Goal: Task Accomplishment & Management: Manage account settings

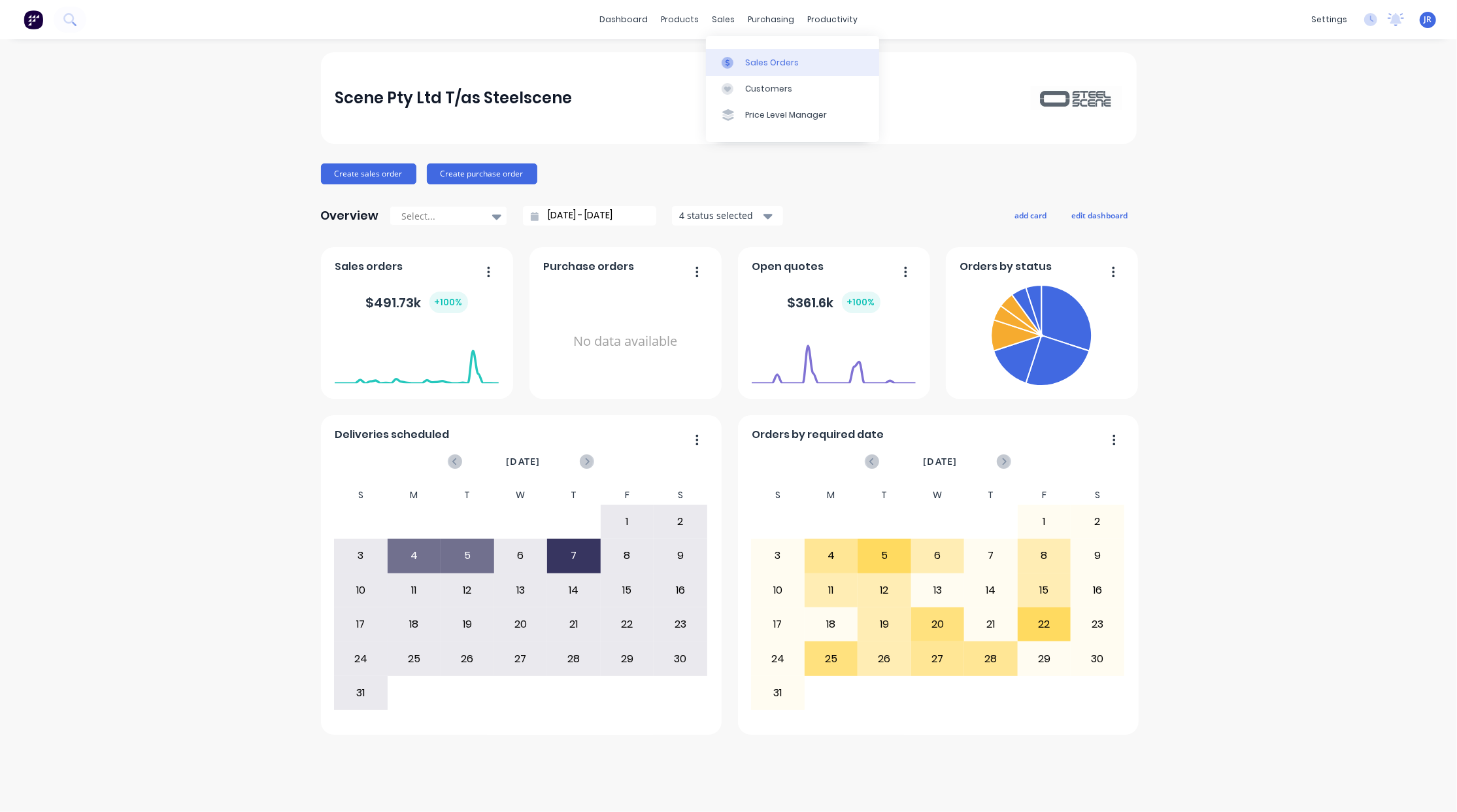
click at [751, 60] on div "Sales Orders" at bounding box center [772, 63] width 54 height 12
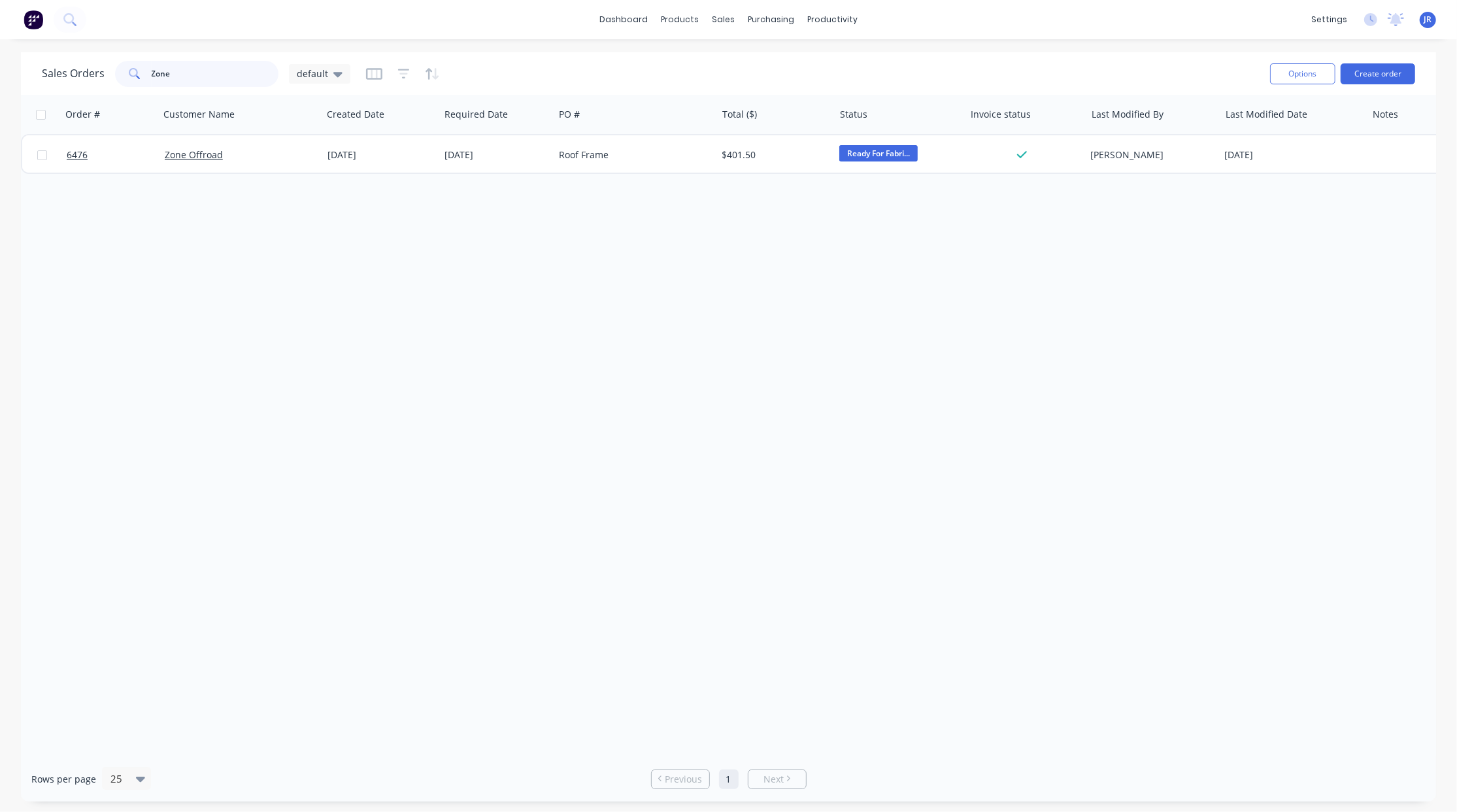
drag, startPoint x: 195, startPoint y: 76, endPoint x: -42, endPoint y: 94, distance: 237.7
click at [0, 94] on html "dashboard products sales purchasing productivity dashboard products Product Cat…" at bounding box center [728, 406] width 1457 height 812
click at [1364, 74] on button "Create order" at bounding box center [1377, 74] width 74 height 21
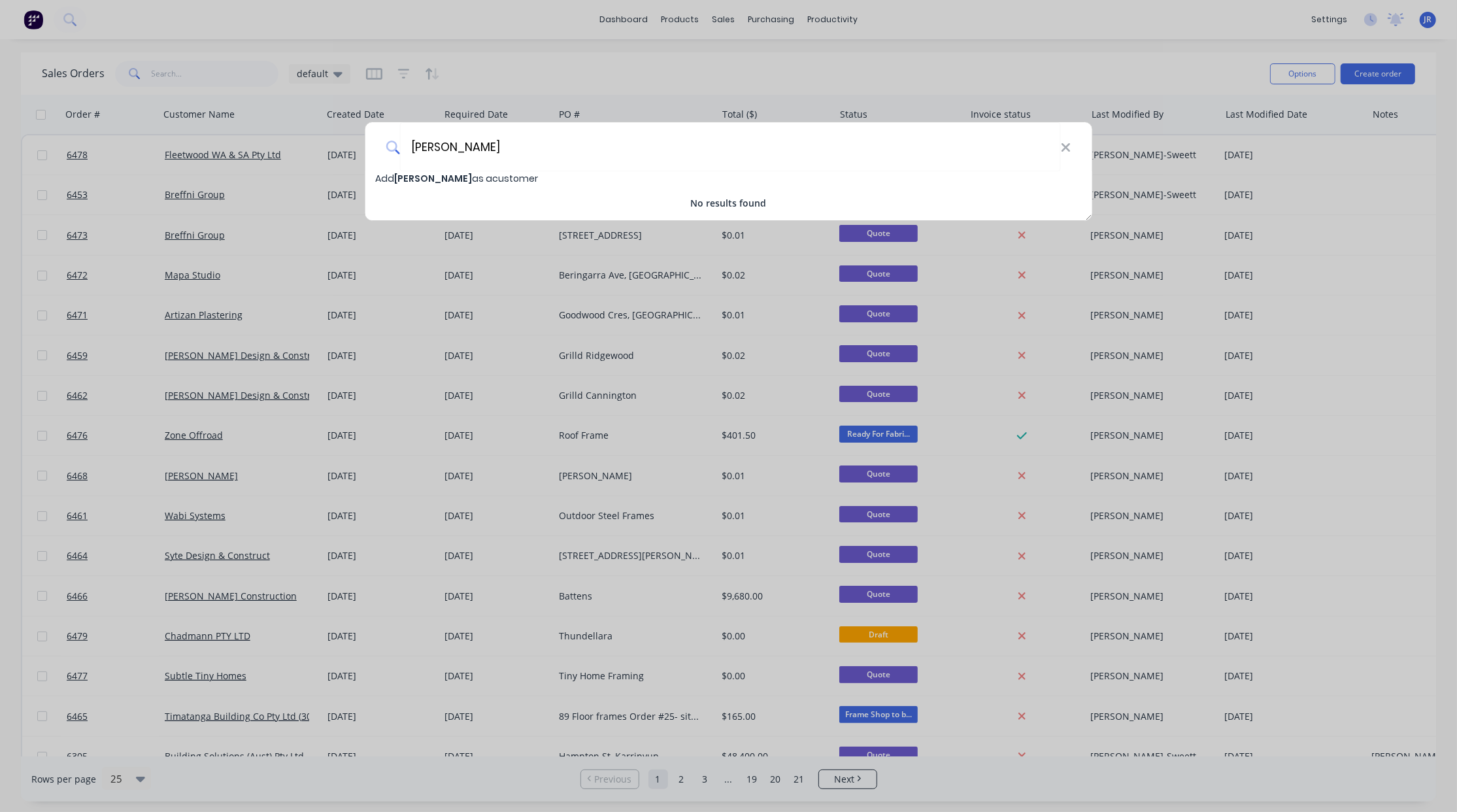
type input "[PERSON_NAME]"
click at [413, 183] on span "[PERSON_NAME]" at bounding box center [433, 178] width 78 height 13
select select "AU"
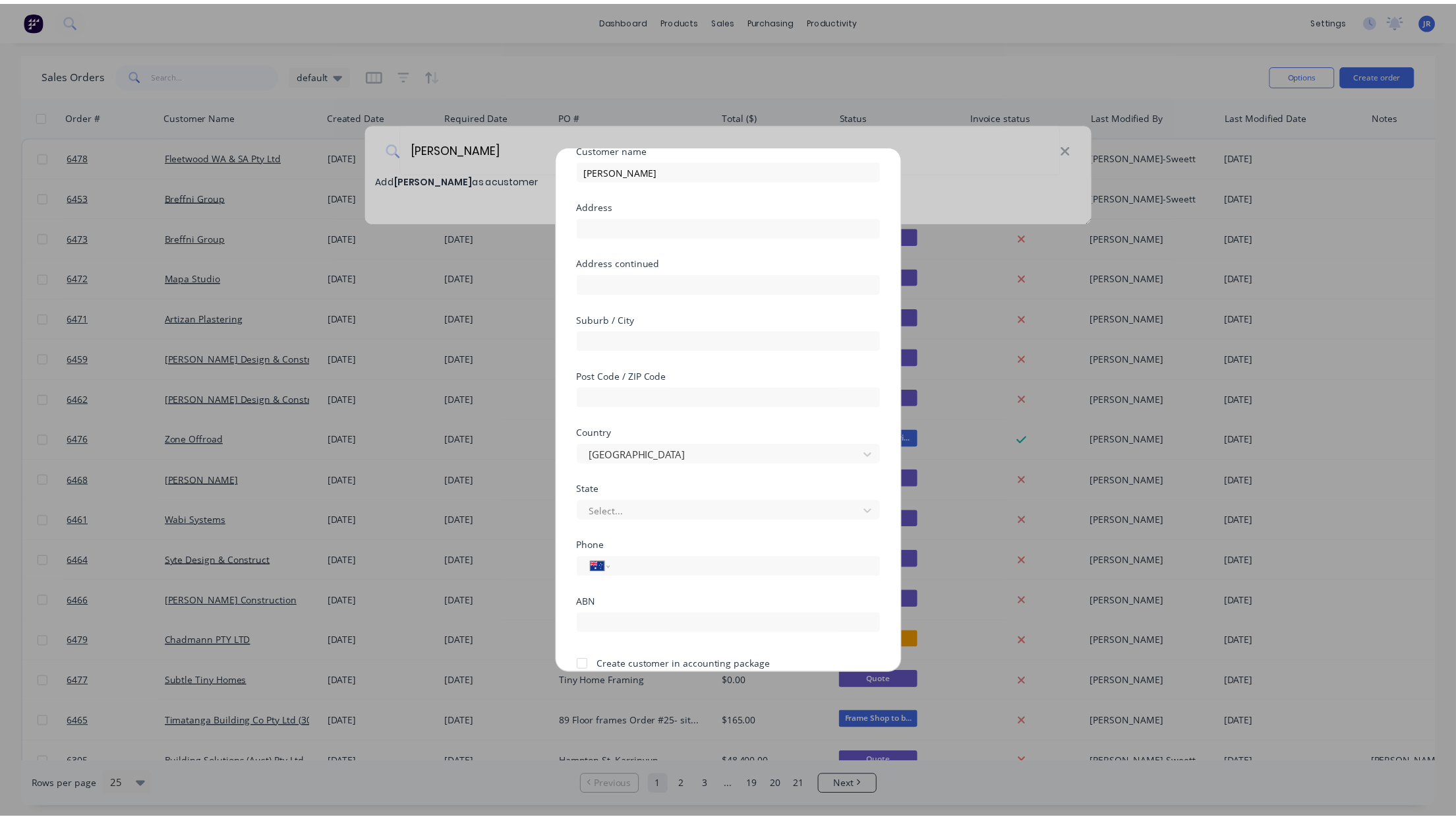
scroll to position [117, 0]
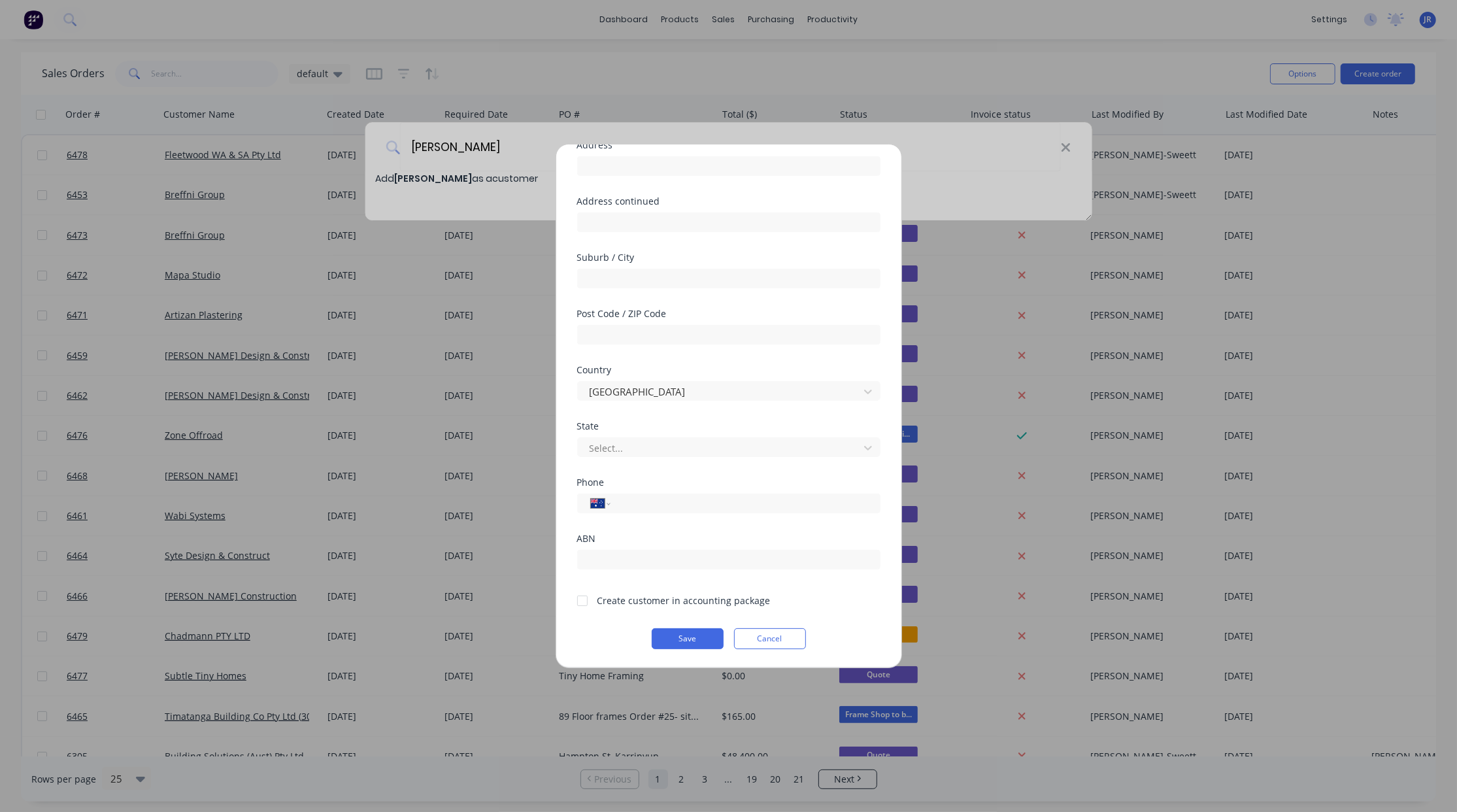
click at [581, 604] on div at bounding box center [583, 601] width 26 height 26
click at [666, 628] on button "Save" at bounding box center [687, 639] width 72 height 21
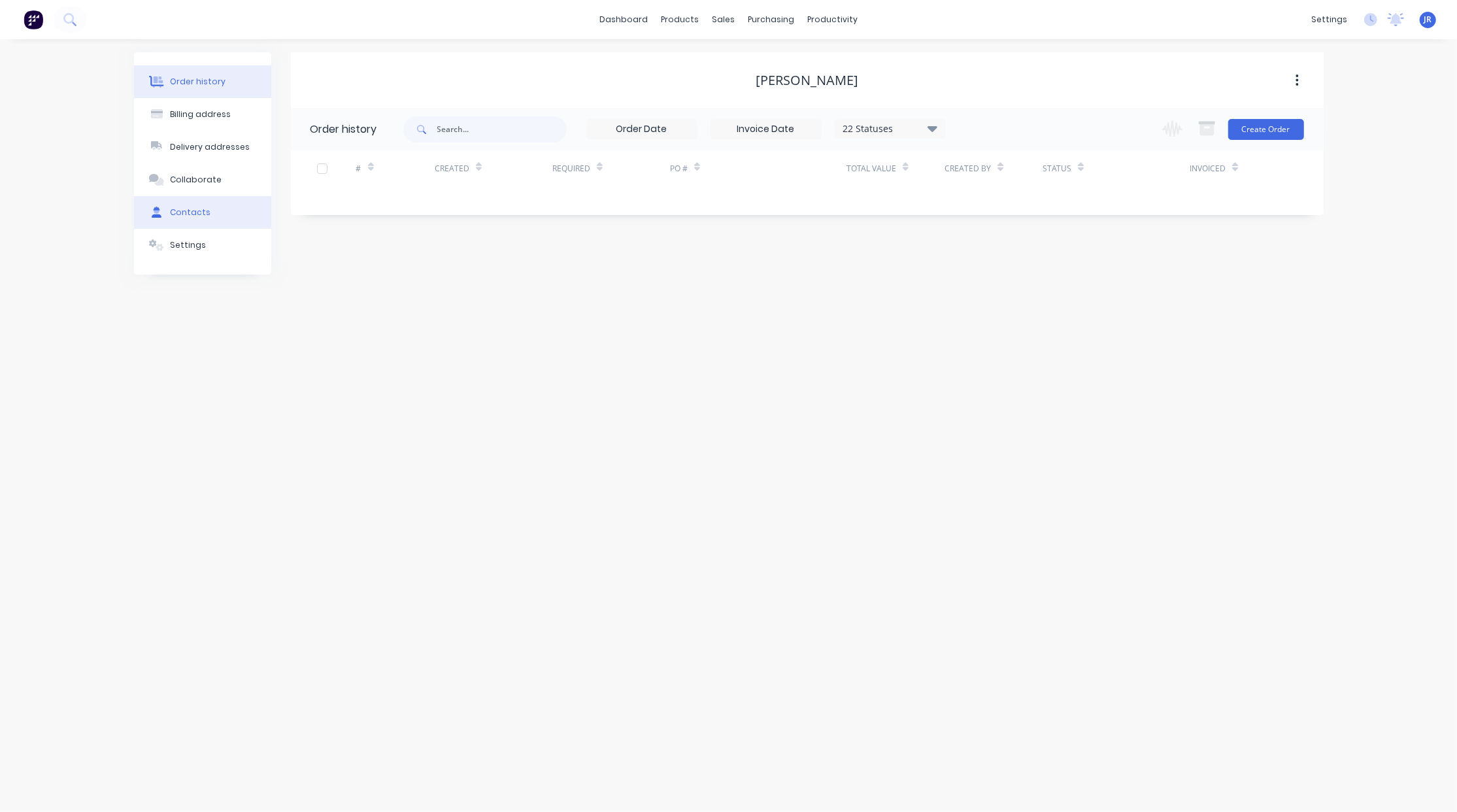
click at [187, 209] on div "Contacts" at bounding box center [190, 213] width 41 height 12
click at [1281, 121] on button "Add contact" at bounding box center [1282, 128] width 60 height 20
select select "AU"
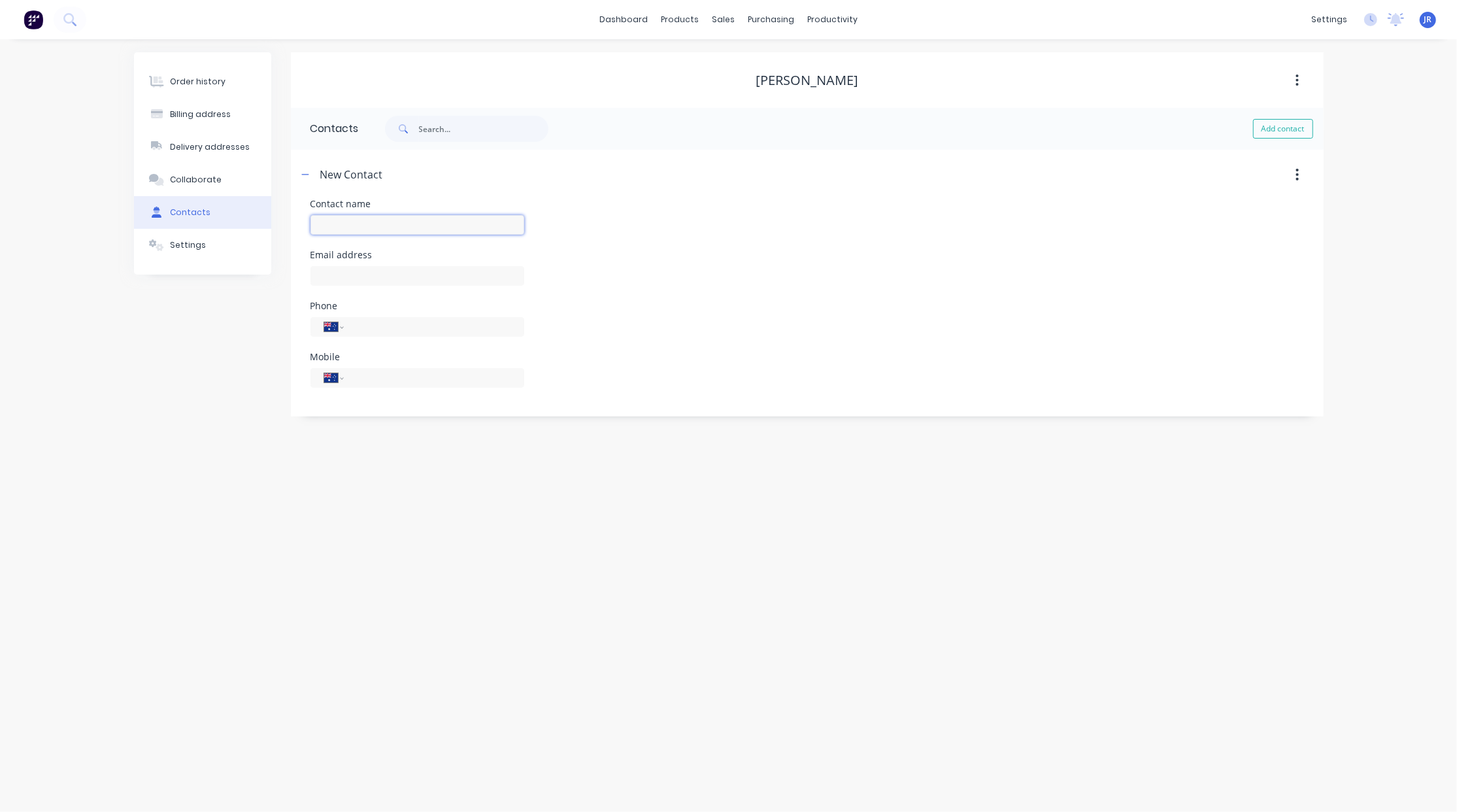
click at [348, 220] on input "text" at bounding box center [417, 224] width 214 height 20
type input "[PERSON_NAME]"
select select "AU"
type input "[PERSON_NAME][EMAIL_ADDRESS][PERSON_NAME][DOMAIN_NAME]"
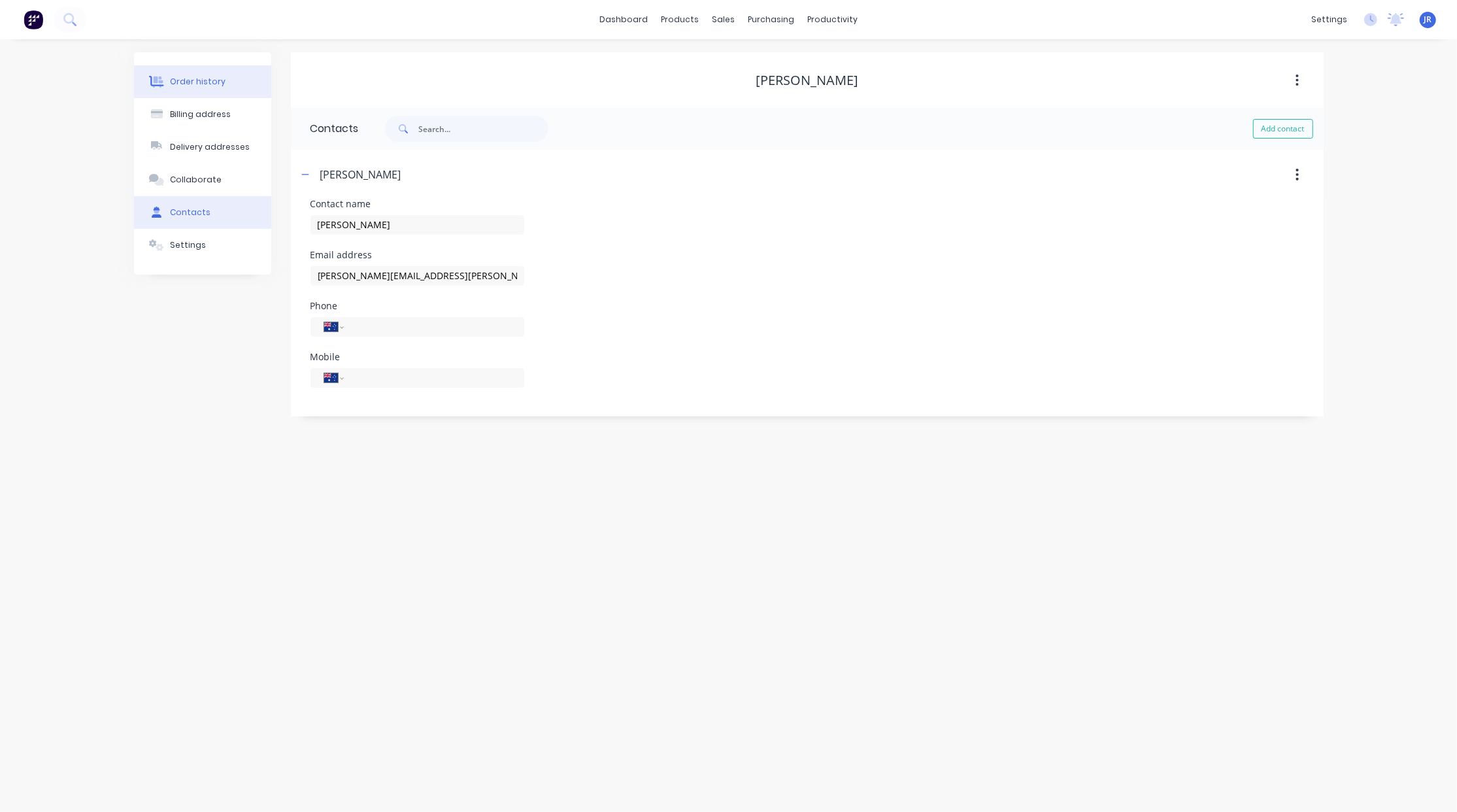
click at [222, 87] on button "Order history" at bounding box center [203, 81] width 138 height 33
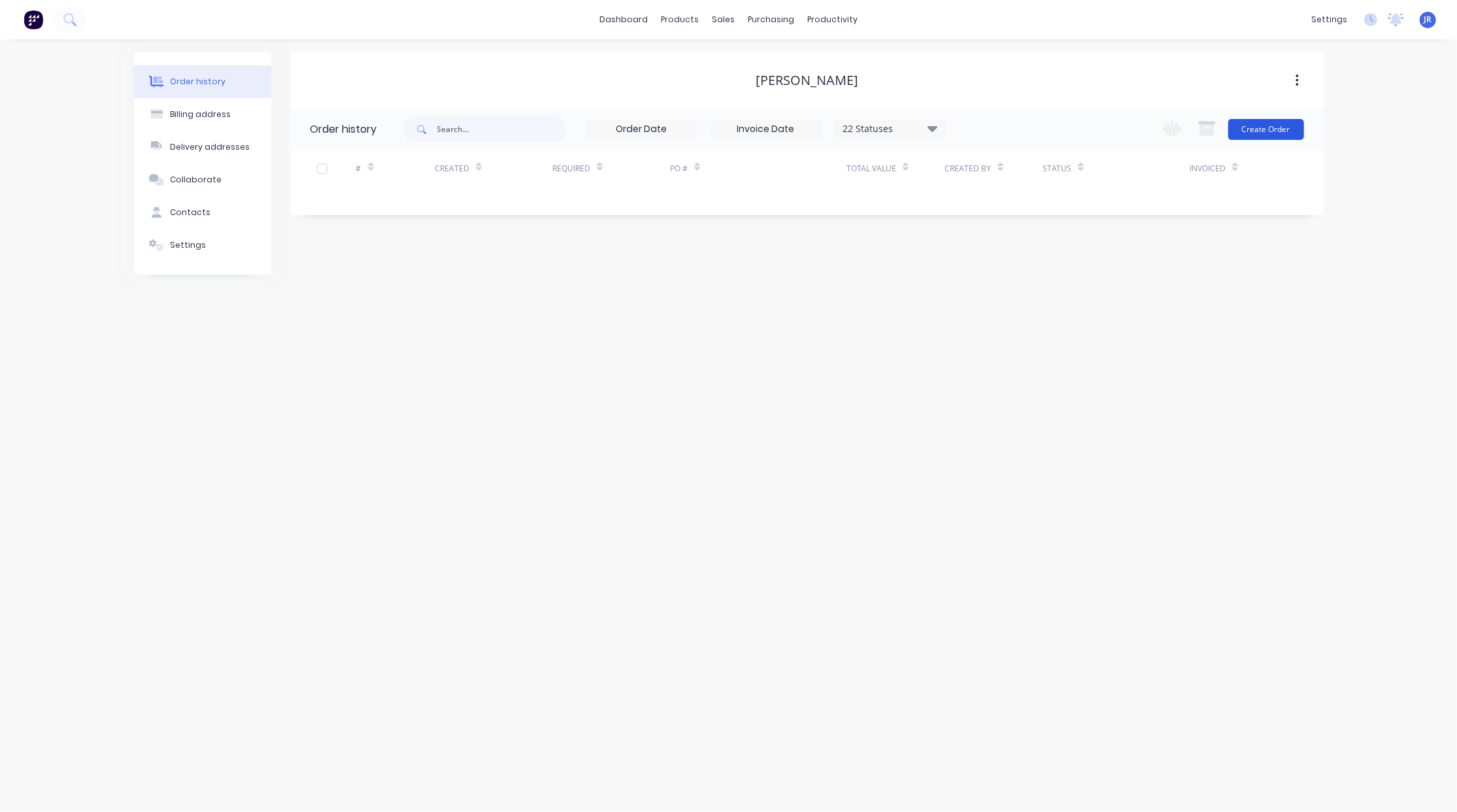
click at [1268, 132] on button "Create Order" at bounding box center [1267, 129] width 76 height 21
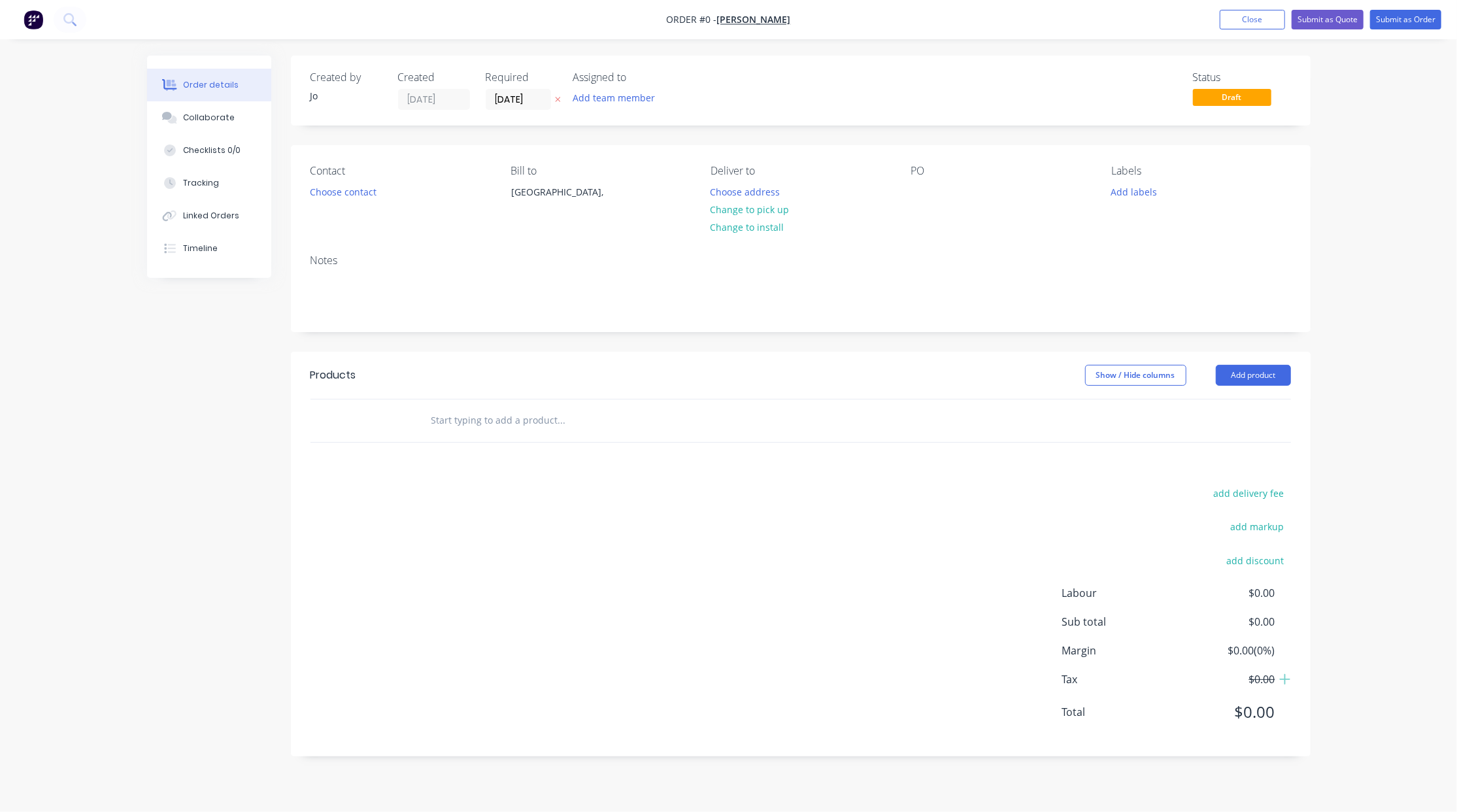
click at [922, 207] on div "PO" at bounding box center [1000, 194] width 179 height 60
click at [920, 197] on div at bounding box center [921, 192] width 21 height 19
click at [463, 425] on input "text" at bounding box center [562, 420] width 261 height 26
type input "Quote"
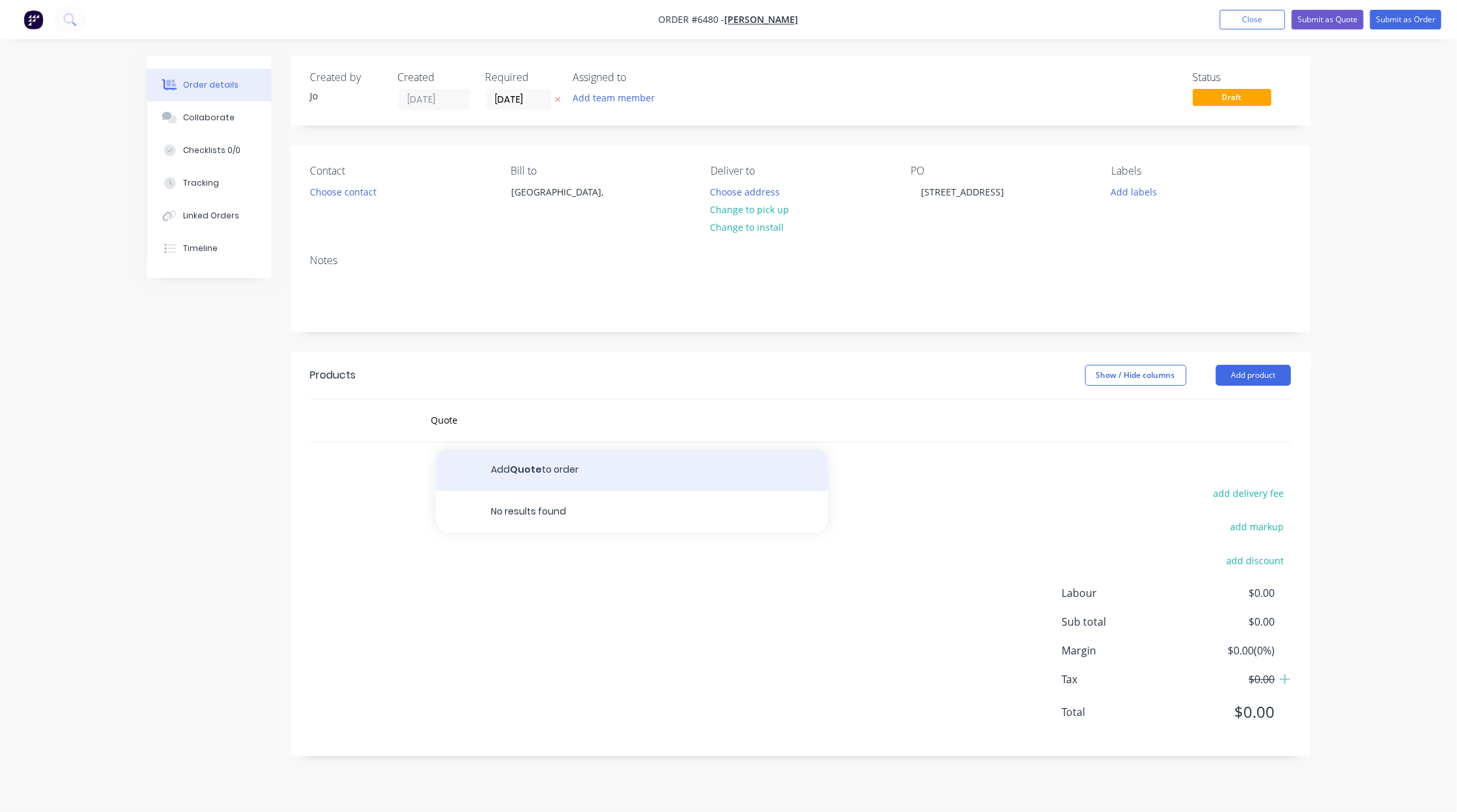
drag, startPoint x: 480, startPoint y: 448, endPoint x: 503, endPoint y: 471, distance: 32.5
click at [503, 471] on button "Add Quote to order" at bounding box center [632, 470] width 392 height 42
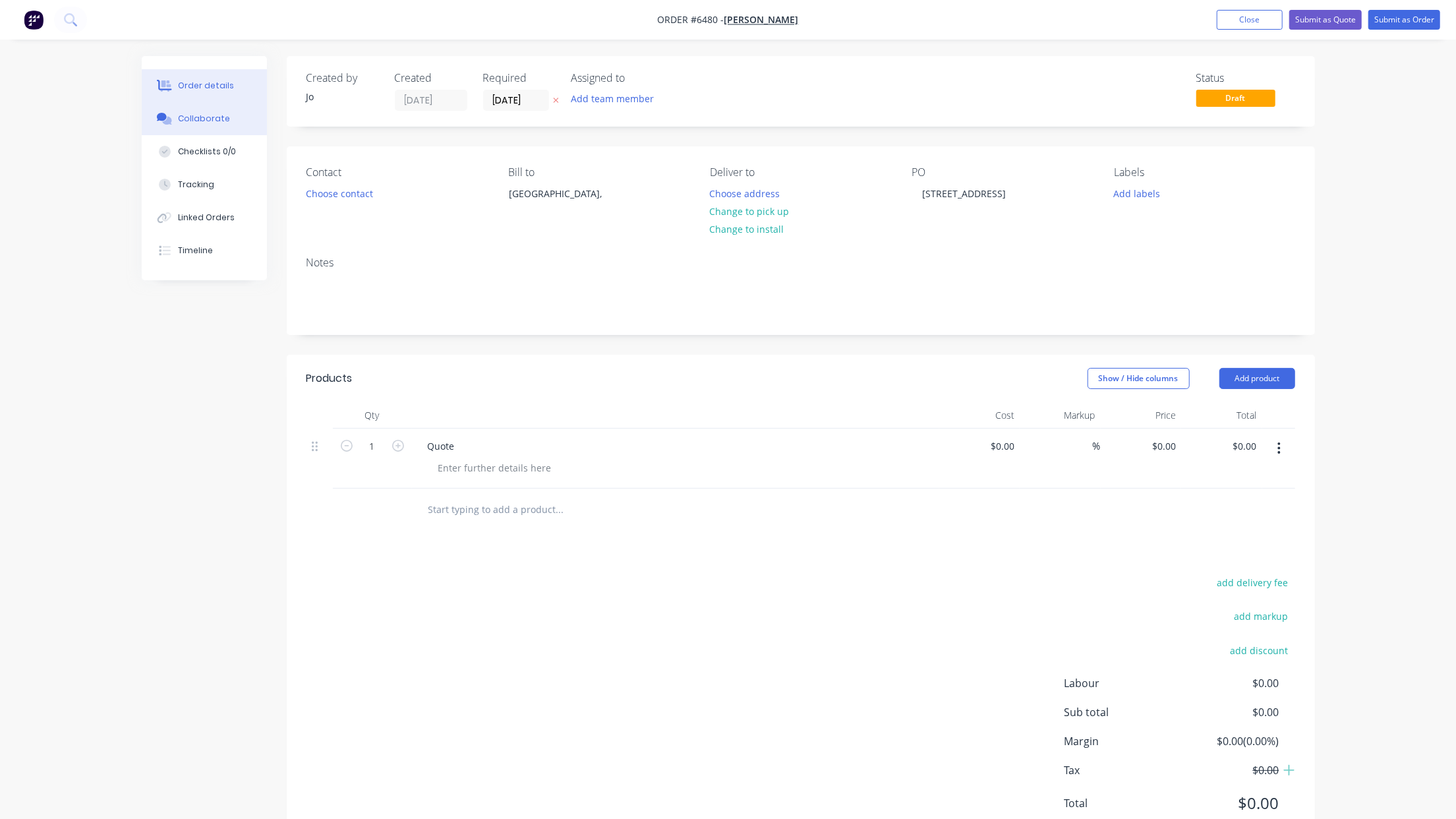
click at [198, 114] on div "Collaborate" at bounding box center [204, 119] width 52 height 12
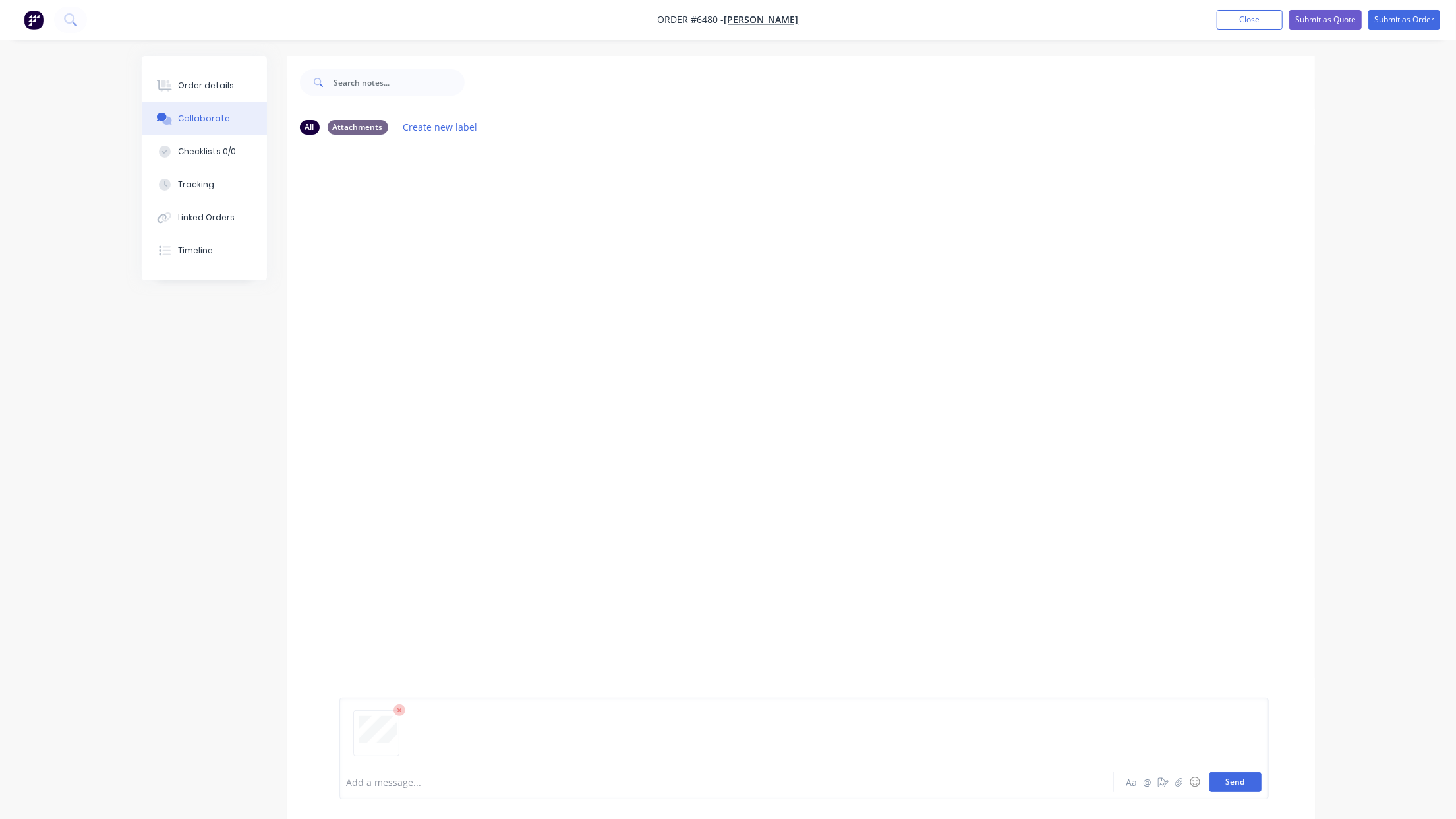
click at [1230, 783] on button "Send" at bounding box center [1235, 781] width 52 height 20
click at [383, 779] on div at bounding box center [690, 782] width 685 height 14
click at [174, 79] on div at bounding box center [164, 86] width 20 height 12
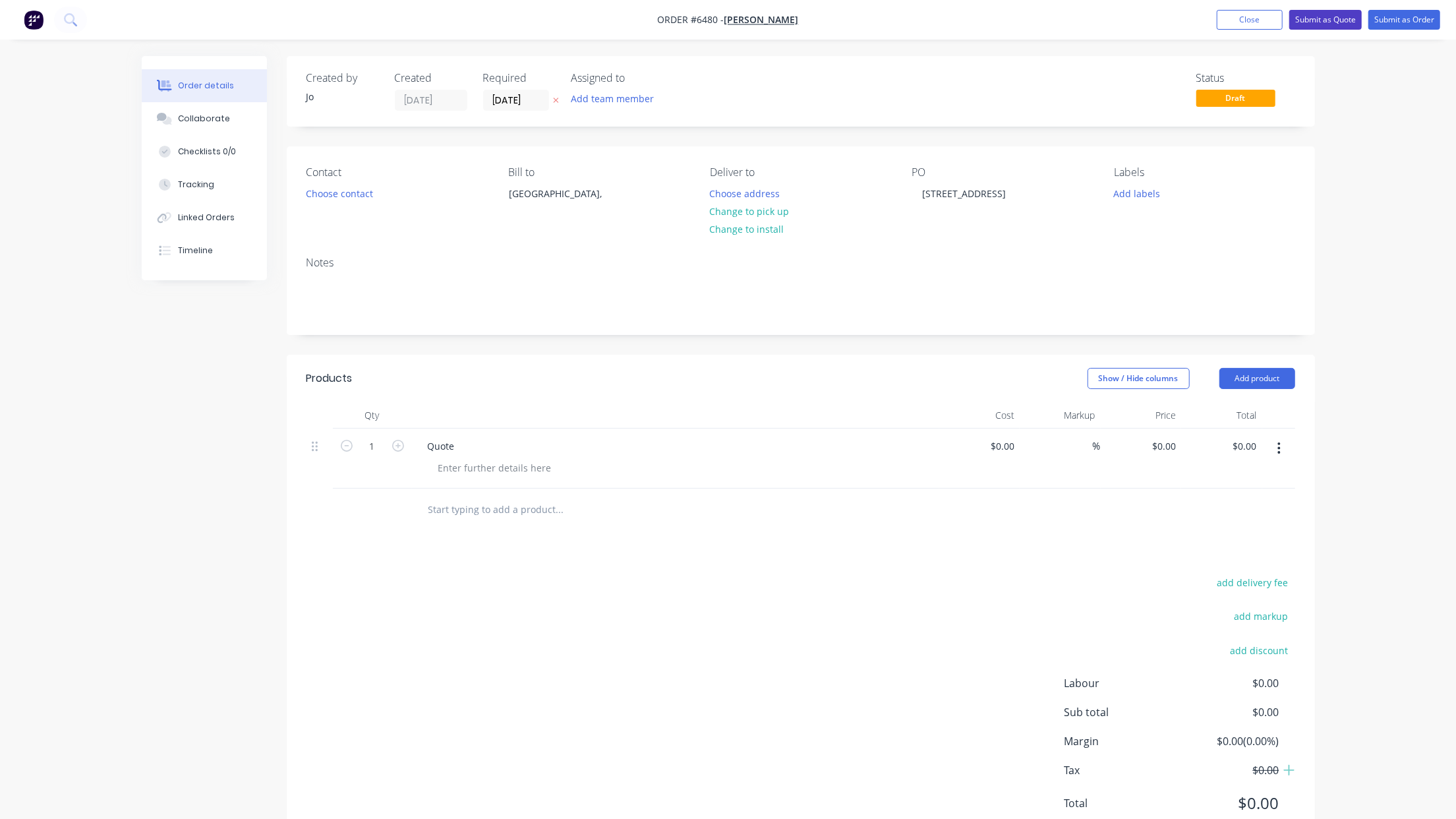
click at [1322, 17] on button "Submit as Quote" at bounding box center [1325, 19] width 72 height 20
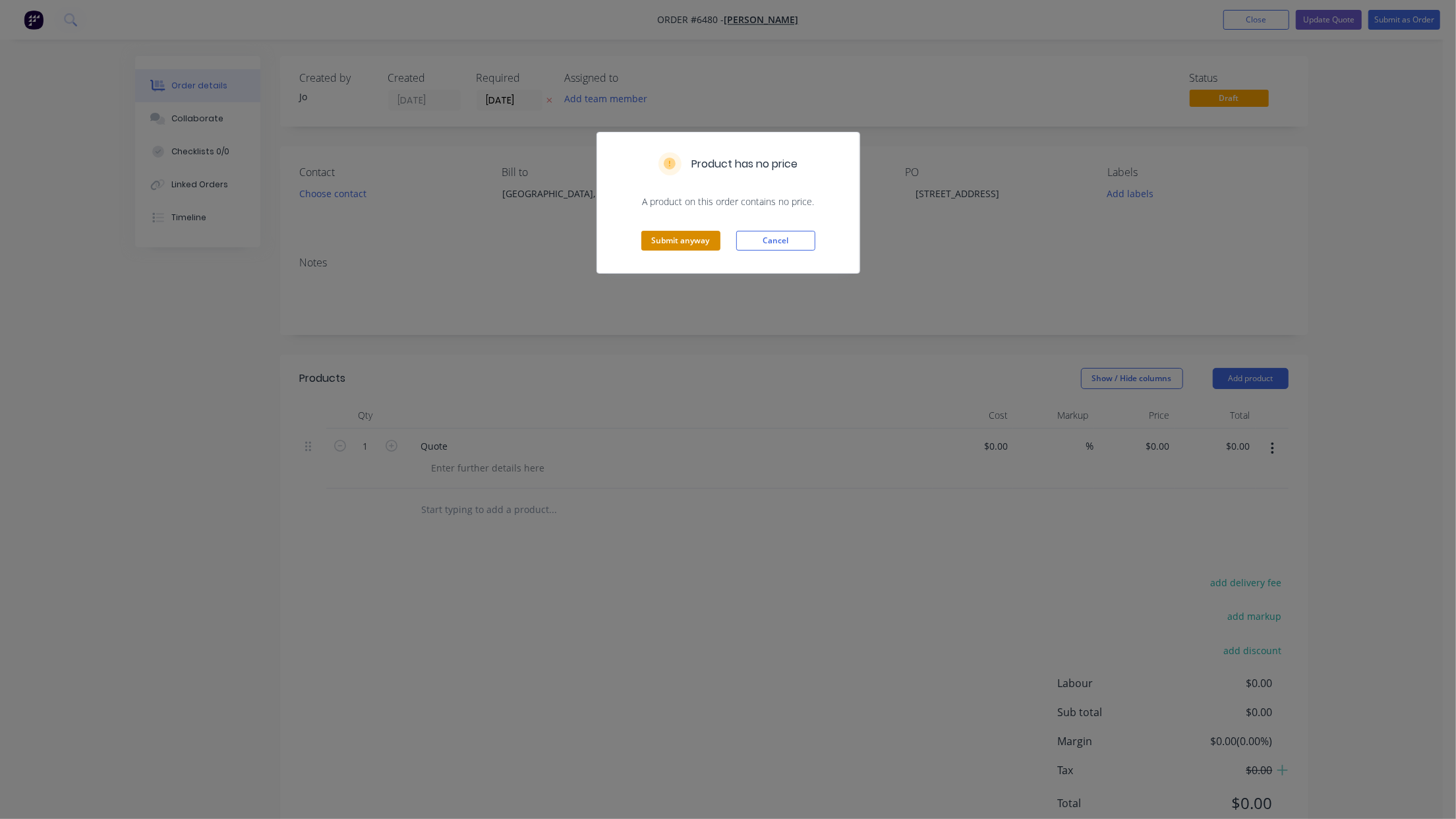
click at [649, 233] on button "Submit anyway" at bounding box center [681, 240] width 79 height 20
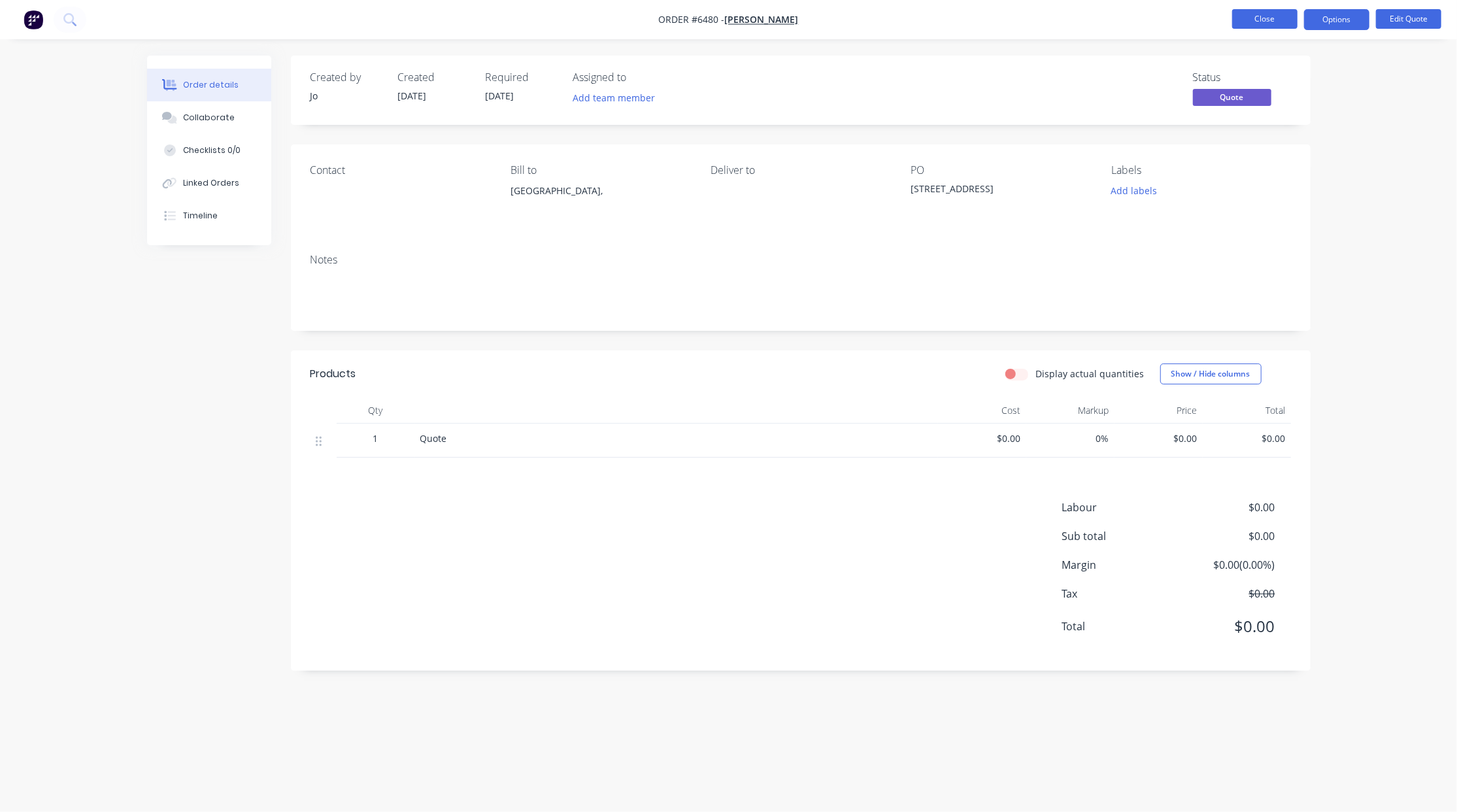
click at [1266, 13] on button "Close" at bounding box center [1264, 19] width 65 height 20
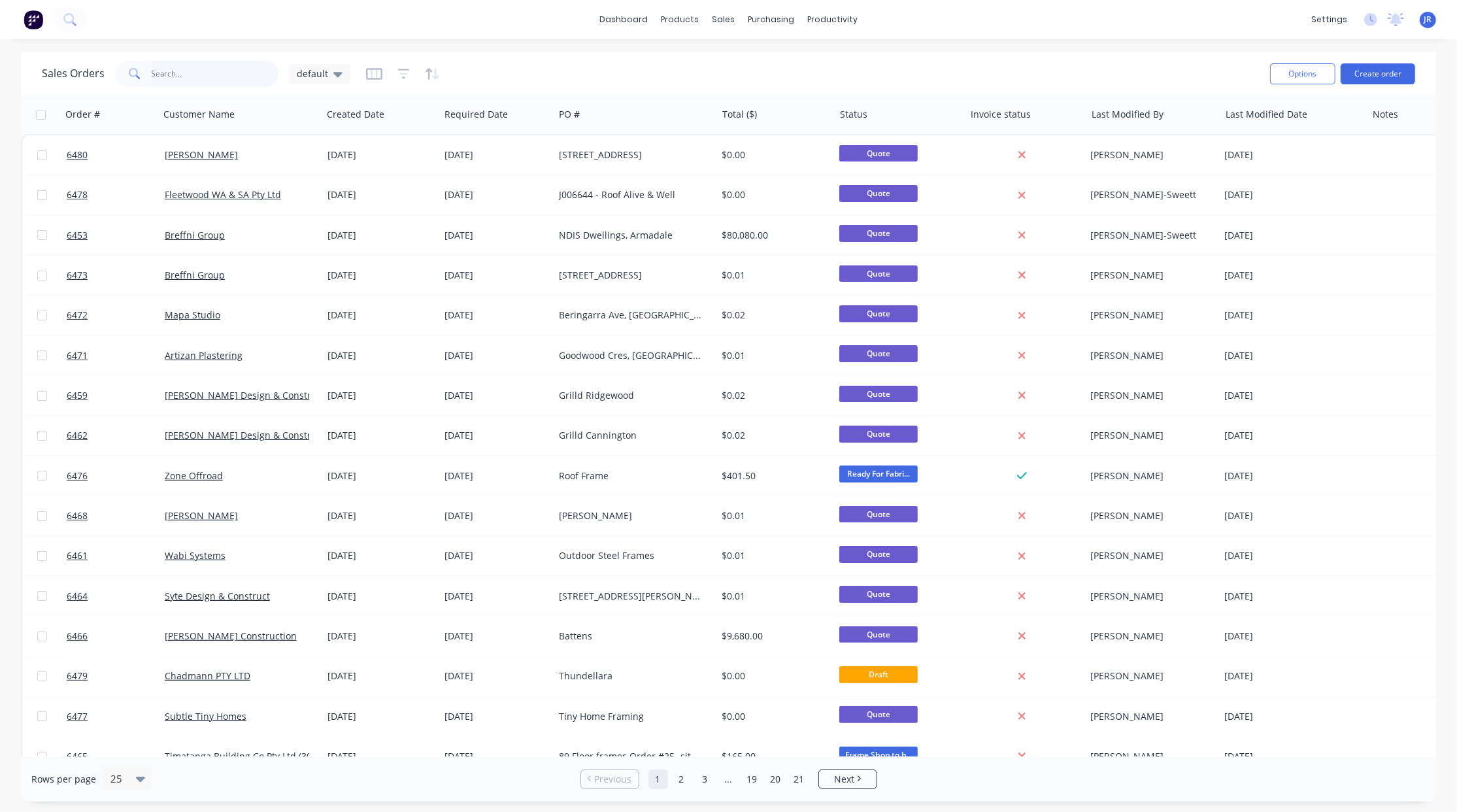
click at [188, 69] on input "text" at bounding box center [215, 74] width 127 height 26
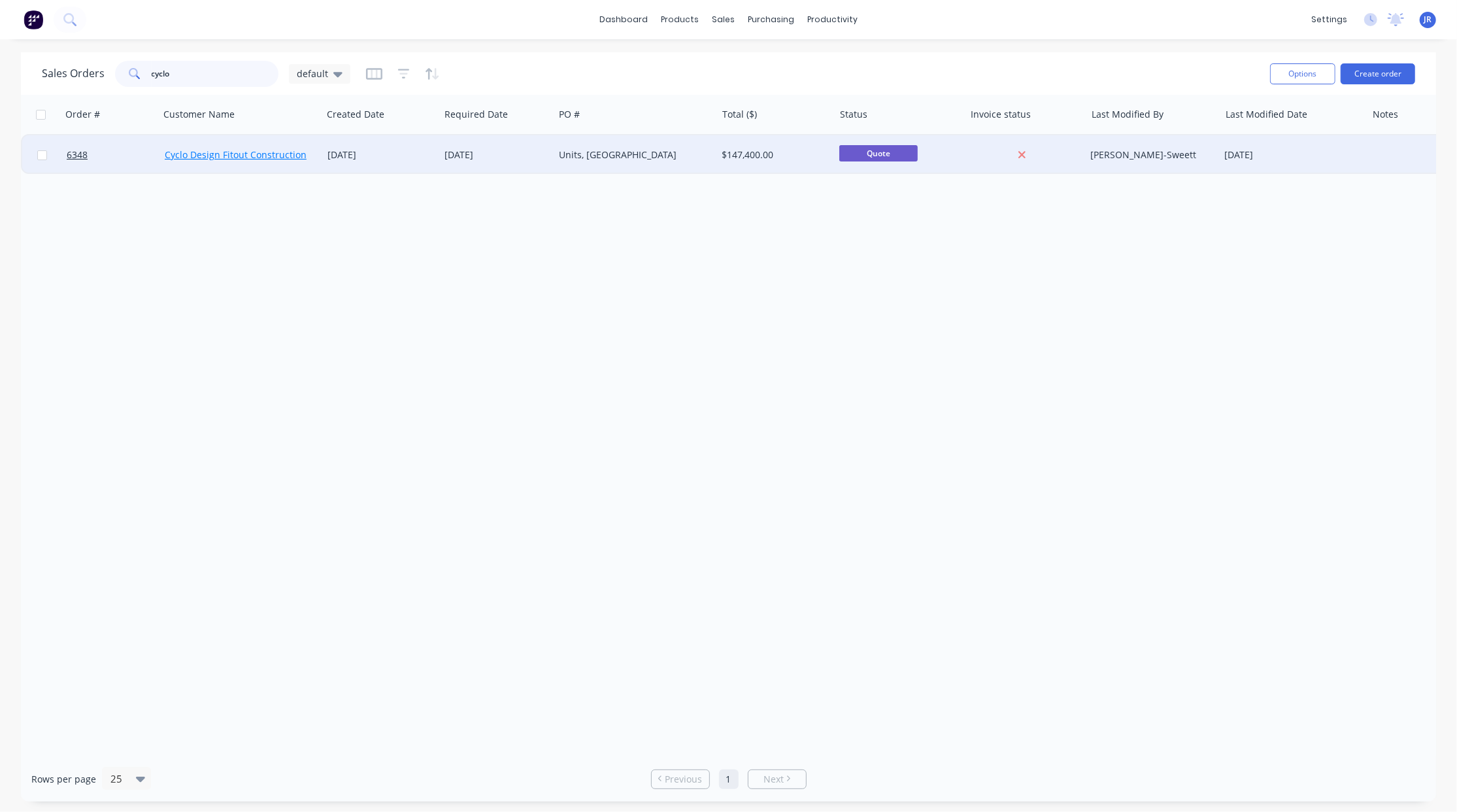
type input "cyclo"
click at [234, 154] on link "Cyclo Design Fitout Construction" at bounding box center [235, 154] width 142 height 12
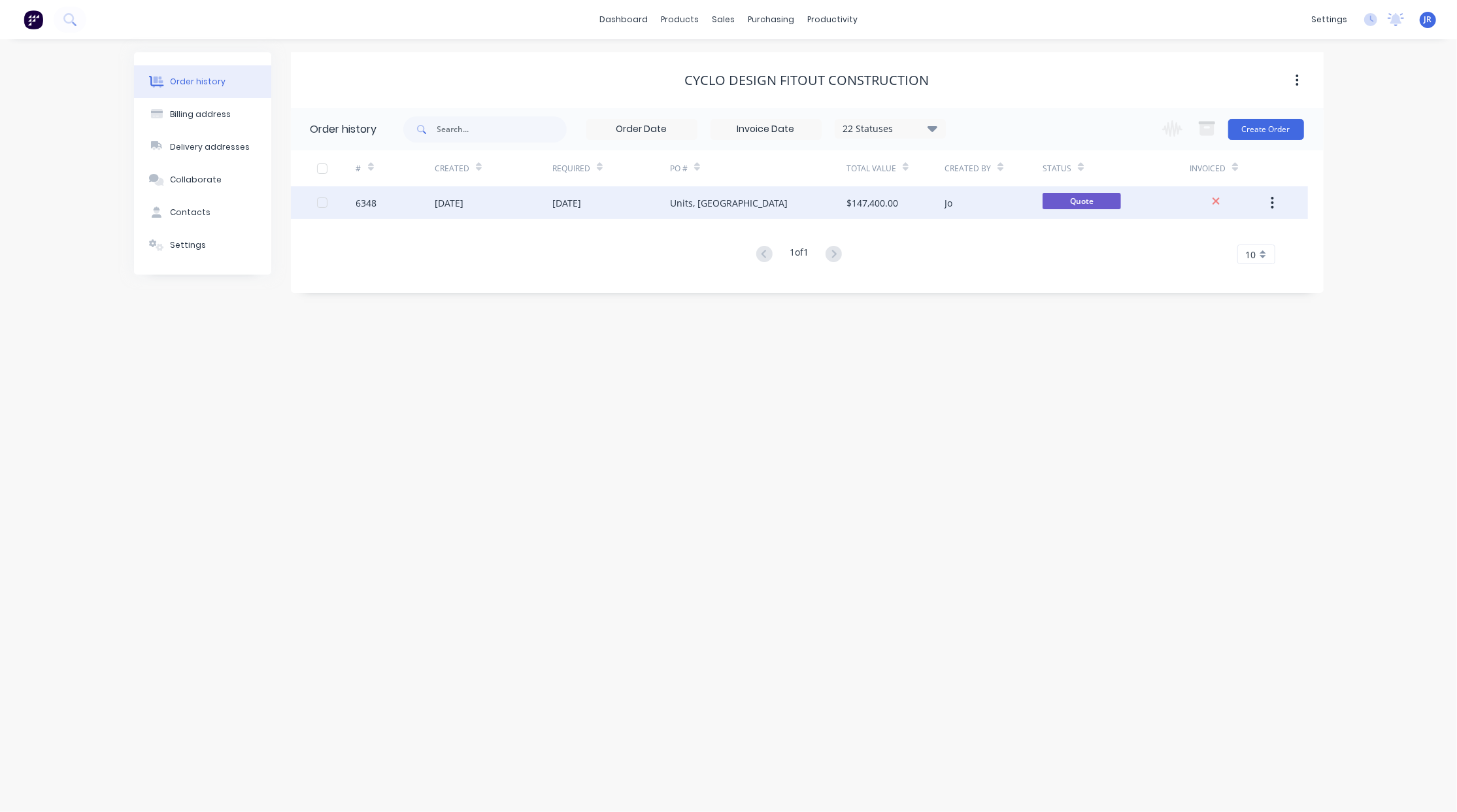
click at [442, 203] on div "[DATE]" at bounding box center [448, 203] width 29 height 14
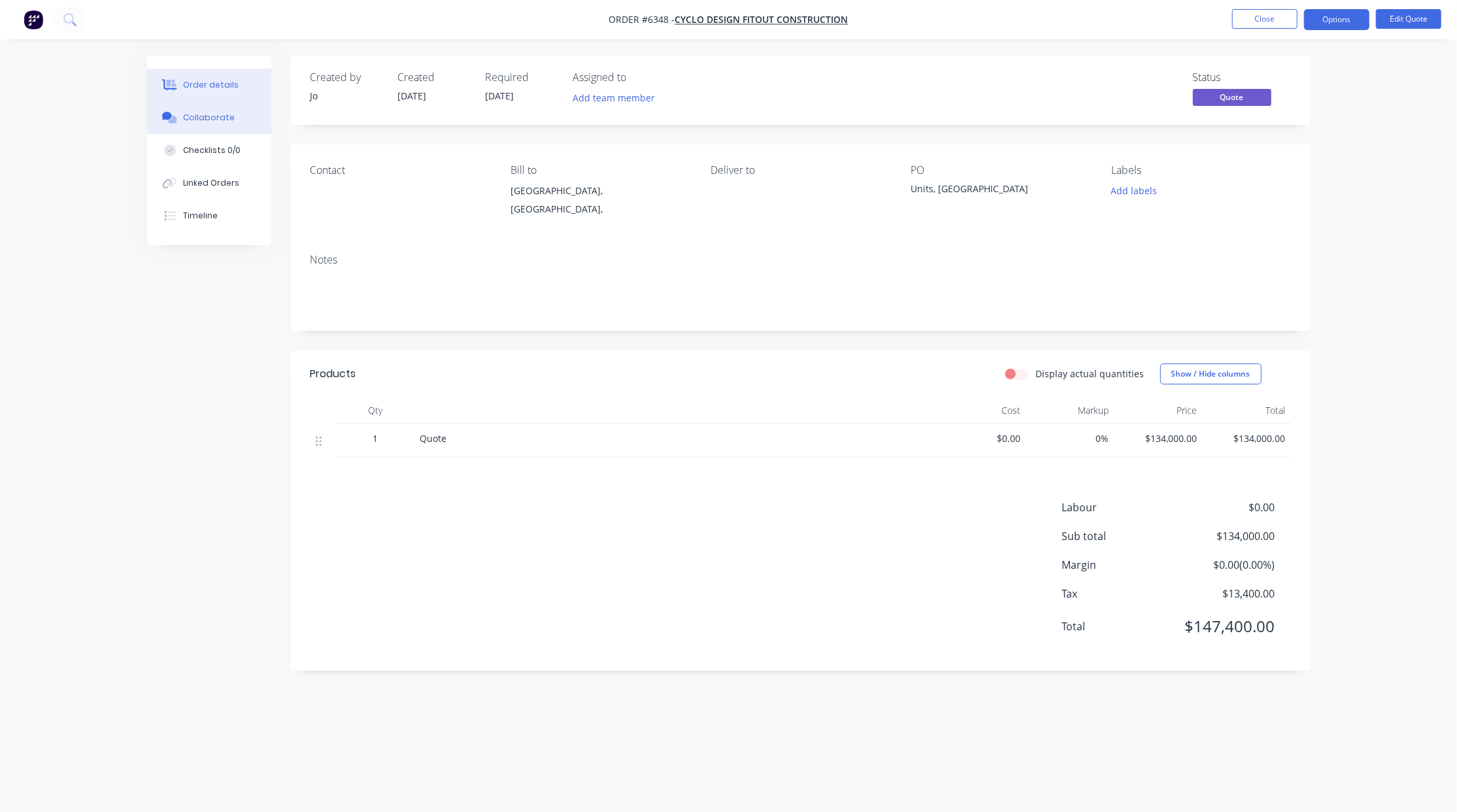
click at [190, 118] on div "Collaborate" at bounding box center [209, 118] width 52 height 12
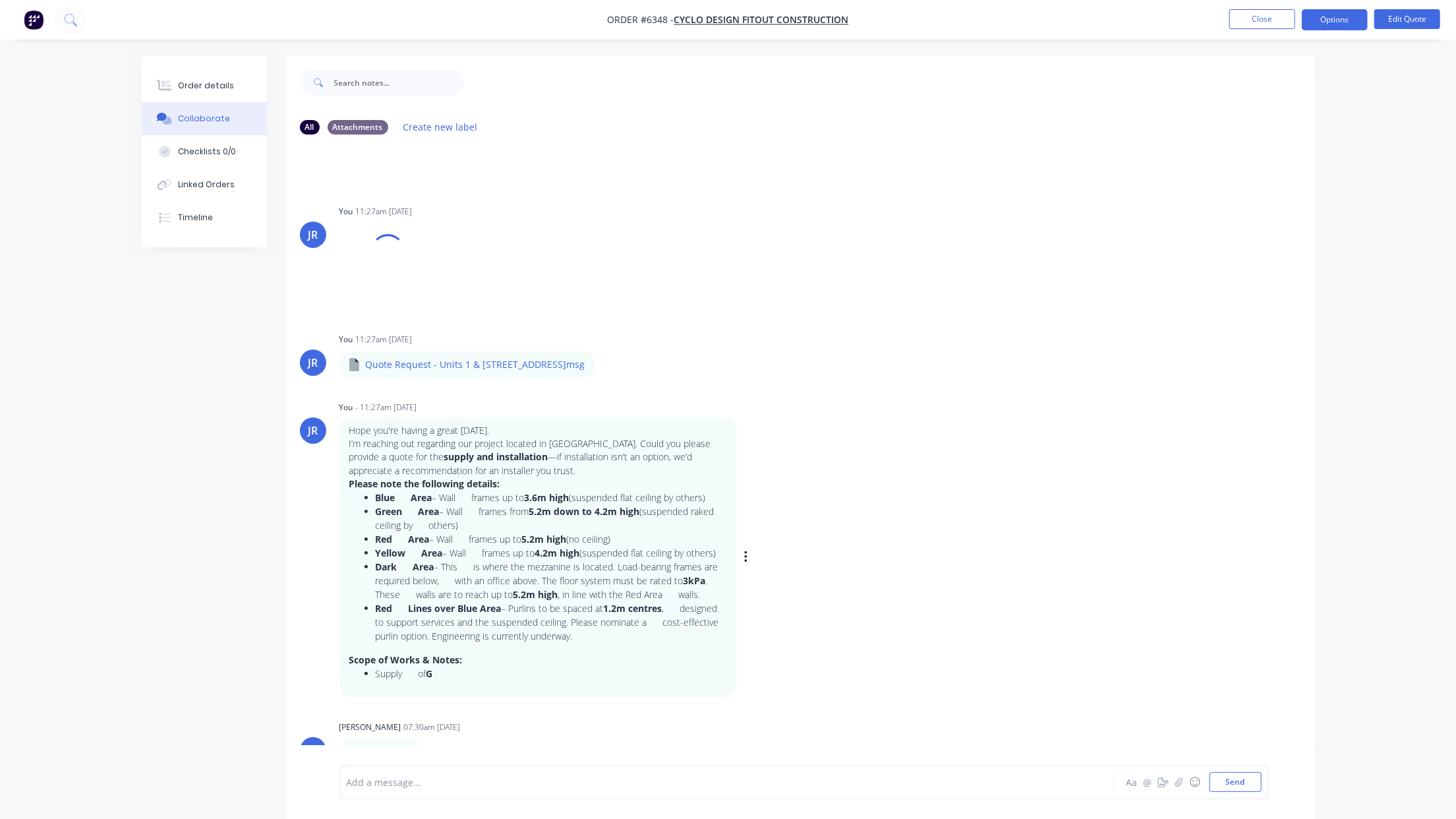
scroll to position [21, 0]
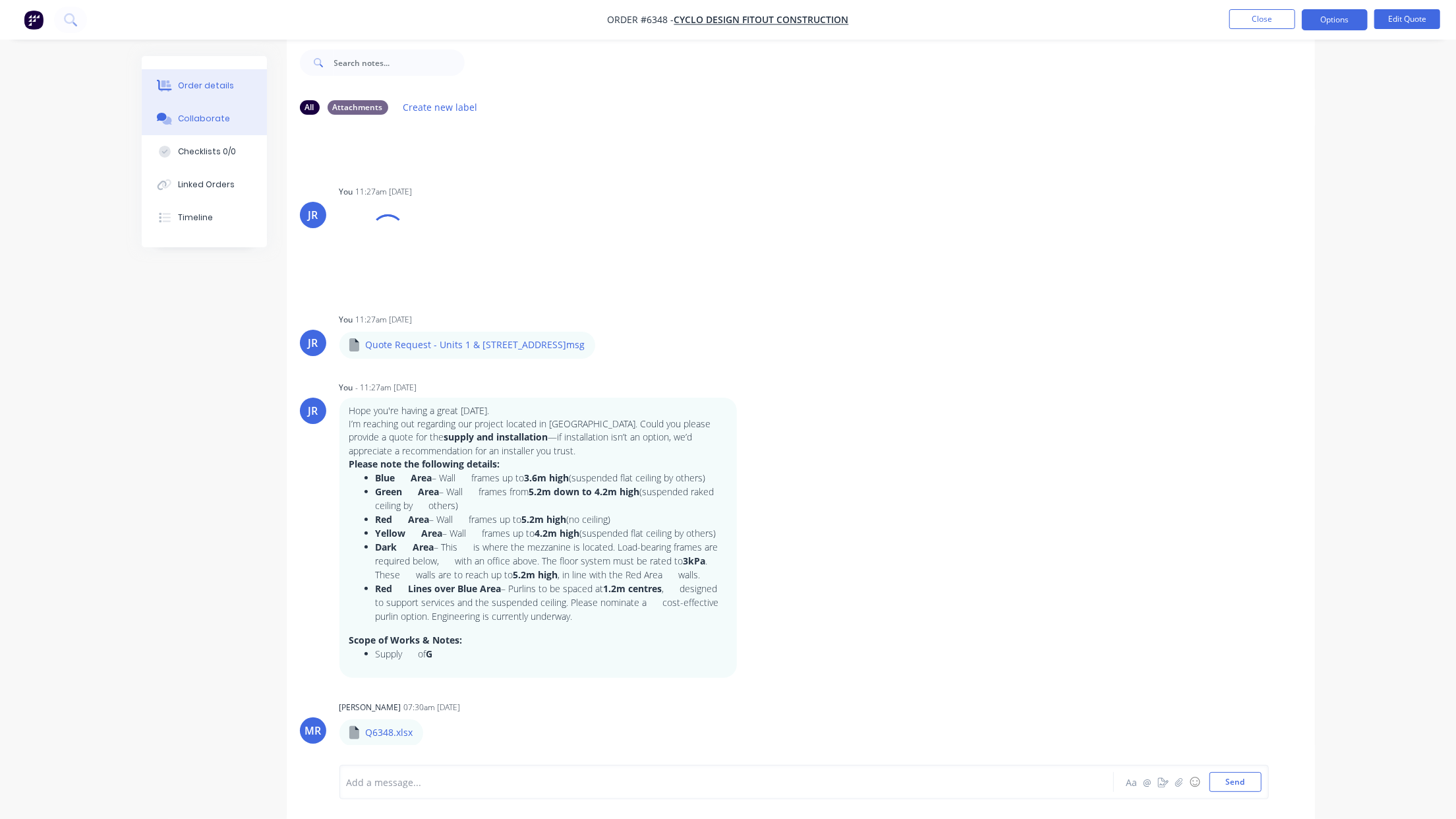
click at [193, 82] on div "Order details" at bounding box center [206, 86] width 56 height 12
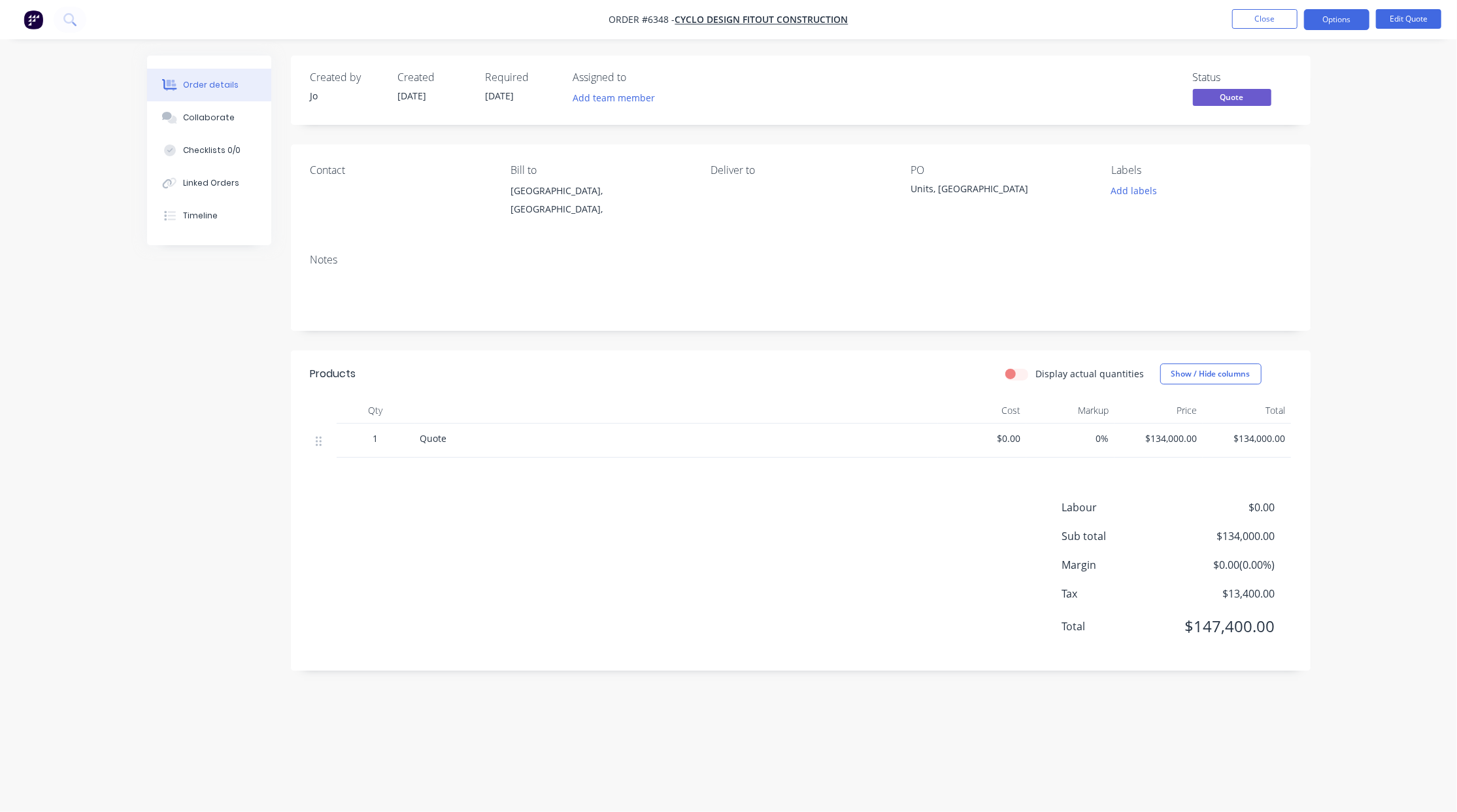
click at [212, 87] on div "Order details" at bounding box center [210, 85] width 55 height 12
click at [1253, 22] on button "Close" at bounding box center [1264, 19] width 65 height 20
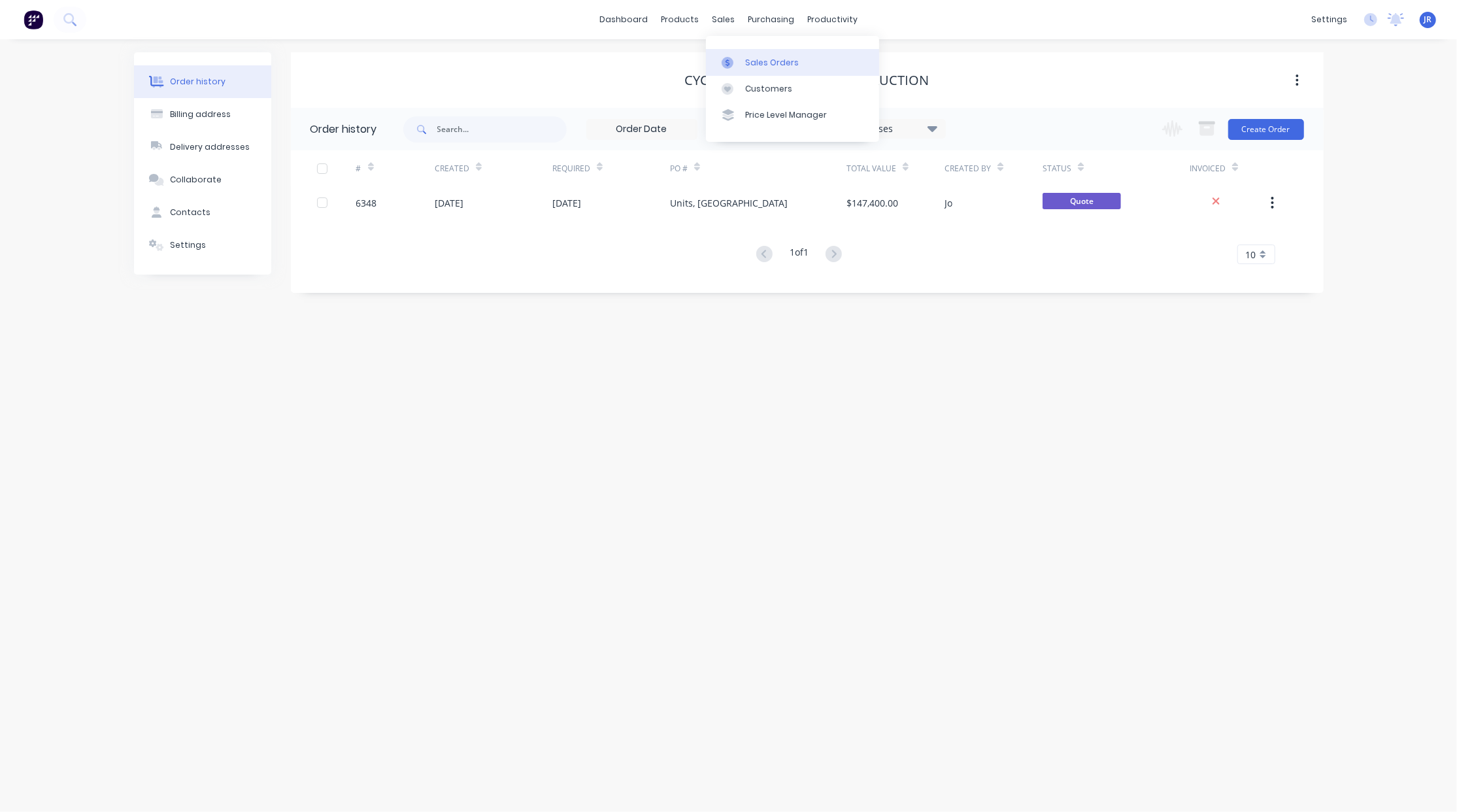
click at [738, 61] on div at bounding box center [731, 63] width 20 height 12
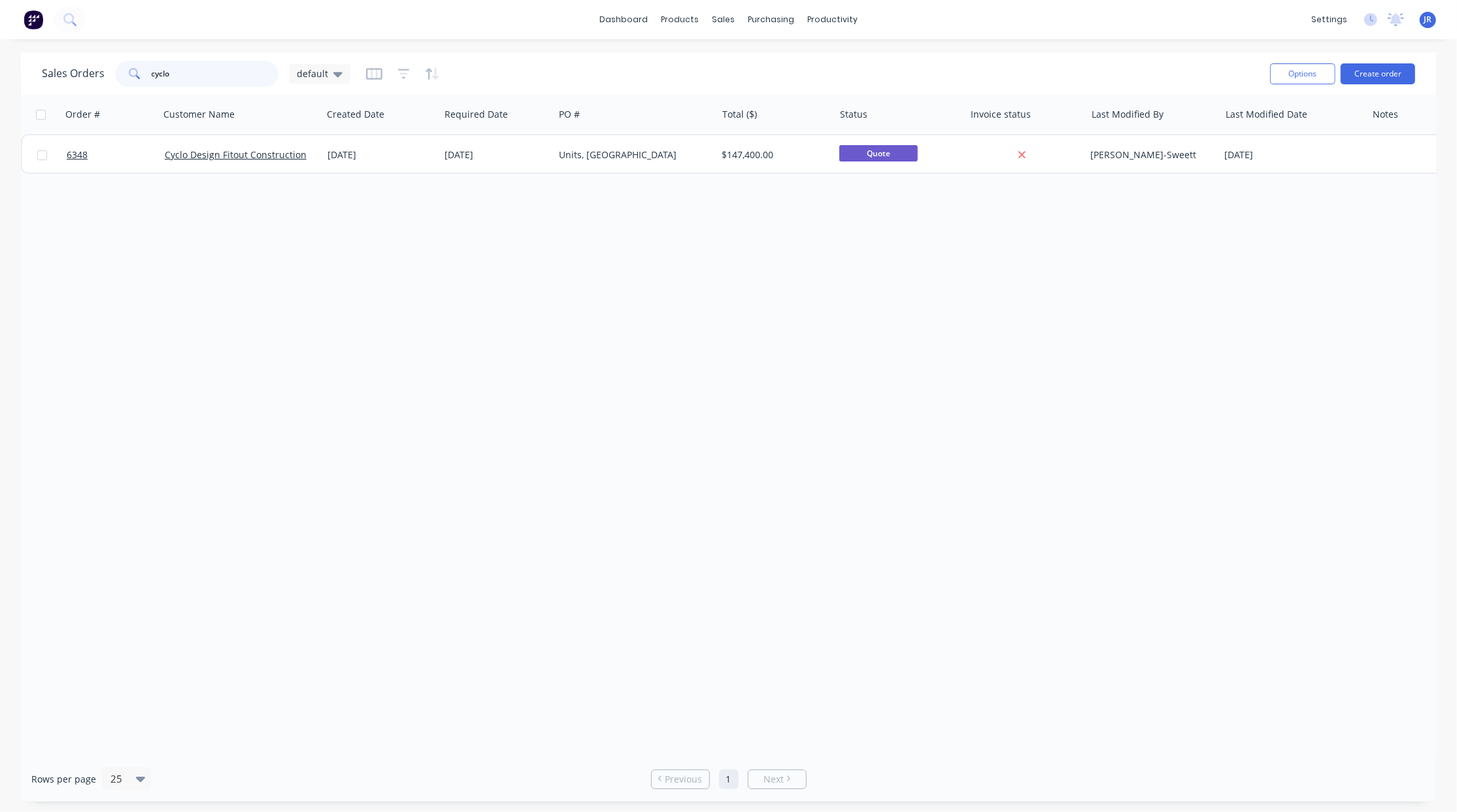
drag, startPoint x: 100, startPoint y: 74, endPoint x: 0, endPoint y: 68, distance: 100.2
click at [0, 68] on div "Sales Orders cyclo default Options Create order Order # Customer Name Created D…" at bounding box center [728, 426] width 1457 height 749
type input "NDIS"
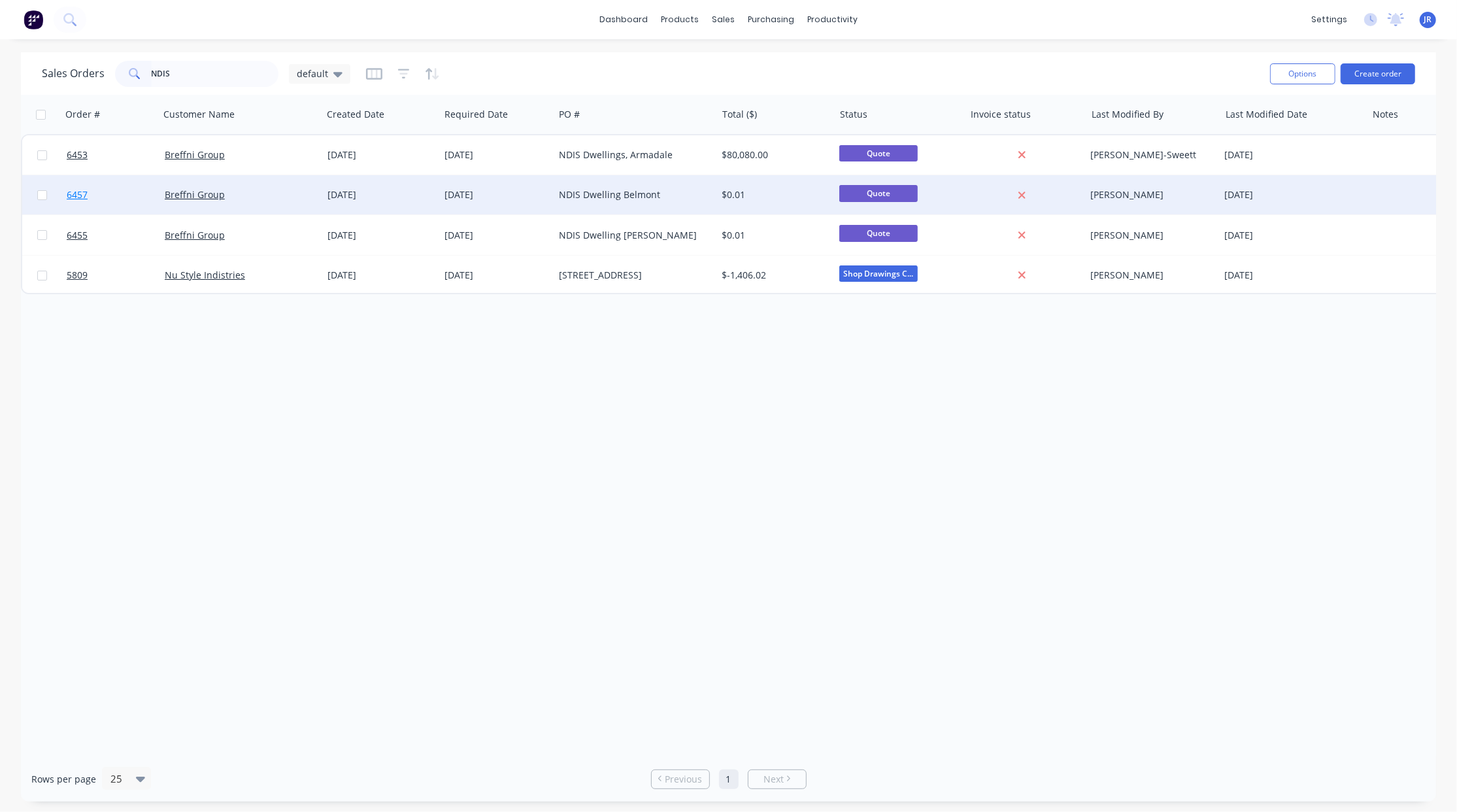
click at [79, 186] on link "6457" at bounding box center [115, 194] width 98 height 39
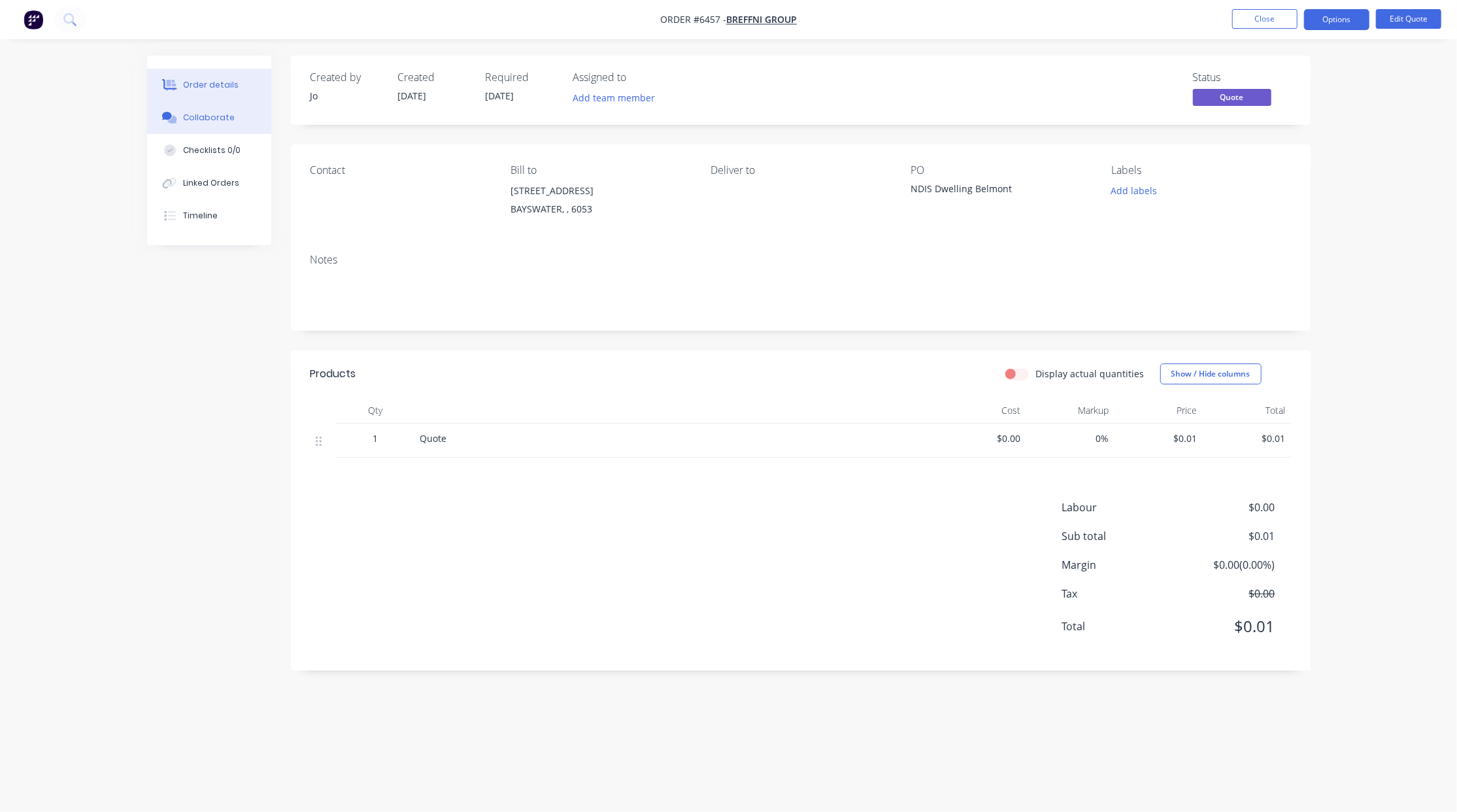
click at [194, 113] on div "Collaborate" at bounding box center [209, 118] width 52 height 12
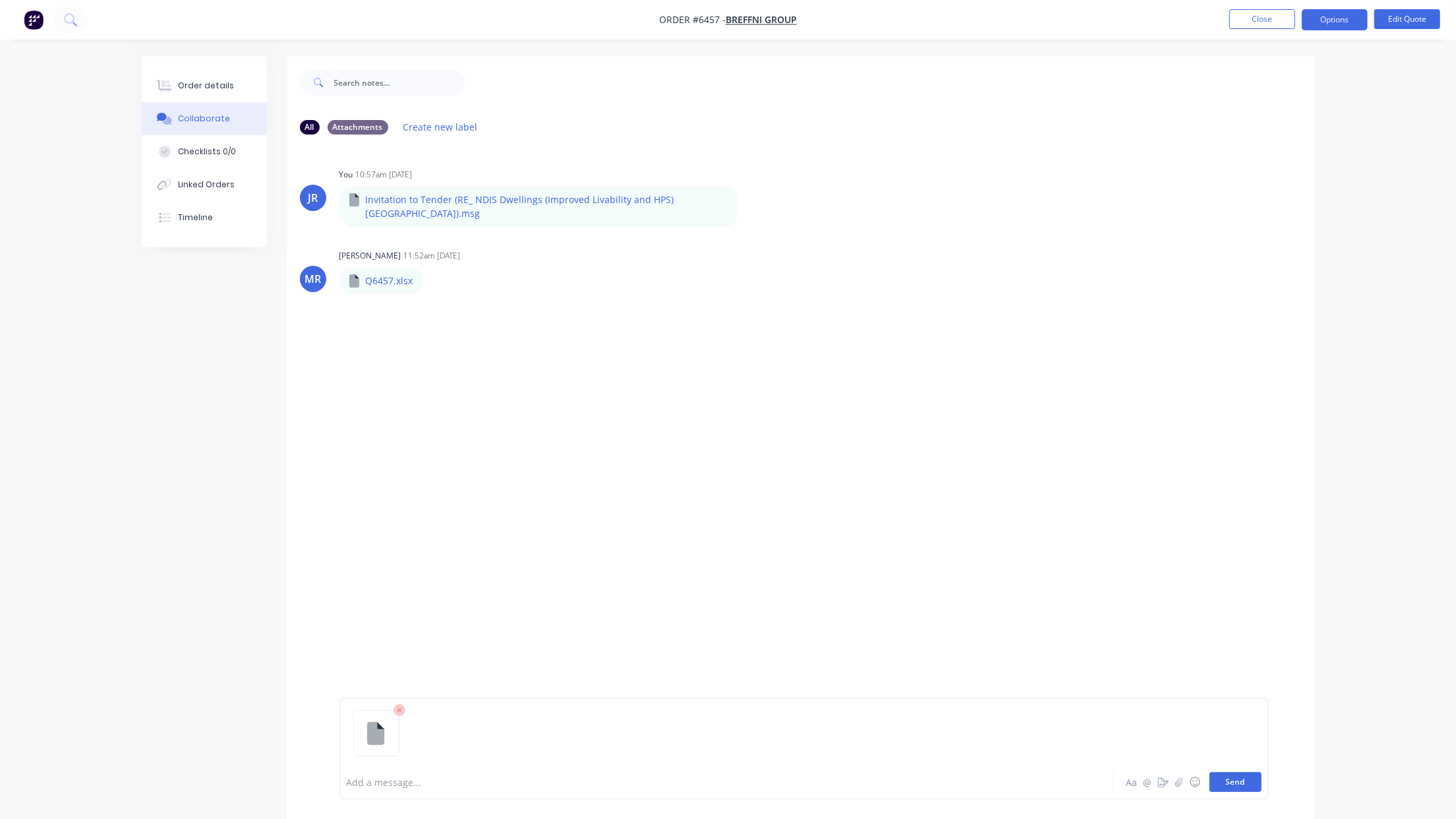
click at [1228, 788] on button "Send" at bounding box center [1235, 781] width 52 height 20
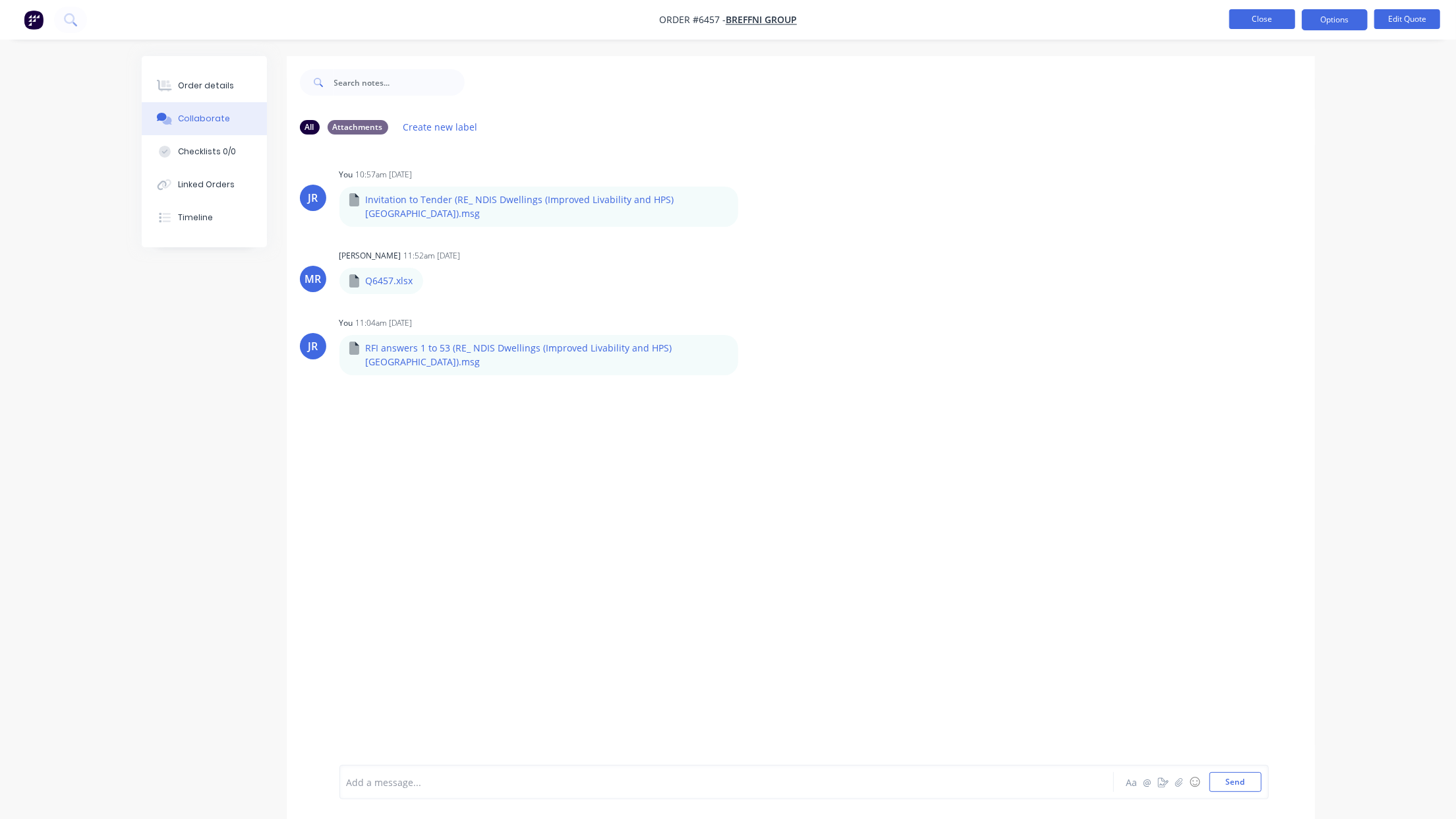
click at [1279, 19] on button "Close" at bounding box center [1261, 19] width 65 height 20
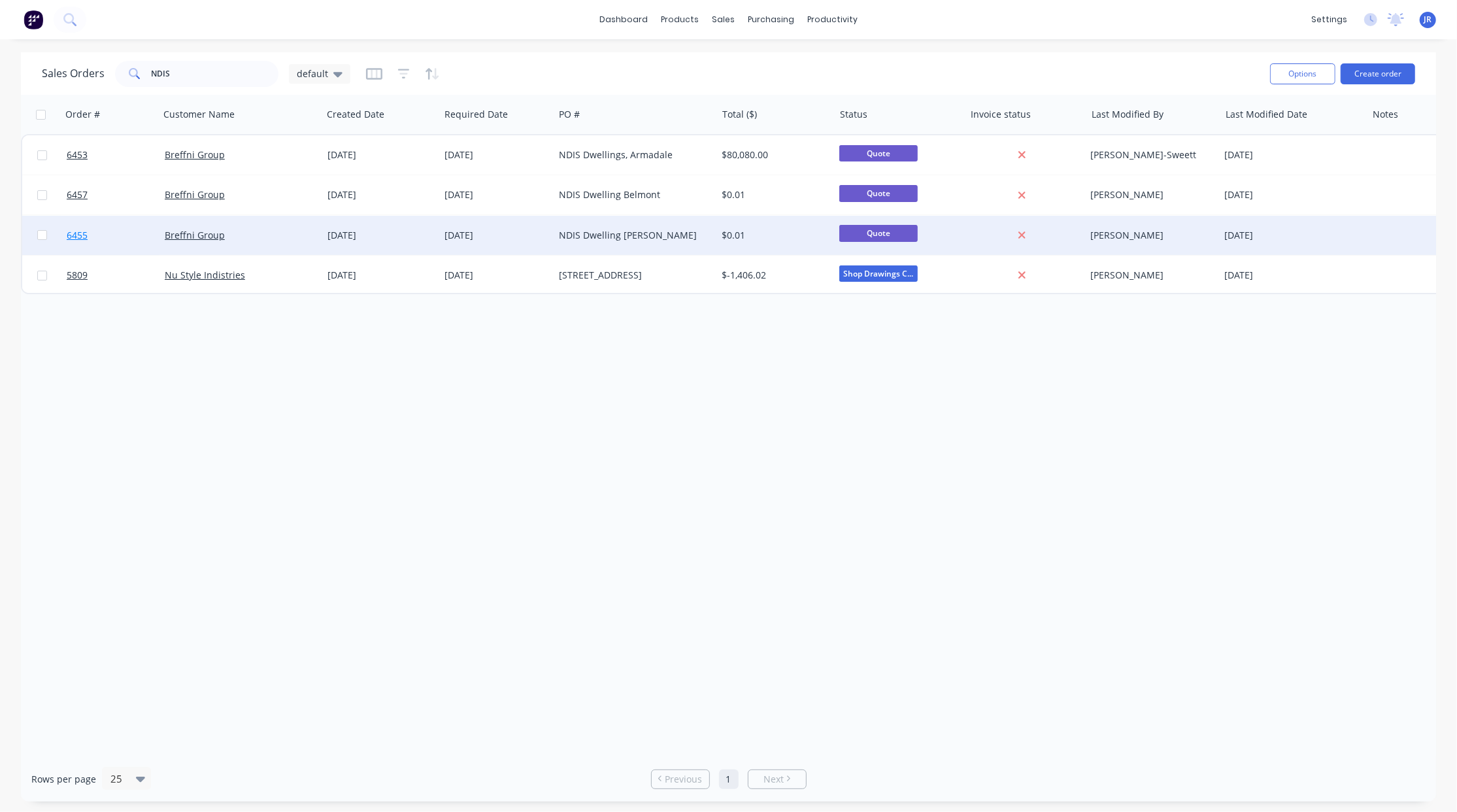
click at [81, 238] on span "6455" at bounding box center [77, 235] width 21 height 13
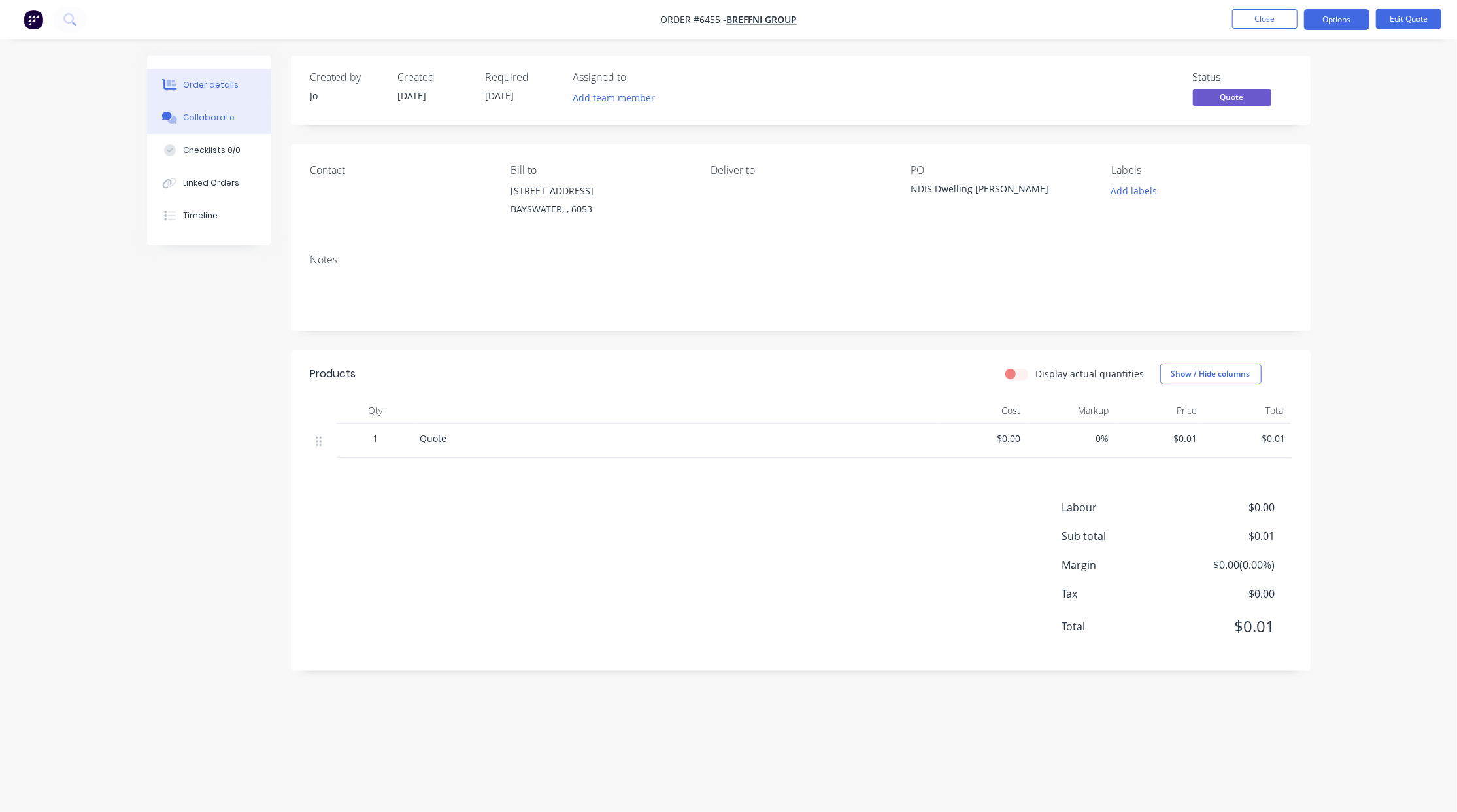
click at [202, 113] on div "Collaborate" at bounding box center [209, 118] width 52 height 12
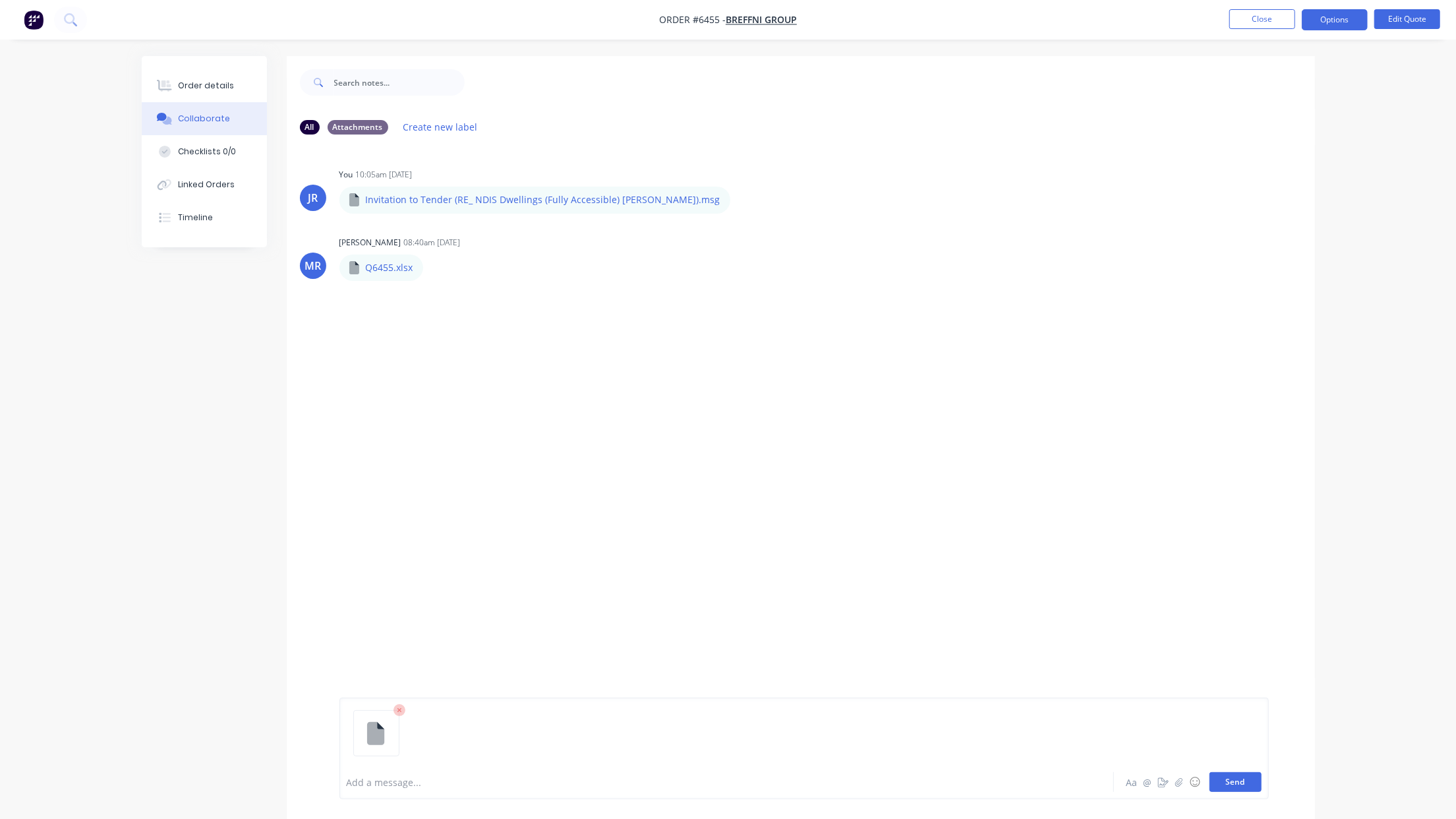
drag, startPoint x: 1244, startPoint y: 781, endPoint x: 1250, endPoint y: 776, distance: 7.8
click at [1244, 781] on button "Send" at bounding box center [1235, 781] width 52 height 20
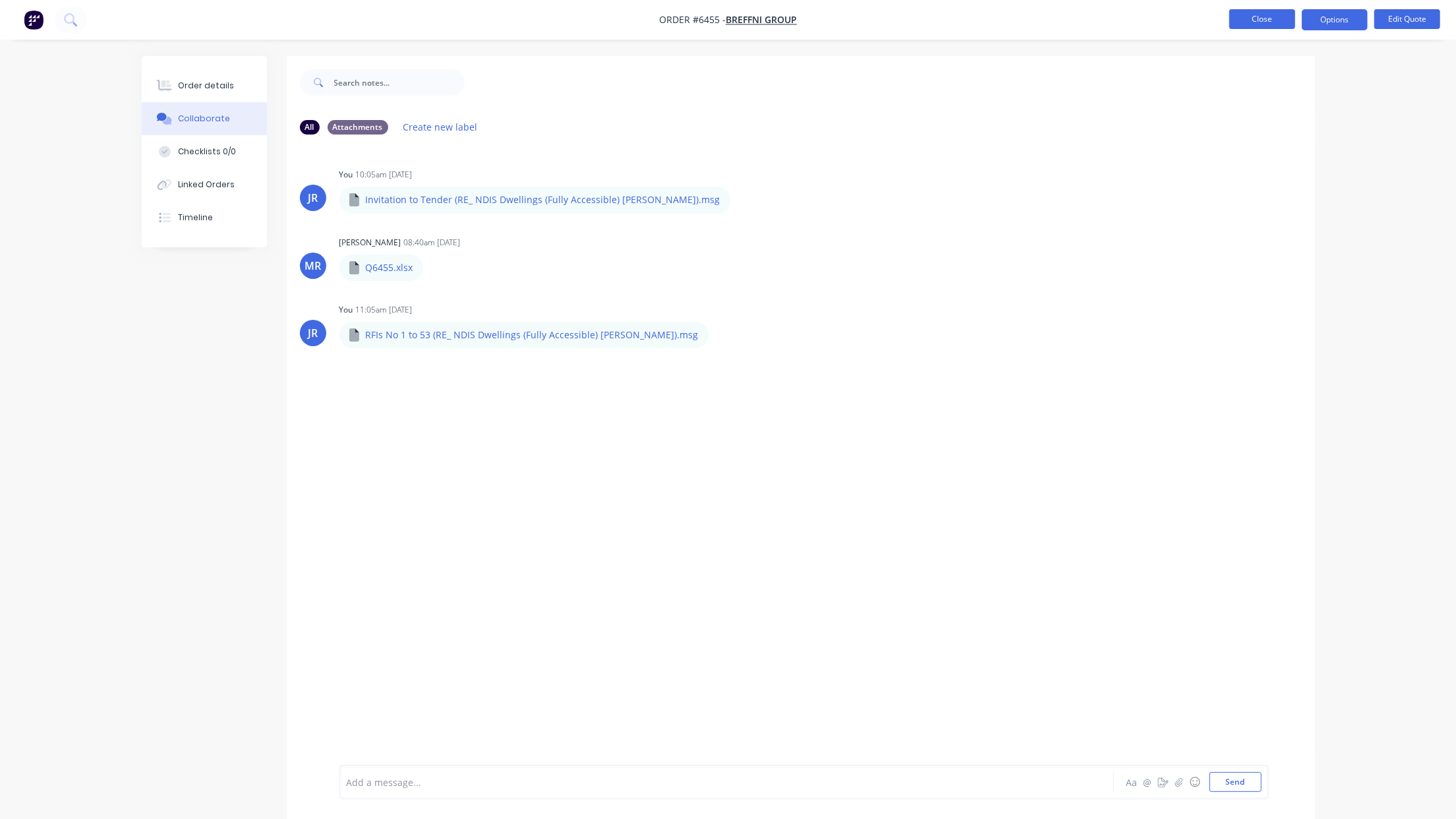
click at [1241, 17] on button "Close" at bounding box center [1261, 19] width 65 height 20
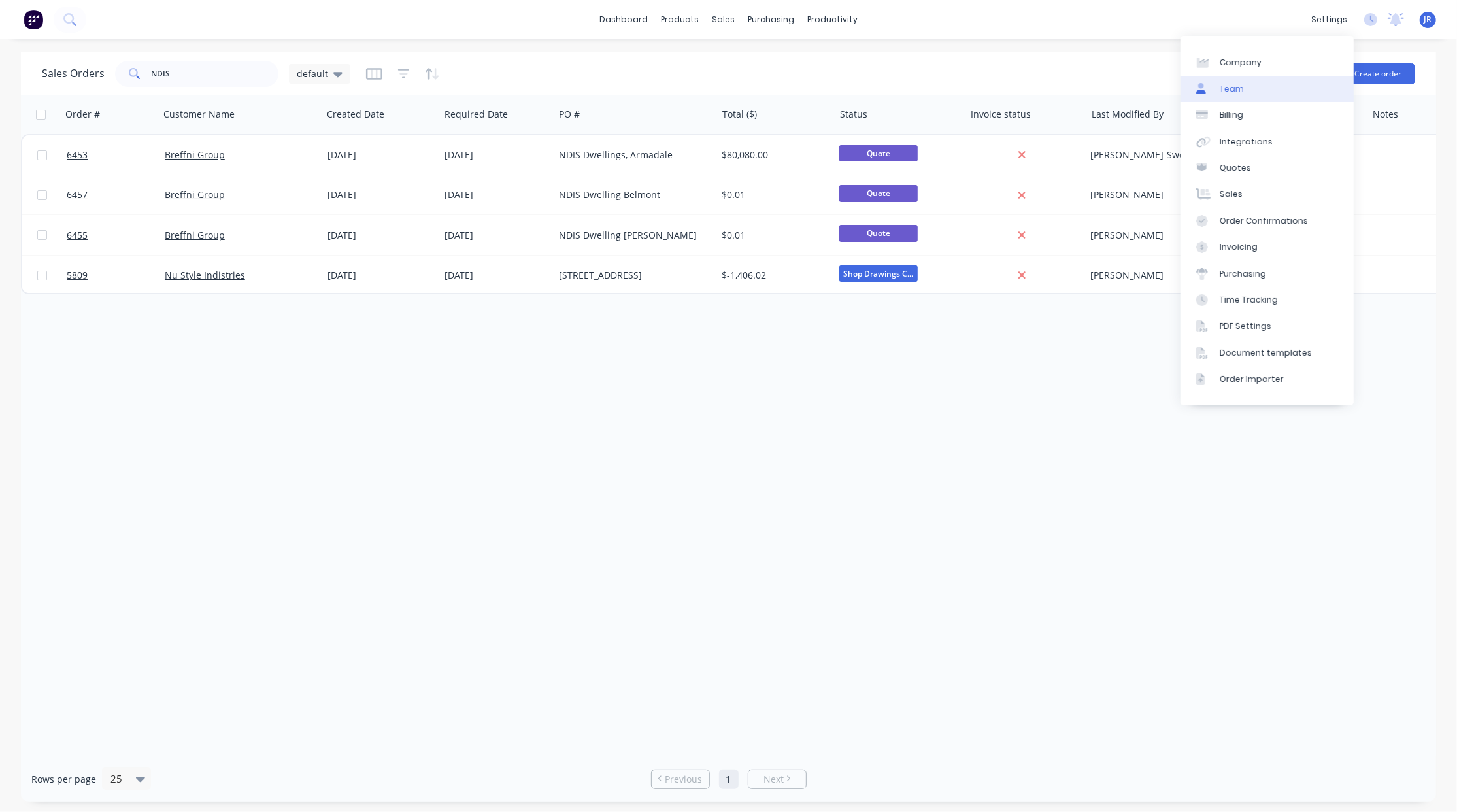
click at [1263, 100] on link "Team" at bounding box center [1267, 89] width 173 height 26
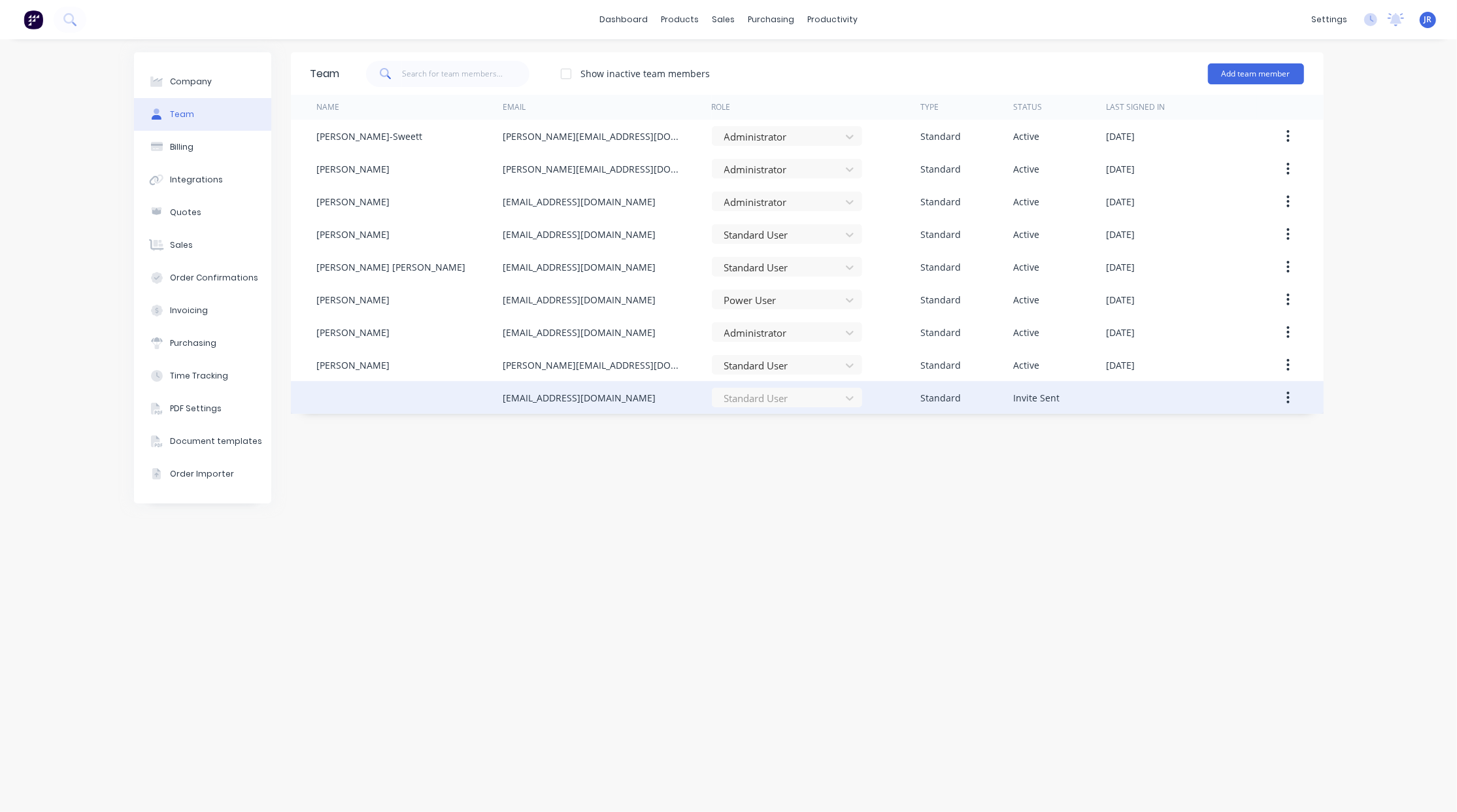
click at [1286, 396] on icon "button" at bounding box center [1288, 397] width 3 height 15
click at [1255, 429] on div "Cancel Invite" at bounding box center [1241, 432] width 100 height 19
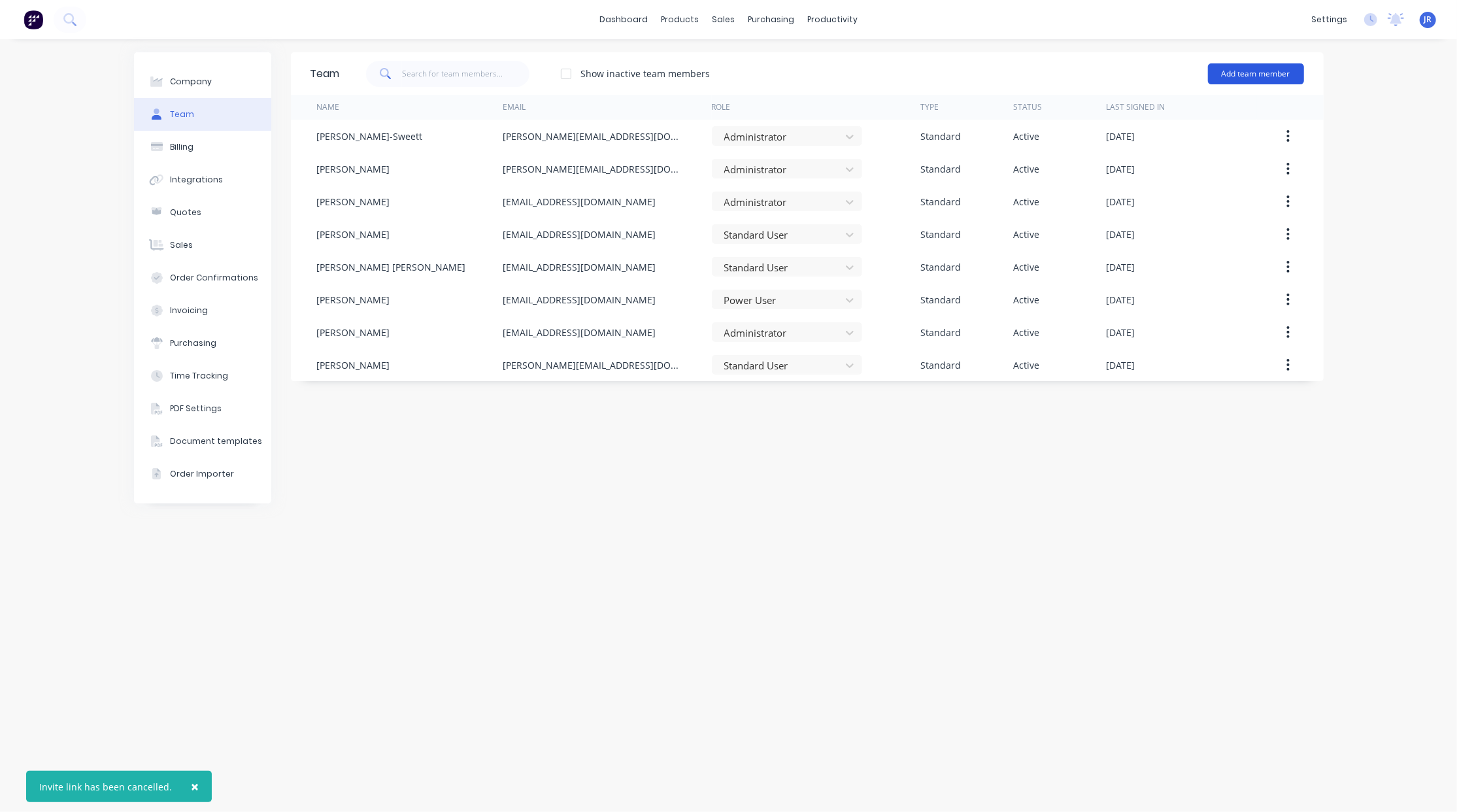
drag, startPoint x: 1274, startPoint y: 71, endPoint x: 1290, endPoint y: 71, distance: 16.0
click at [1273, 72] on button "Add team member" at bounding box center [1255, 74] width 96 height 21
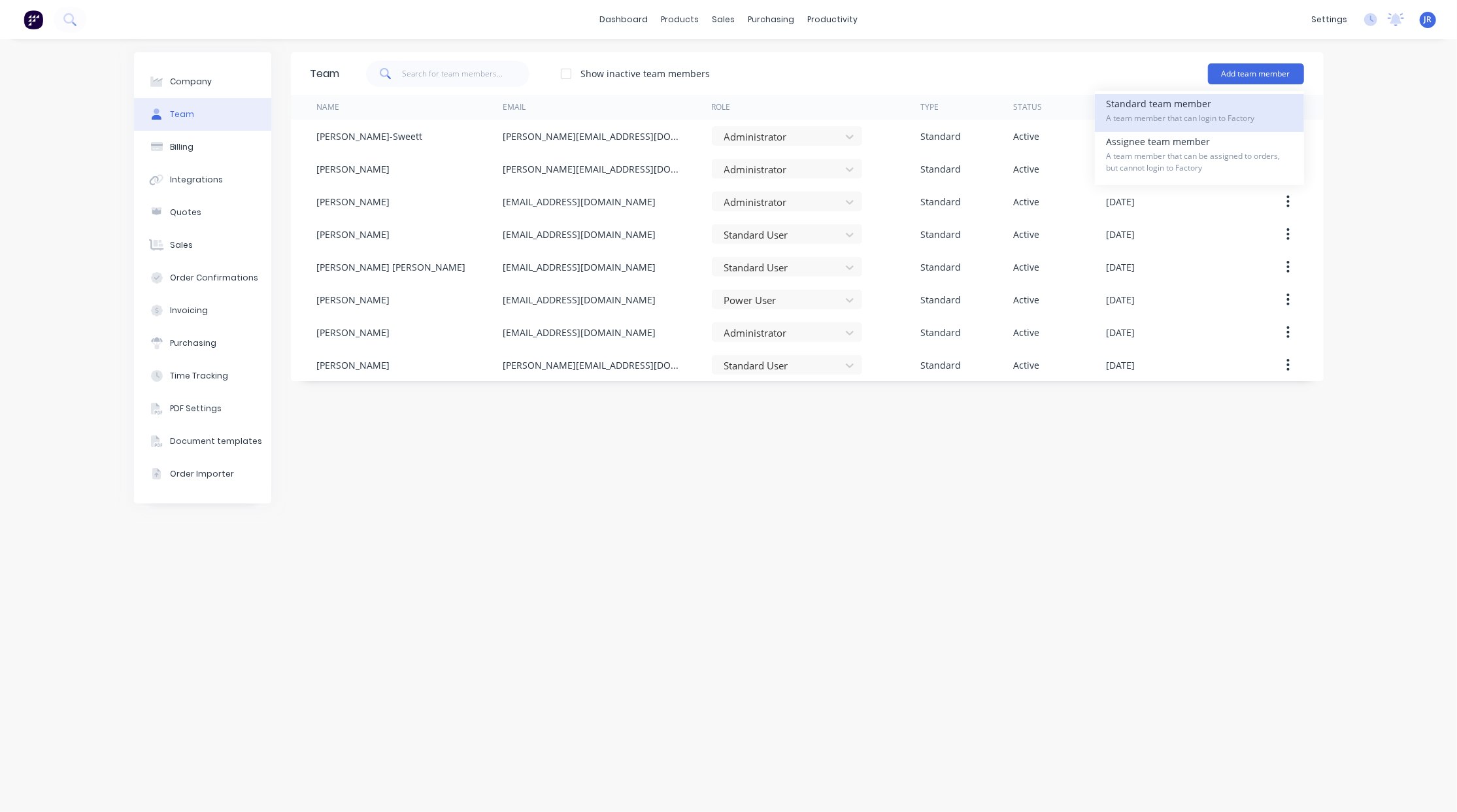
click at [1175, 103] on div "Standard team member A team member that can login to Factory" at bounding box center [1199, 113] width 185 height 38
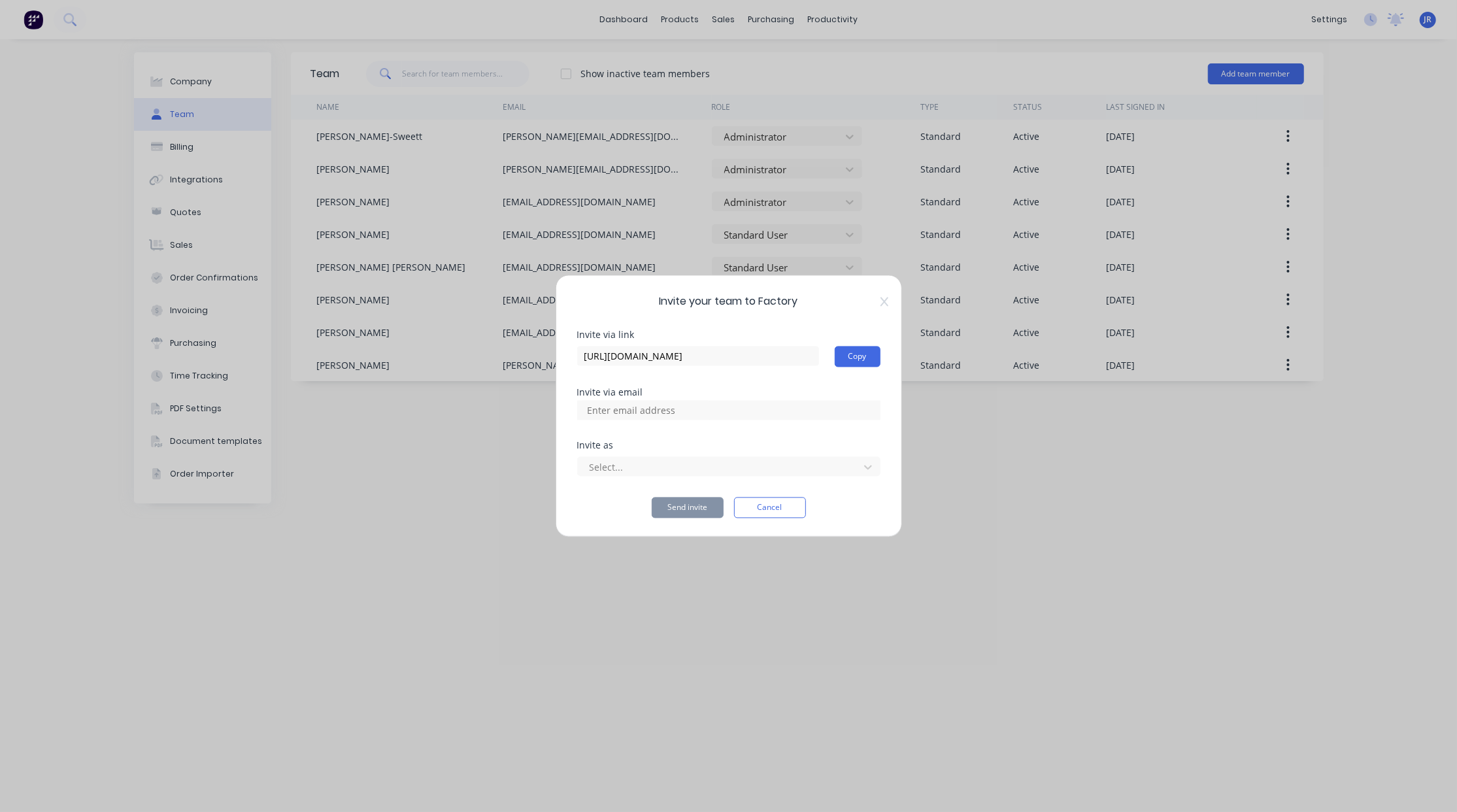
click at [680, 413] on input at bounding box center [645, 410] width 131 height 20
type input "[PERSON_NAME][EMAIL_ADDRESS][DOMAIN_NAME]"
click at [662, 466] on div at bounding box center [719, 467] width 264 height 16
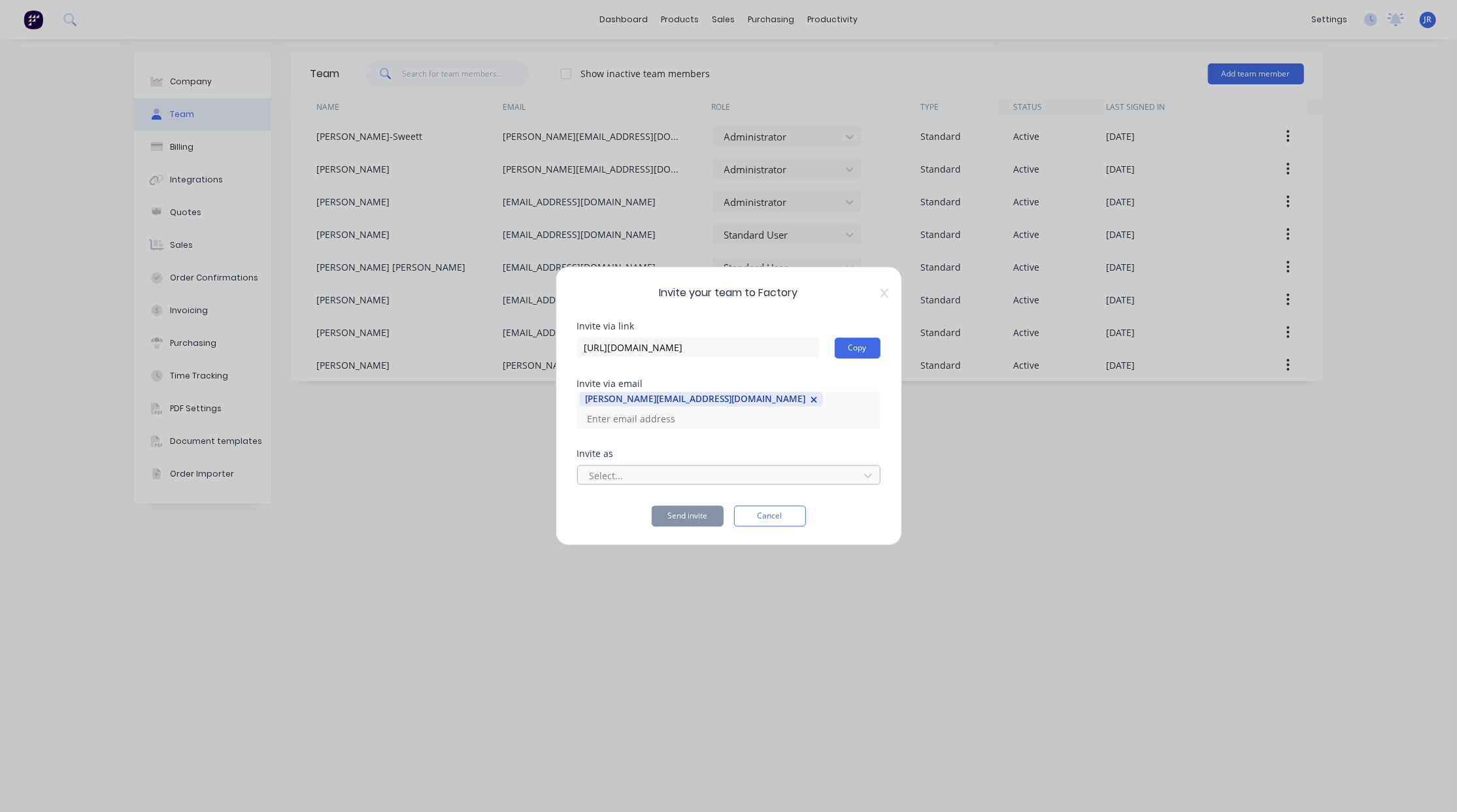
click at [638, 469] on div at bounding box center [719, 475] width 264 height 16
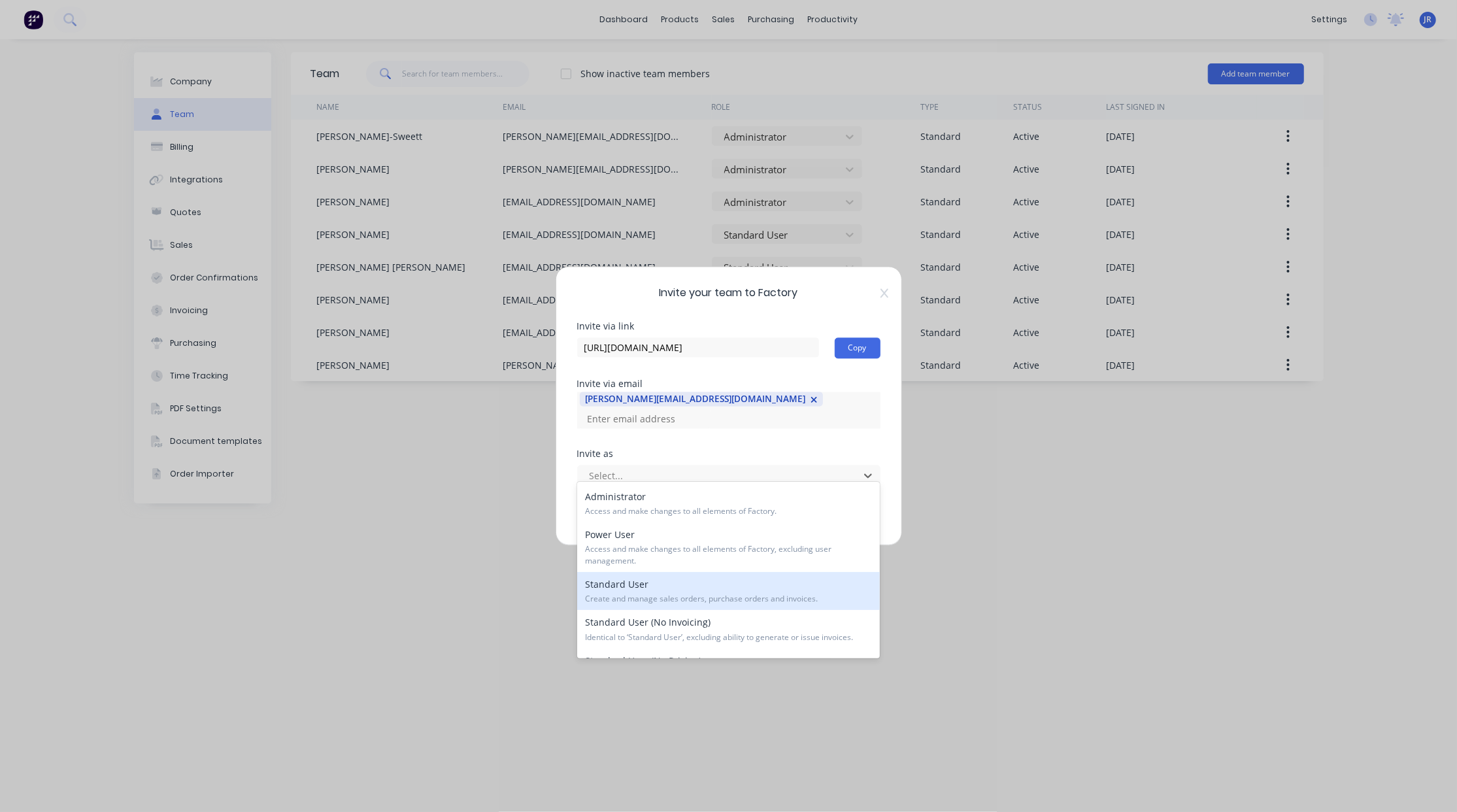
click at [715, 600] on span "Create and manage sales orders, purchase orders and invoices." at bounding box center [728, 599] width 287 height 12
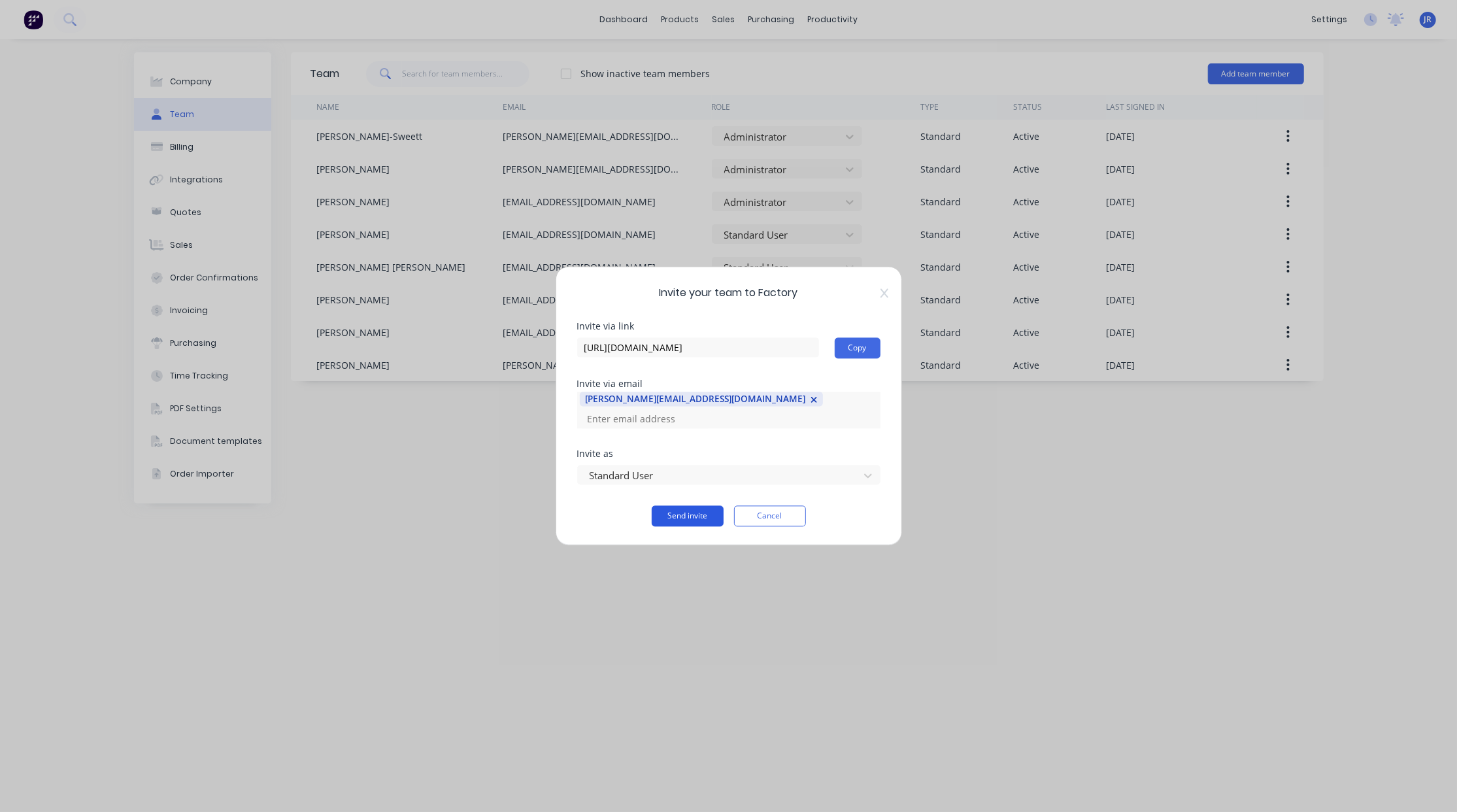
click at [680, 515] on button "Send invite" at bounding box center [687, 516] width 72 height 21
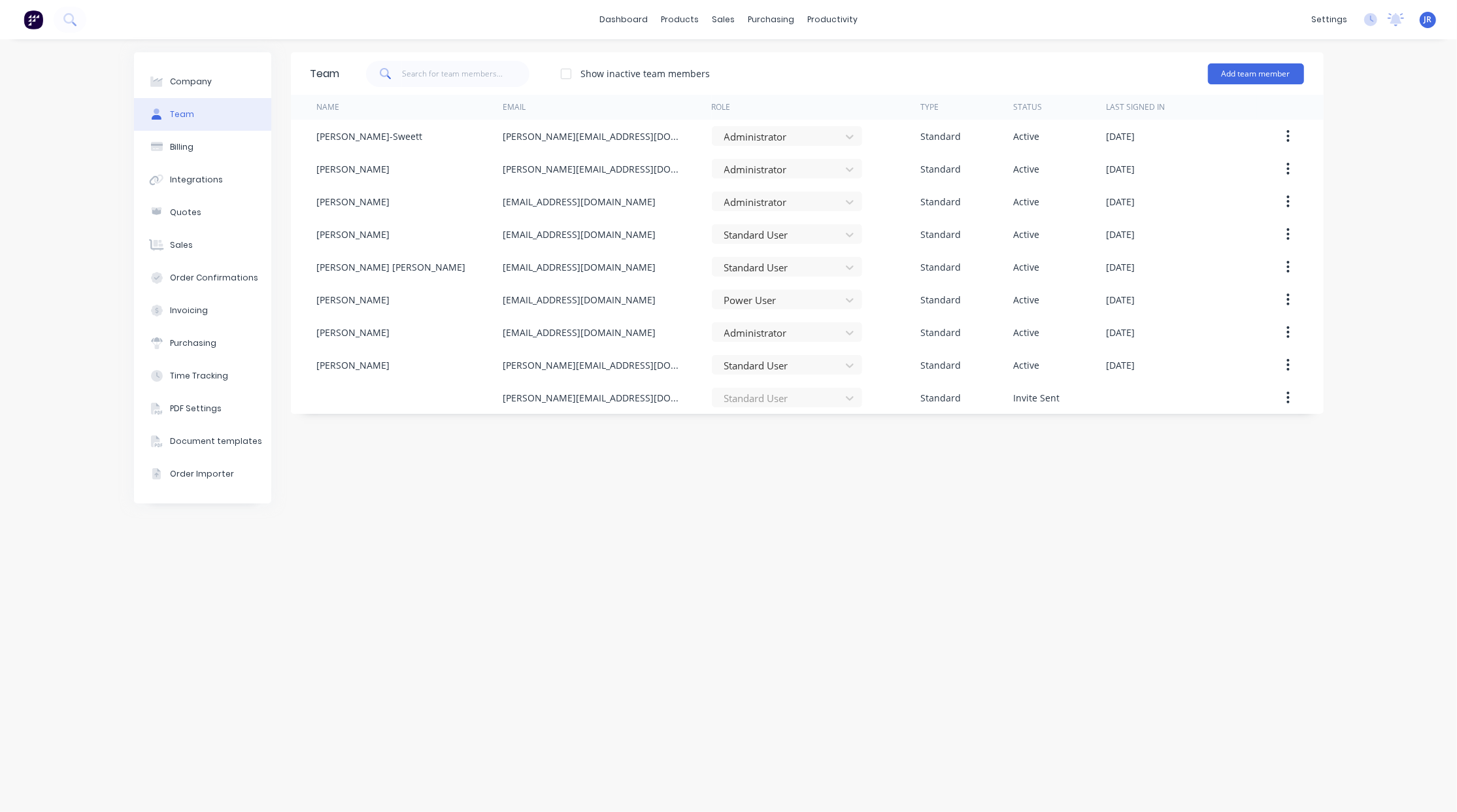
click at [291, 664] on div "Team Show inactive team members Add team member Name Email Role Type Status Las…" at bounding box center [807, 425] width 1033 height 746
click at [745, 61] on div "Sales Orders" at bounding box center [772, 63] width 54 height 12
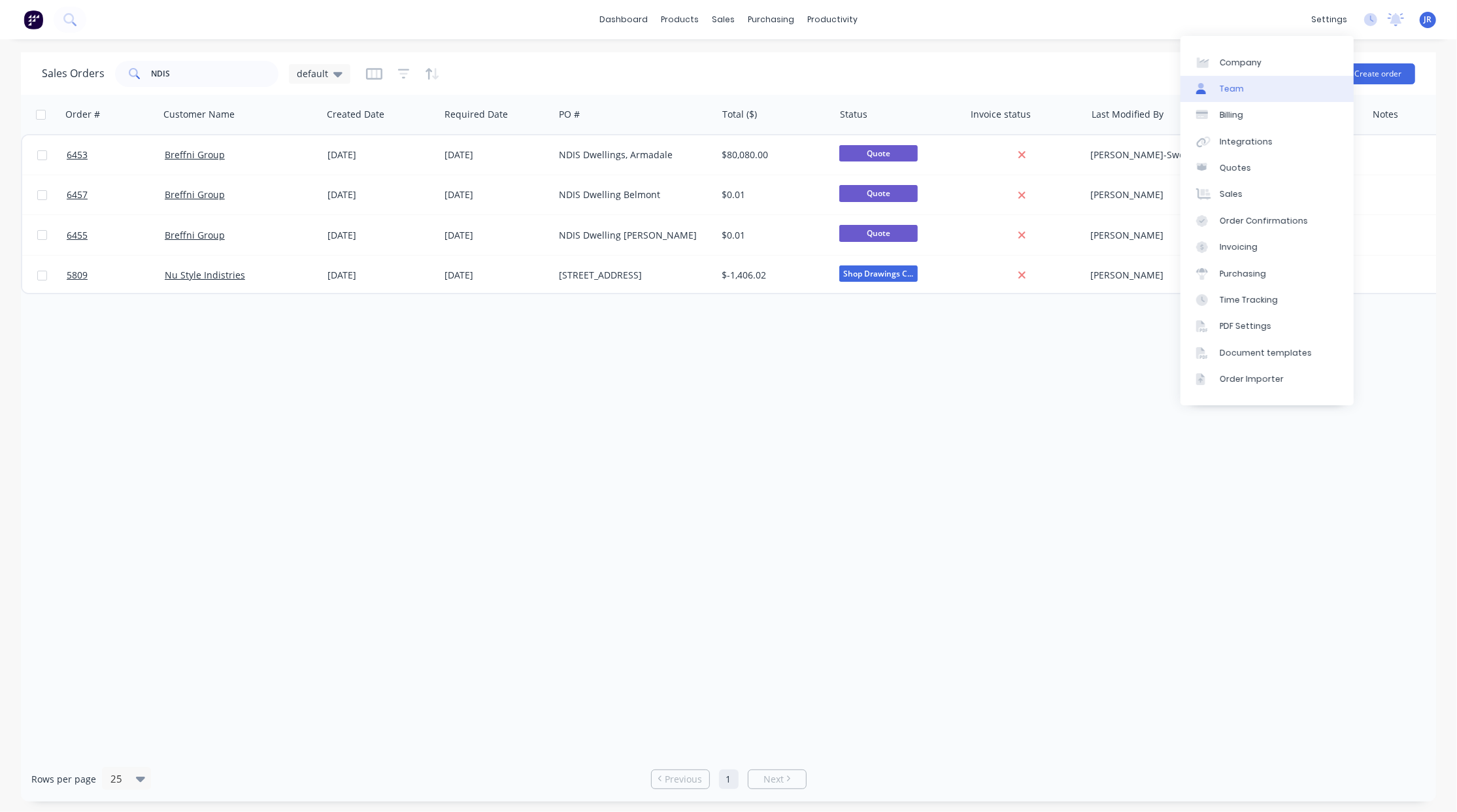
click at [1243, 87] on link "Team" at bounding box center [1267, 89] width 173 height 26
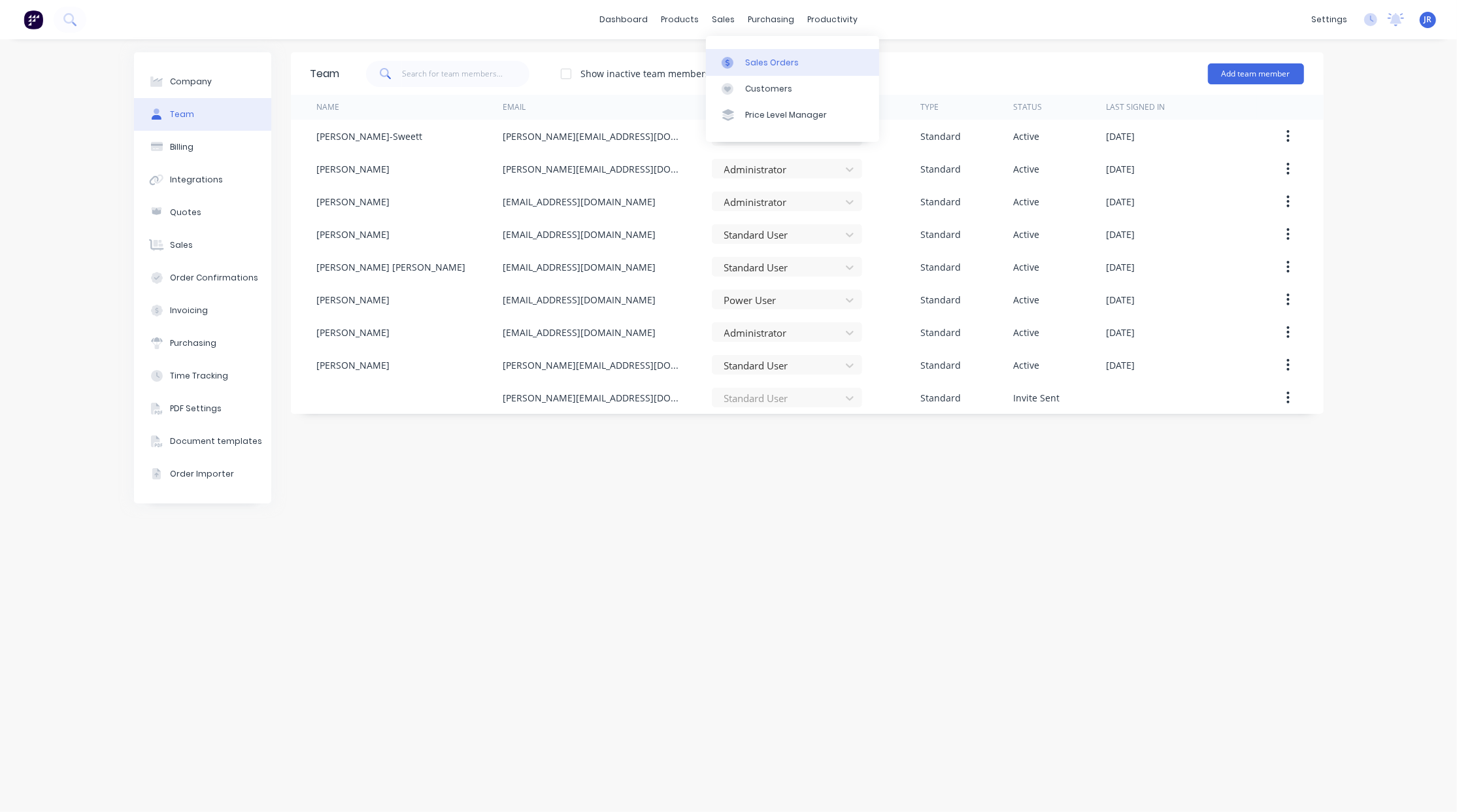
click at [718, 61] on link "Sales Orders" at bounding box center [792, 62] width 173 height 26
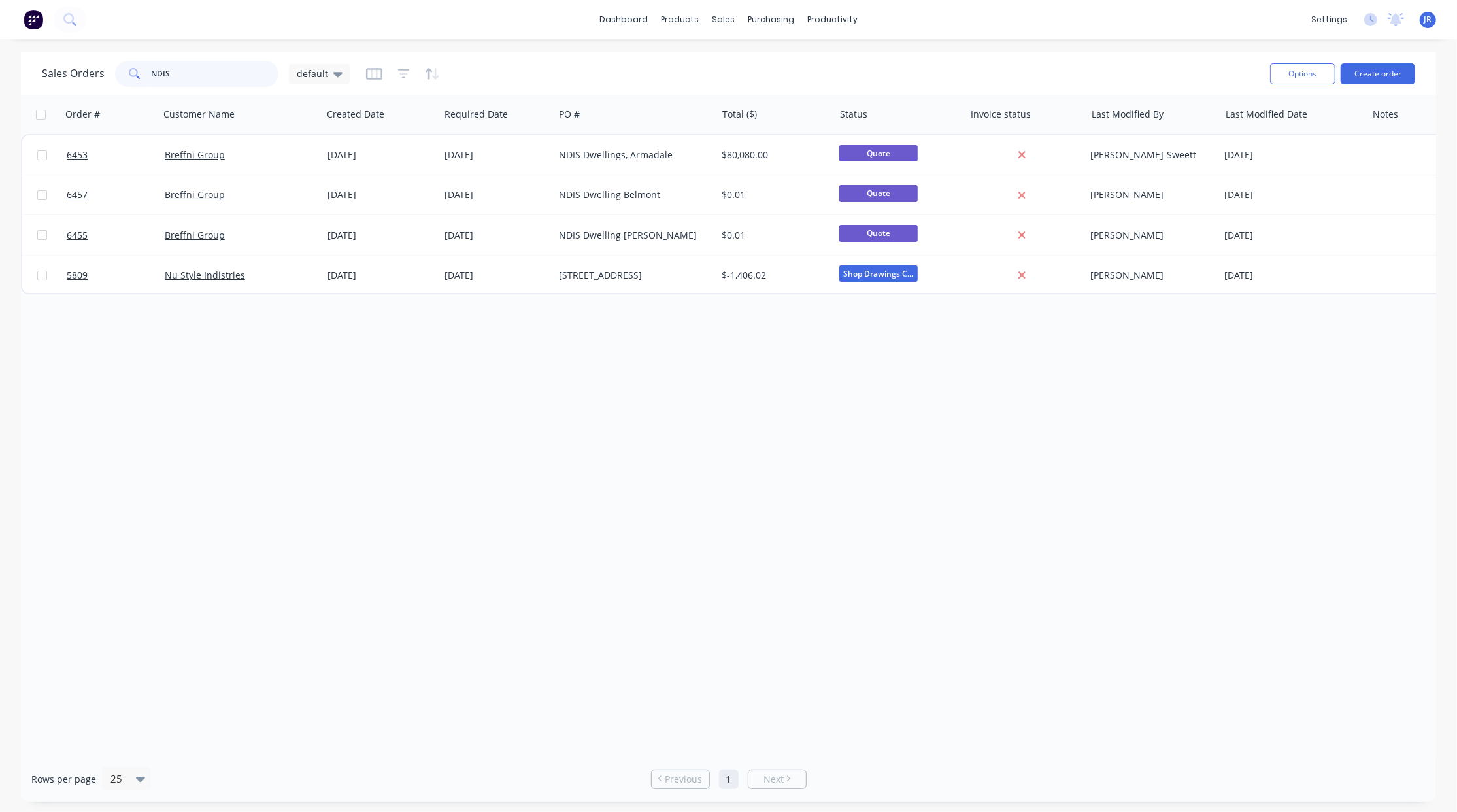
drag, startPoint x: 188, startPoint y: 74, endPoint x: -39, endPoint y: 74, distance: 227.0
click at [0, 74] on html "dashboard products sales purchasing productivity dashboard products Product Cat…" at bounding box center [728, 406] width 1457 height 812
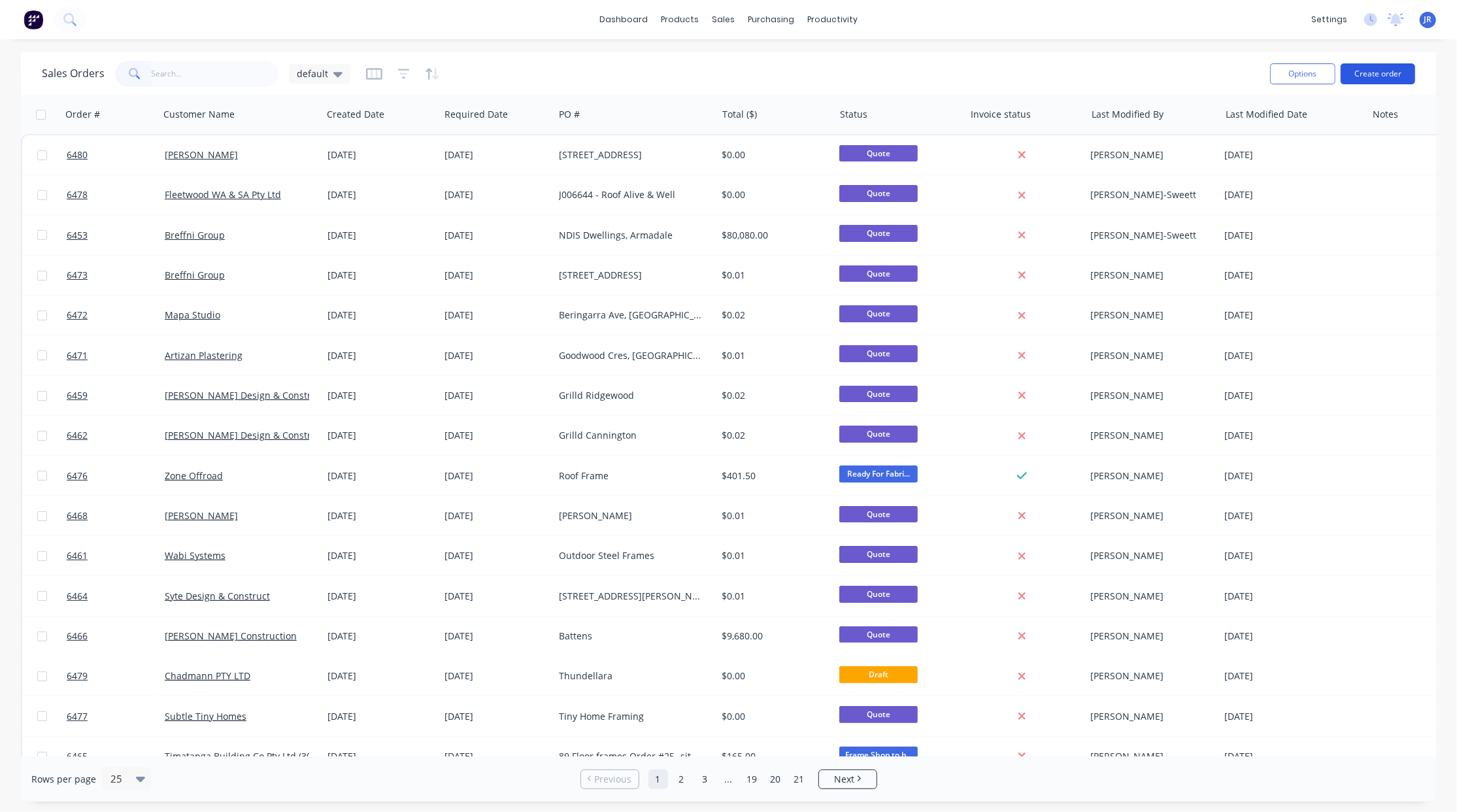
click at [1363, 74] on button "Create order" at bounding box center [1377, 74] width 74 height 21
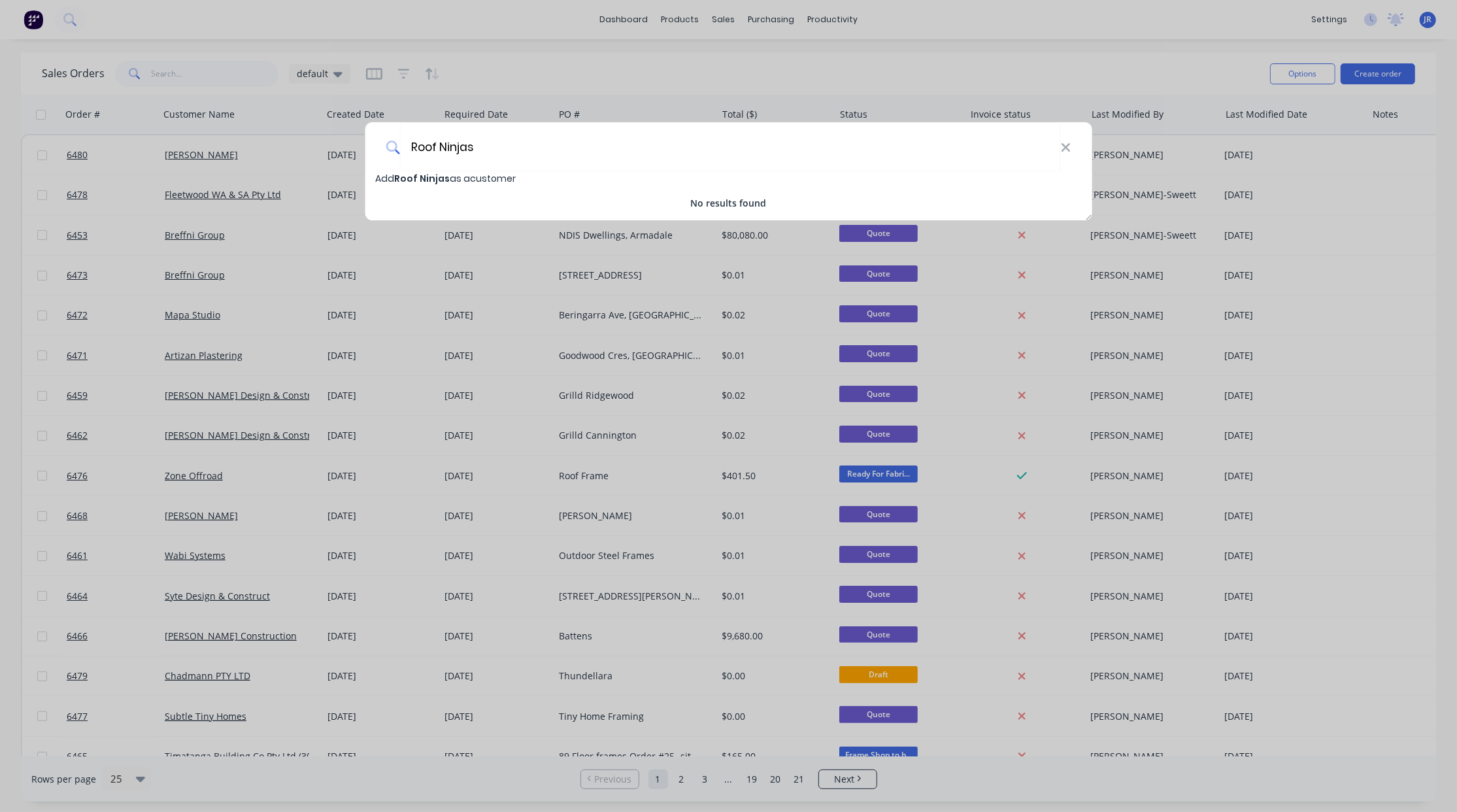
type input "Roof Ninjas"
click at [445, 179] on span "Roof Ninjas" at bounding box center [422, 178] width 55 height 13
select select "AU"
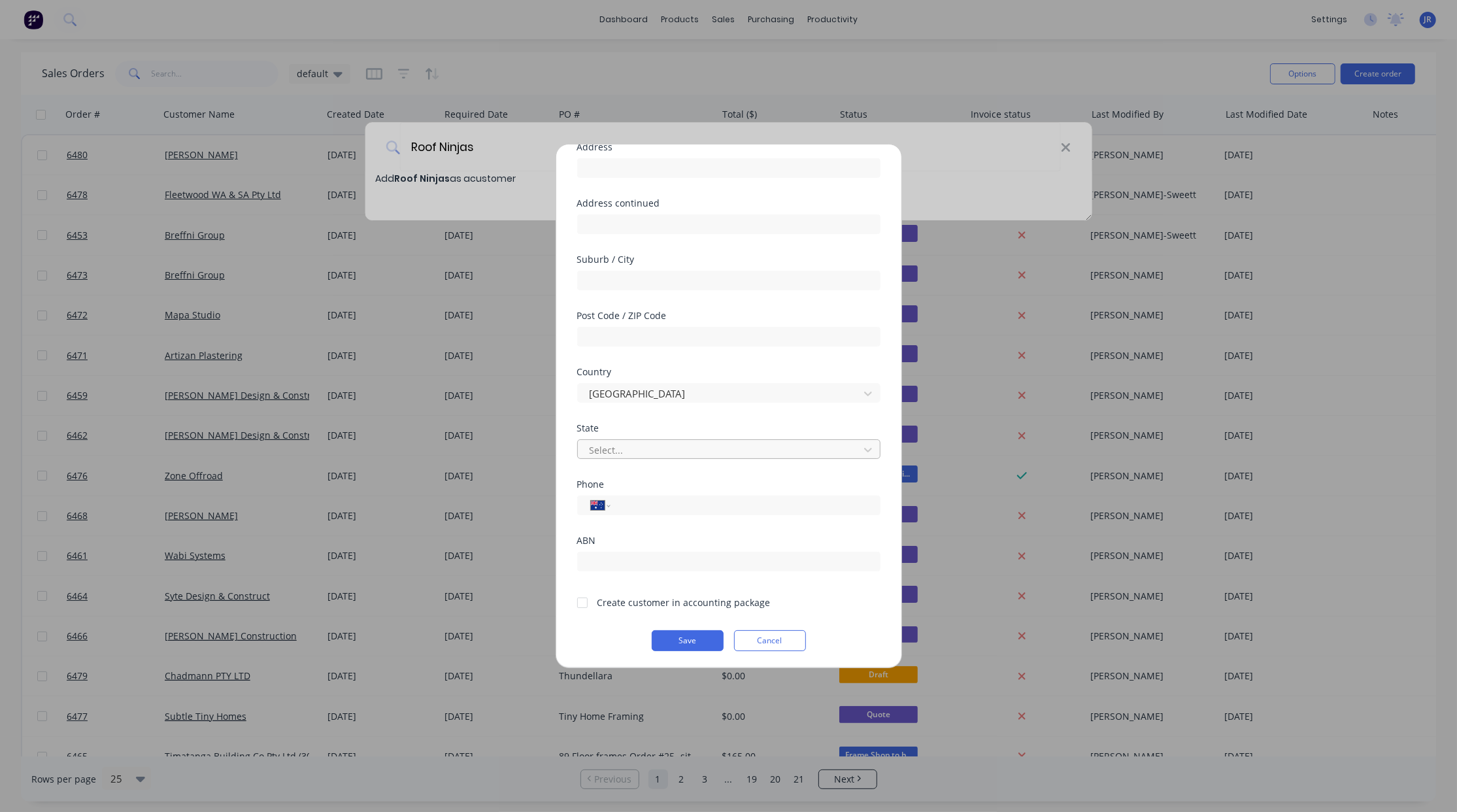
scroll to position [116, 0]
click at [661, 440] on div at bounding box center [719, 448] width 264 height 16
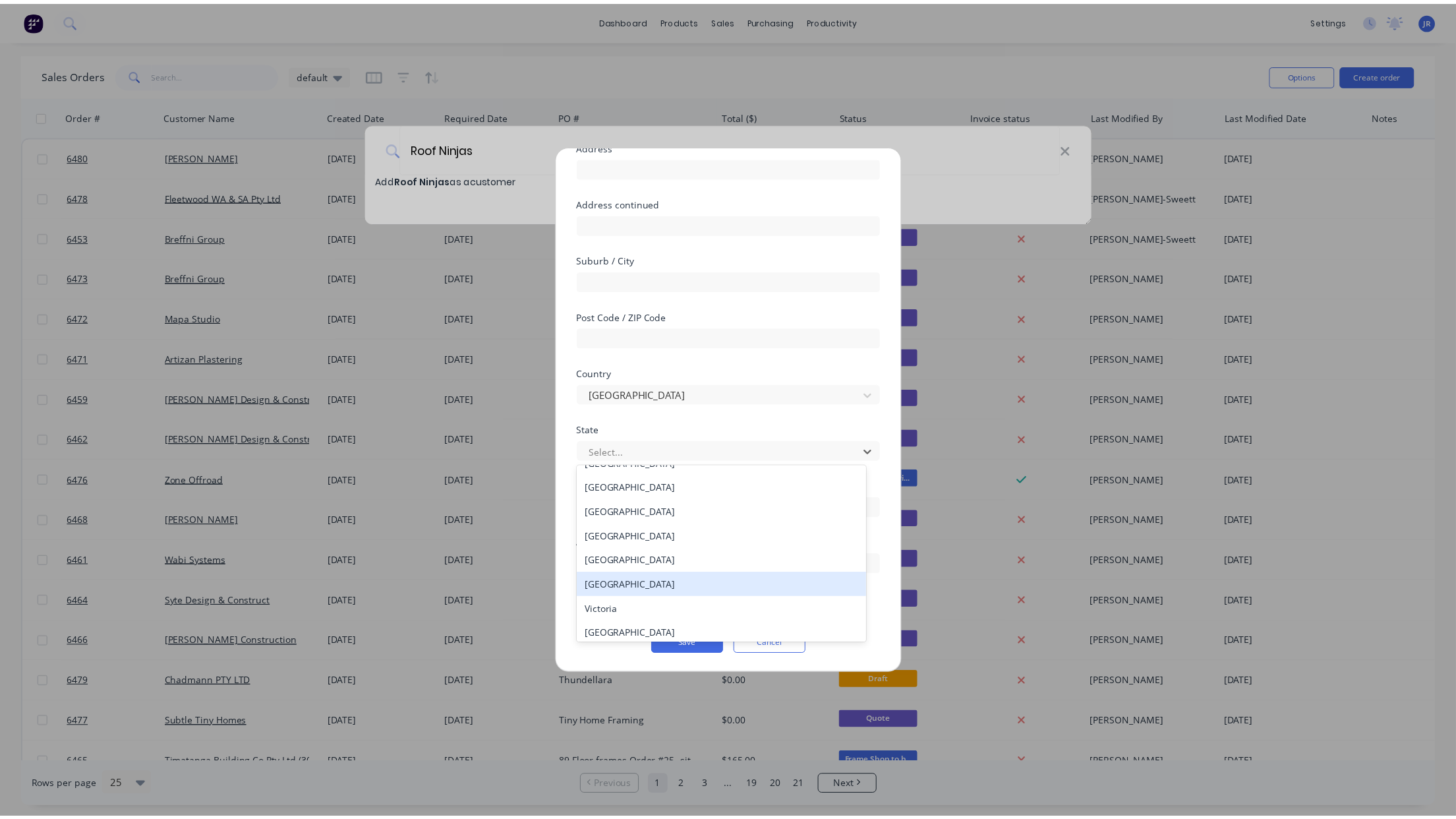
scroll to position [22, 0]
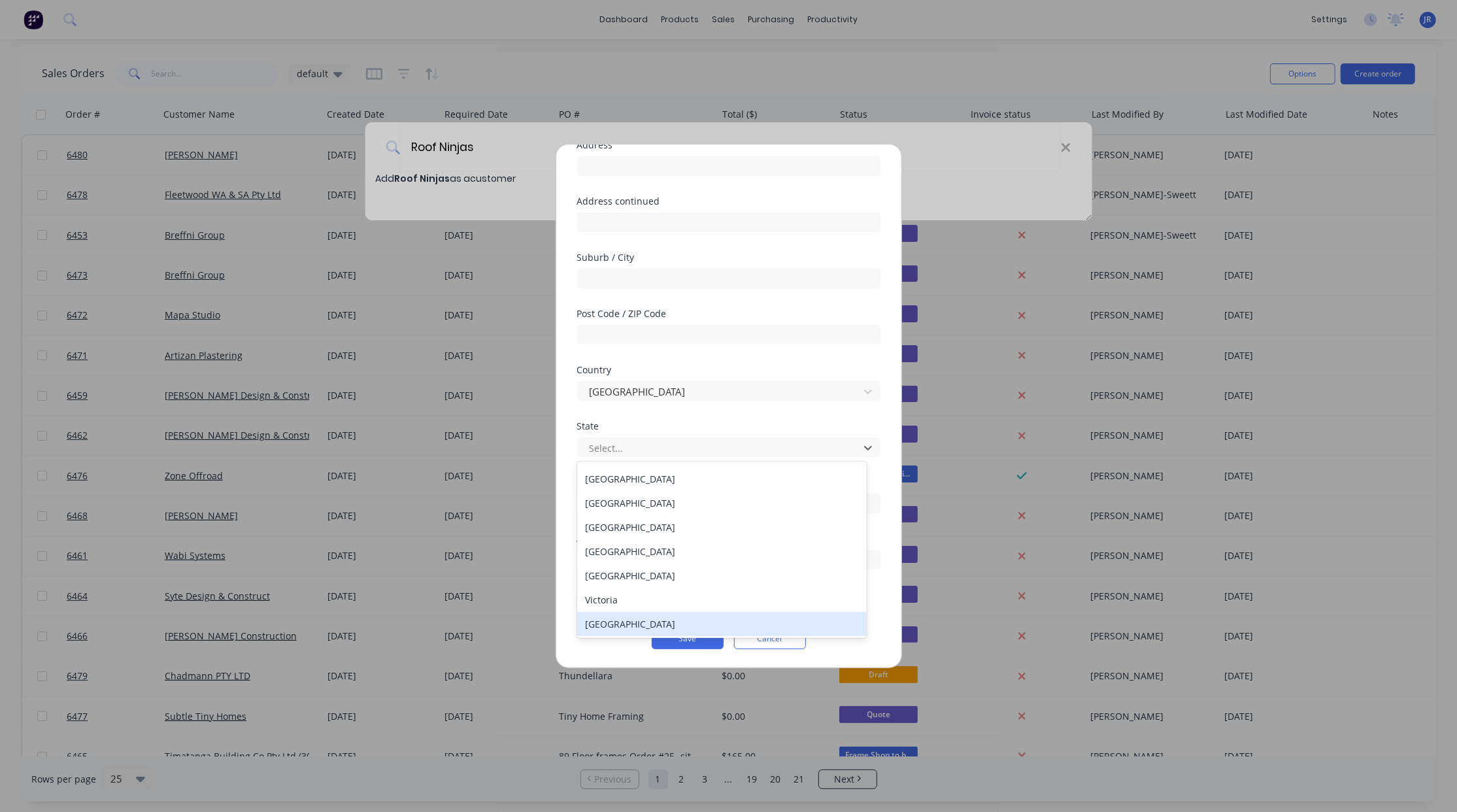
click at [634, 617] on div "[GEOGRAPHIC_DATA]" at bounding box center [722, 624] width 289 height 24
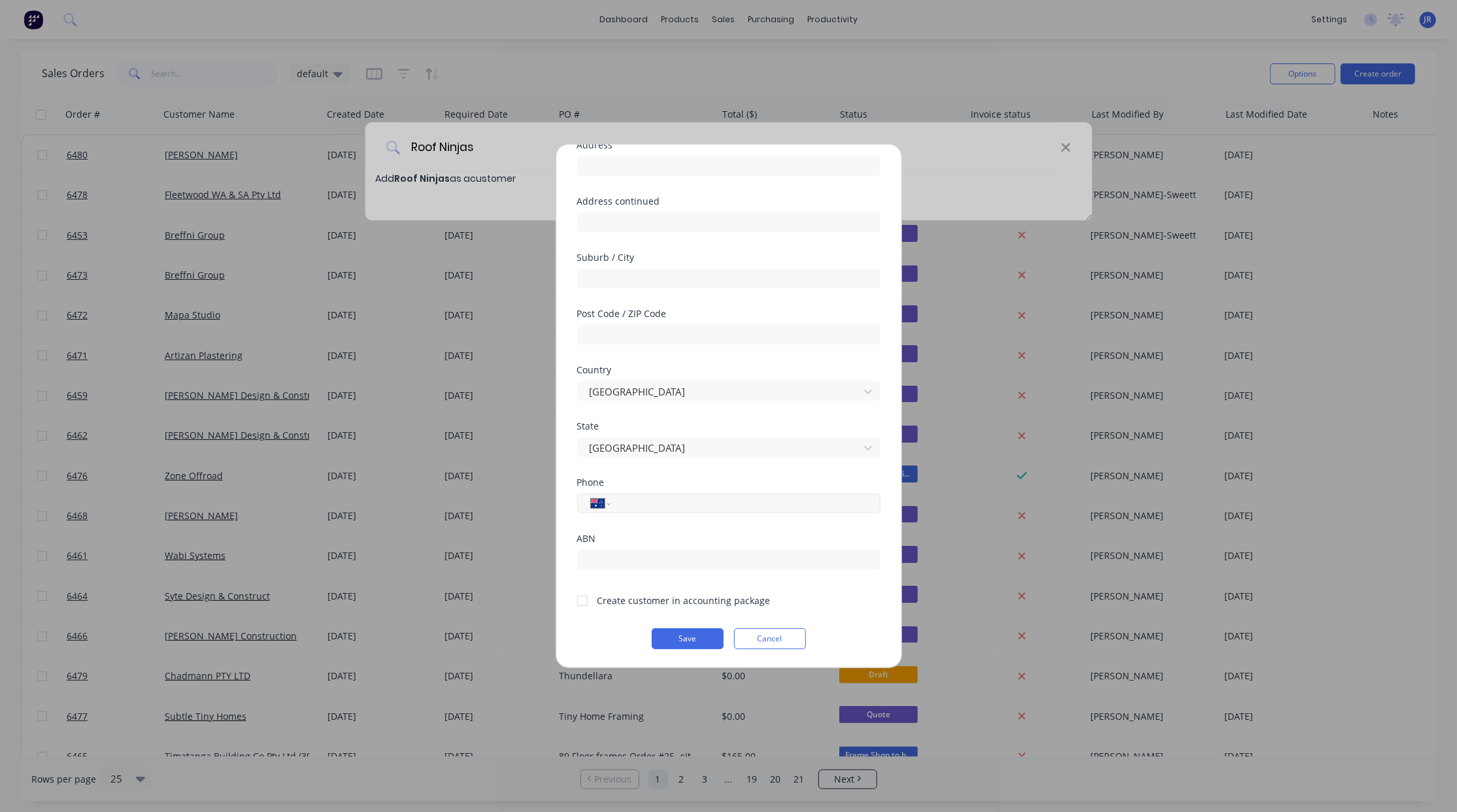
click at [665, 503] on input "tel" at bounding box center [743, 503] width 247 height 15
type input "0417 994 538"
click at [582, 599] on div at bounding box center [583, 601] width 26 height 26
click at [656, 634] on button "Save" at bounding box center [687, 639] width 72 height 21
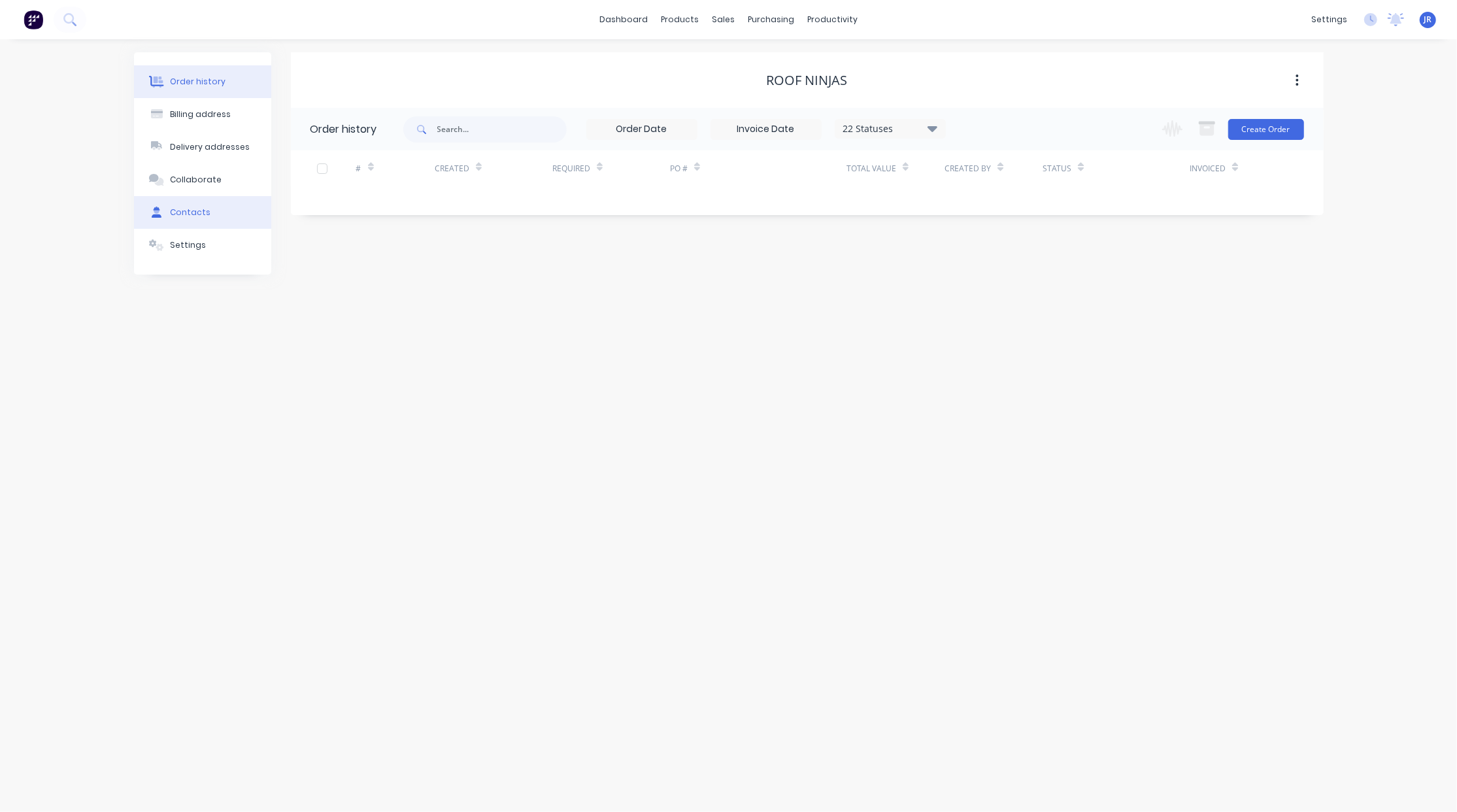
click at [171, 217] on div "Contacts" at bounding box center [190, 213] width 41 height 12
click at [1271, 133] on button "Add contact" at bounding box center [1282, 128] width 60 height 20
select select "AU"
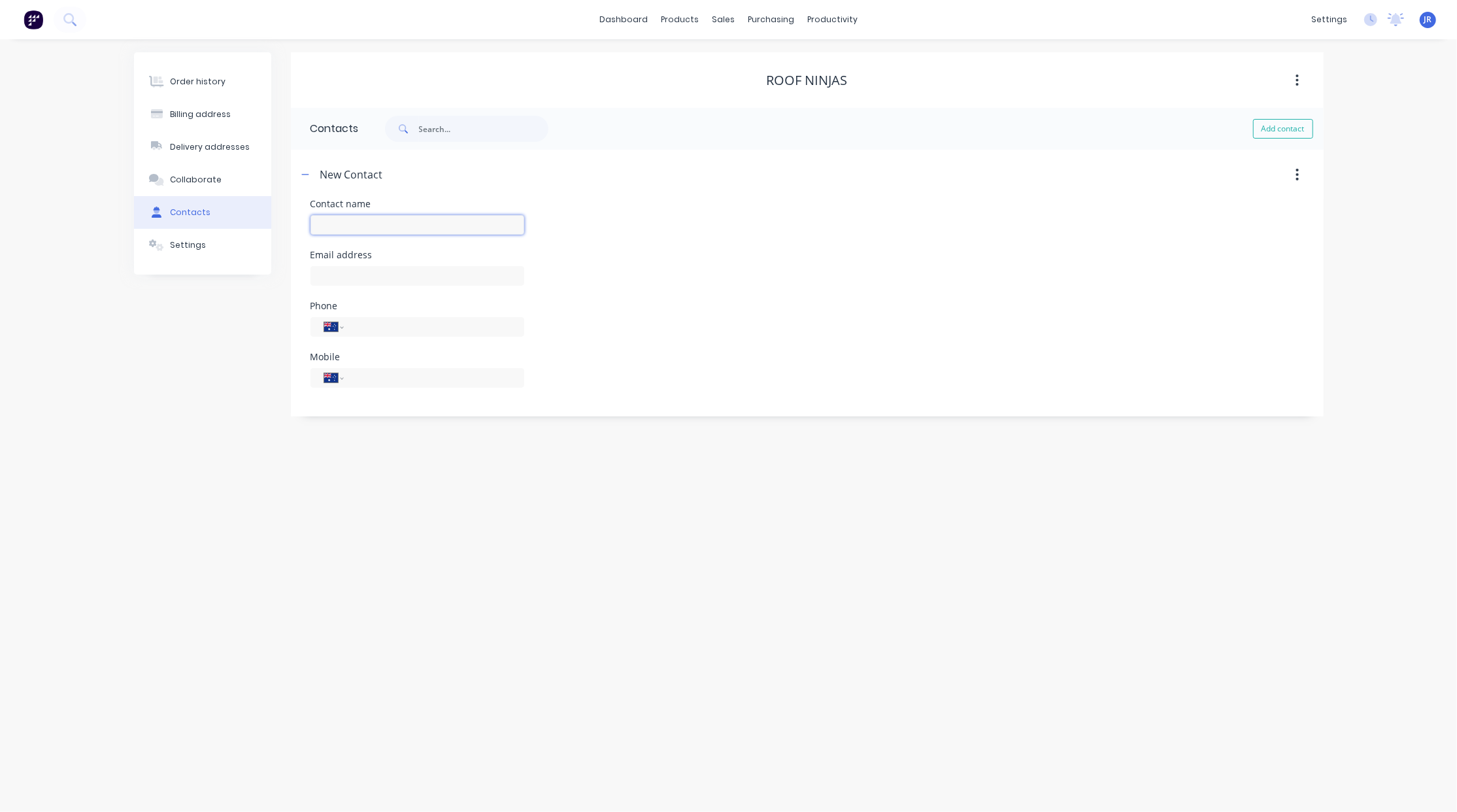
click at [335, 225] on input "text" at bounding box center [417, 224] width 214 height 20
type input "[PERSON_NAME]"
click at [327, 271] on input "text" at bounding box center [417, 275] width 214 height 20
select select "AU"
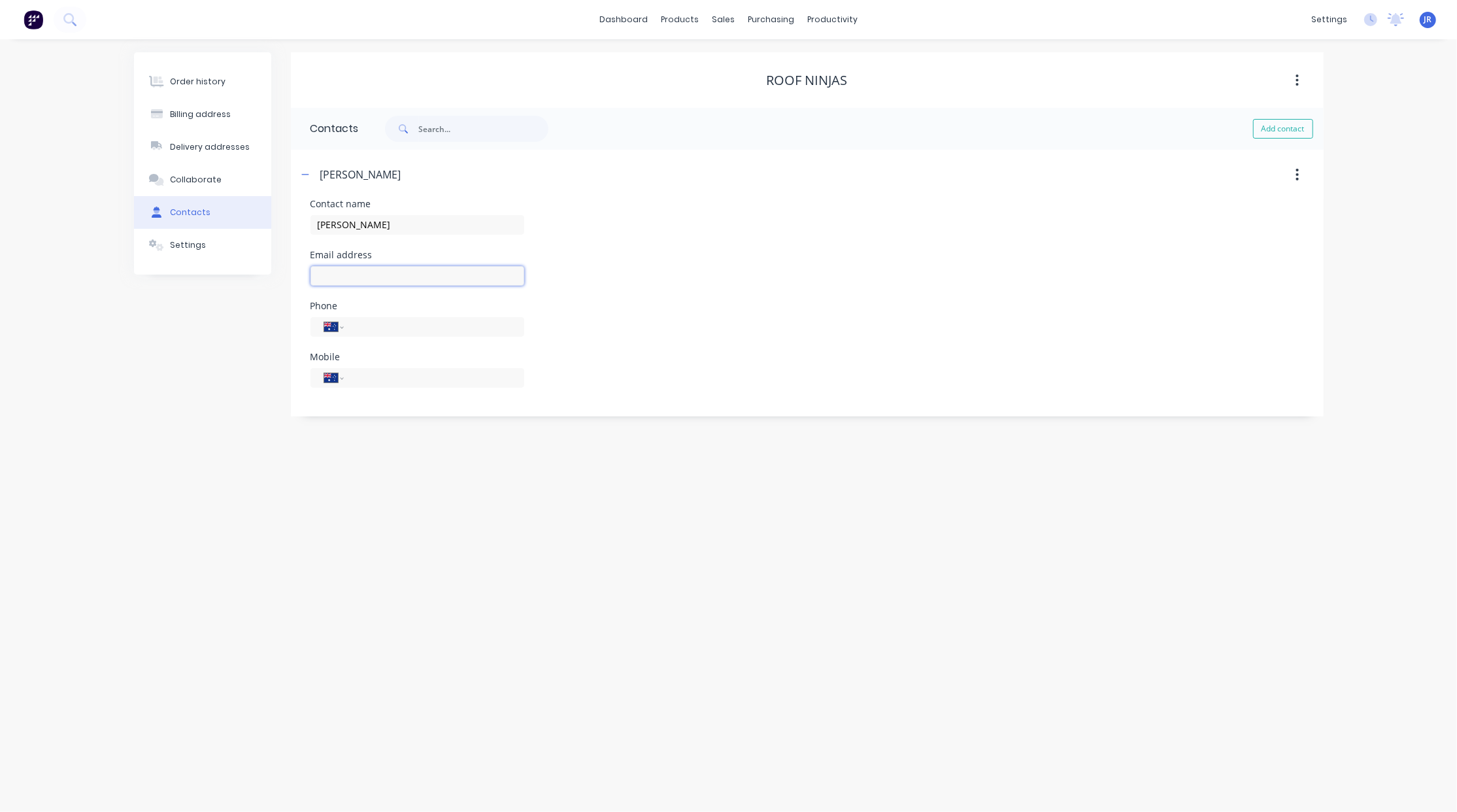
click at [327, 278] on input "text" at bounding box center [417, 275] width 214 height 20
type input "[PERSON_NAME][EMAIL_ADDRESS][DOMAIN_NAME]"
click at [436, 377] on input "tel" at bounding box center [431, 377] width 157 height 15
type input "0417 994 538"
click at [134, 364] on div "Order history Billing address Delivery addresses Collaborate Contacts Settings" at bounding box center [203, 234] width 138 height 364
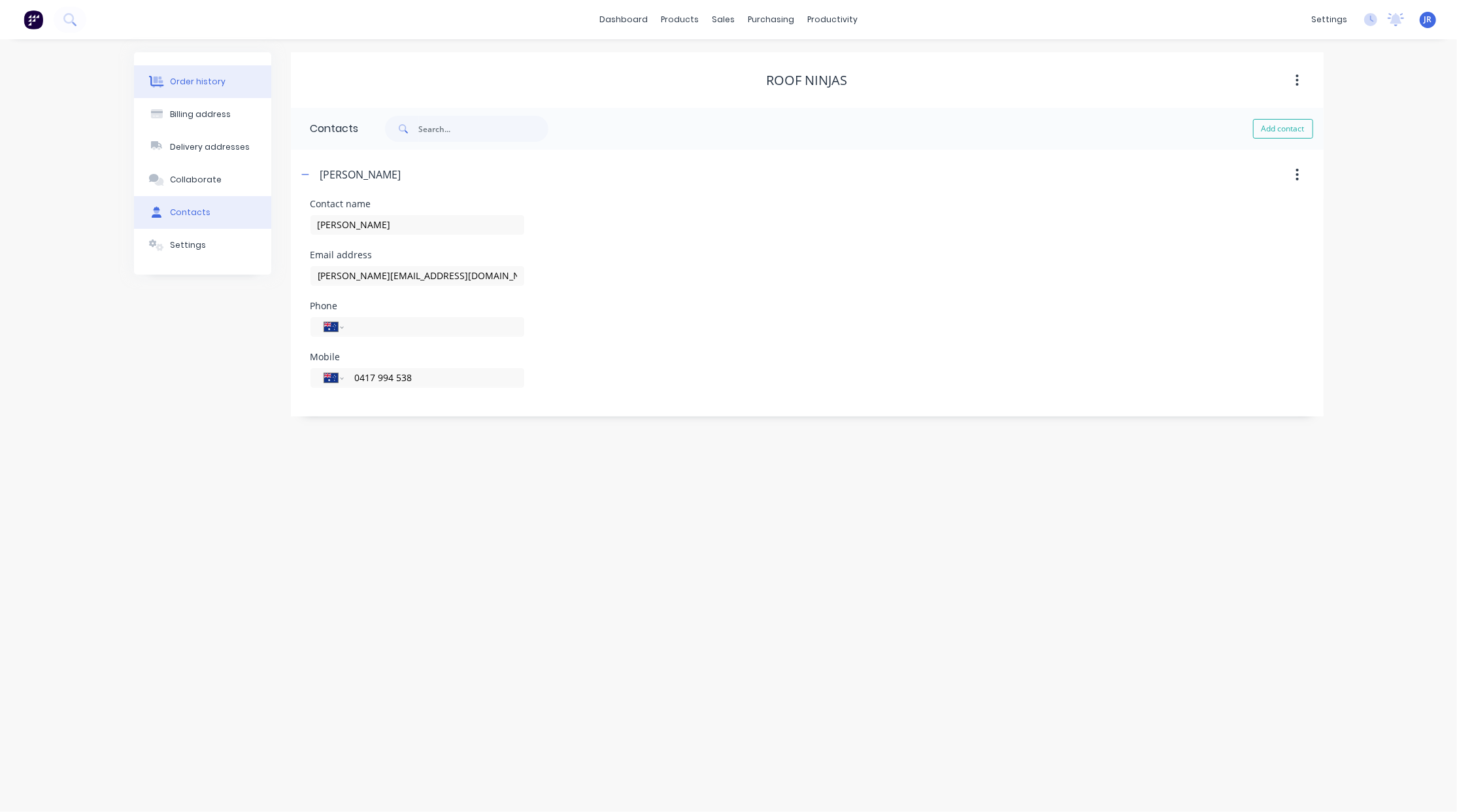
click at [202, 85] on div "Order history" at bounding box center [197, 82] width 55 height 12
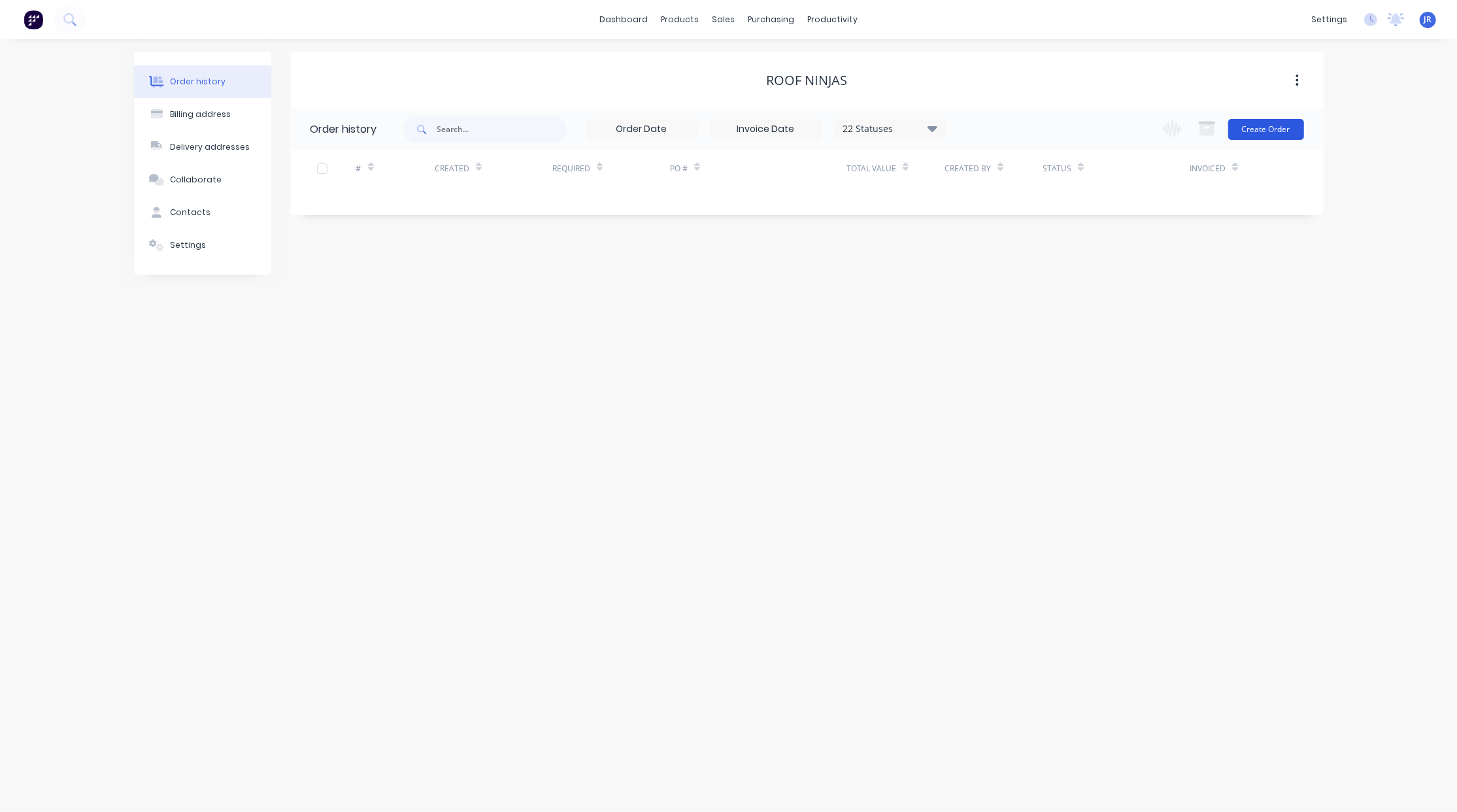
click at [1293, 136] on button "Create Order" at bounding box center [1267, 129] width 76 height 21
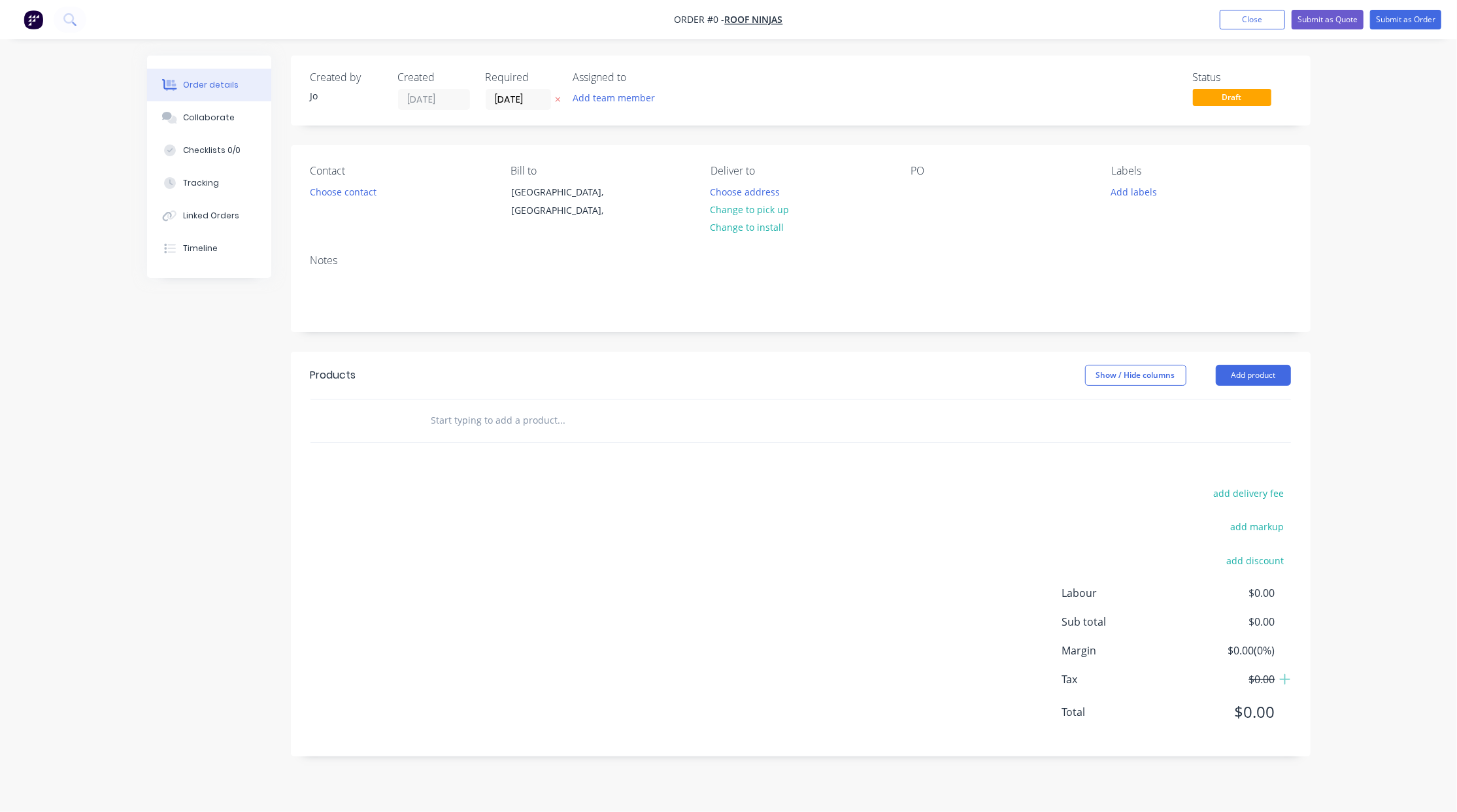
click at [459, 430] on input "text" at bounding box center [562, 420] width 261 height 26
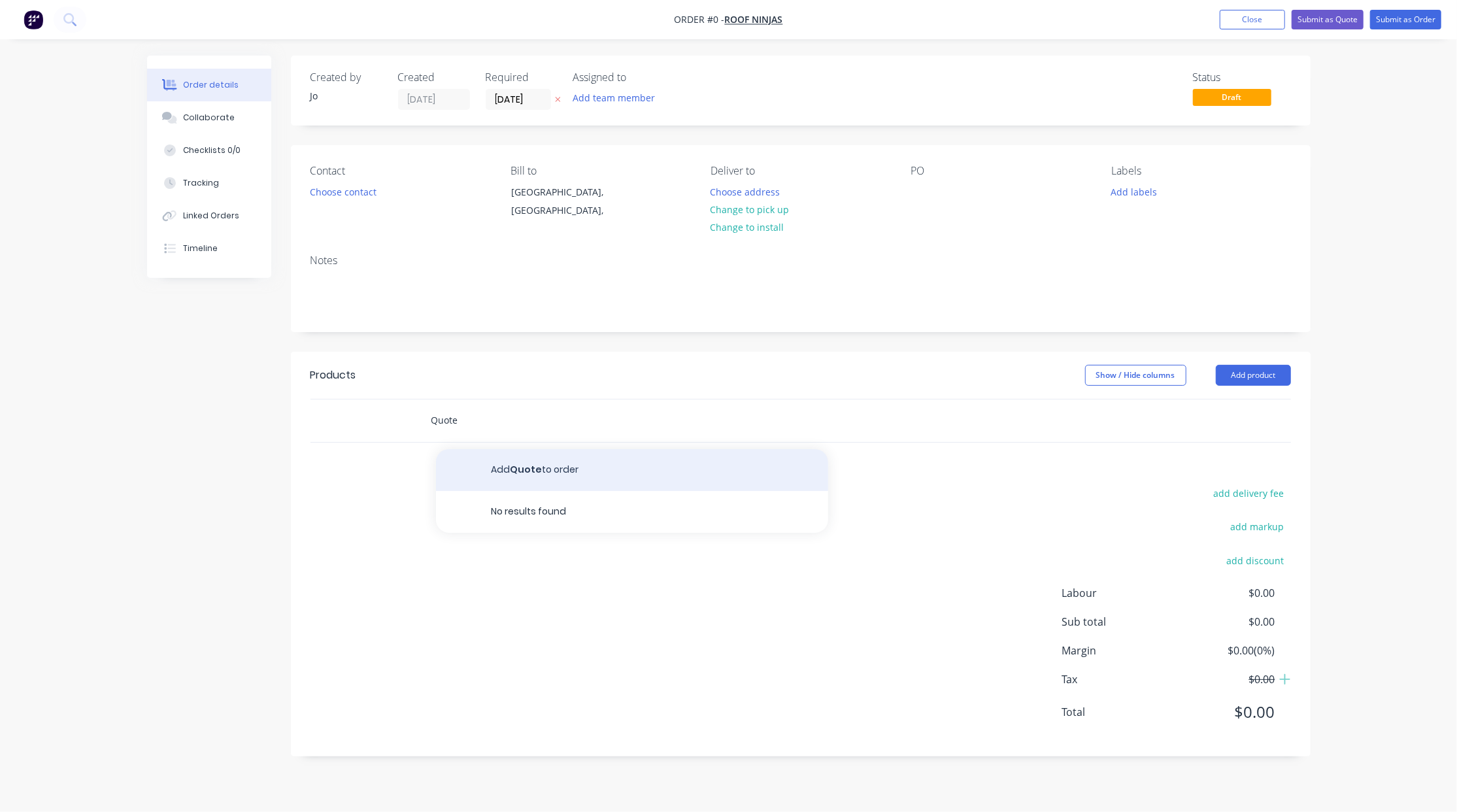
type input "Quote"
click at [500, 479] on button "Add Quote to order" at bounding box center [632, 470] width 392 height 42
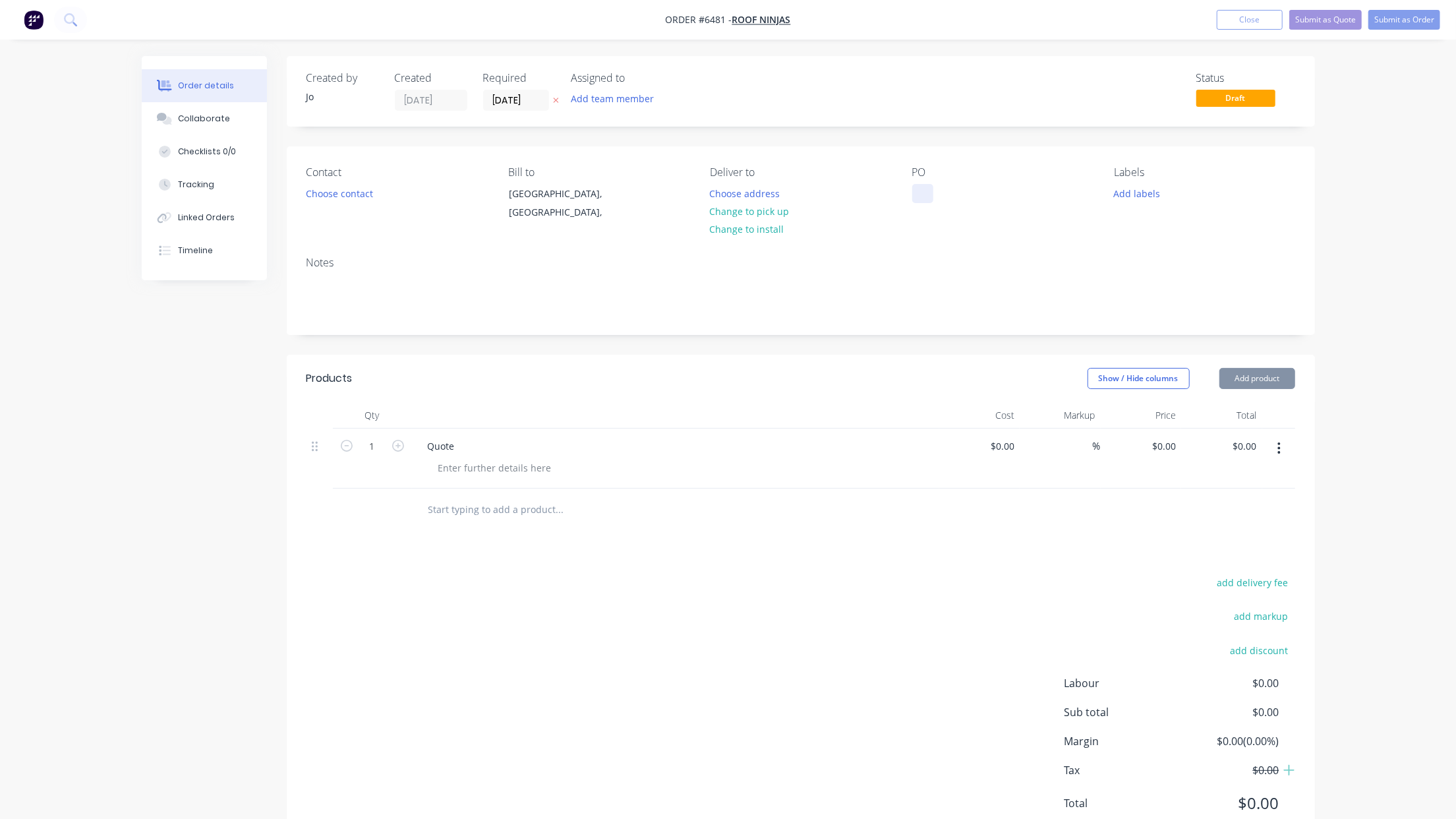
click at [931, 202] on div at bounding box center [923, 194] width 21 height 19
click at [189, 114] on div "Collaborate" at bounding box center [204, 119] width 52 height 12
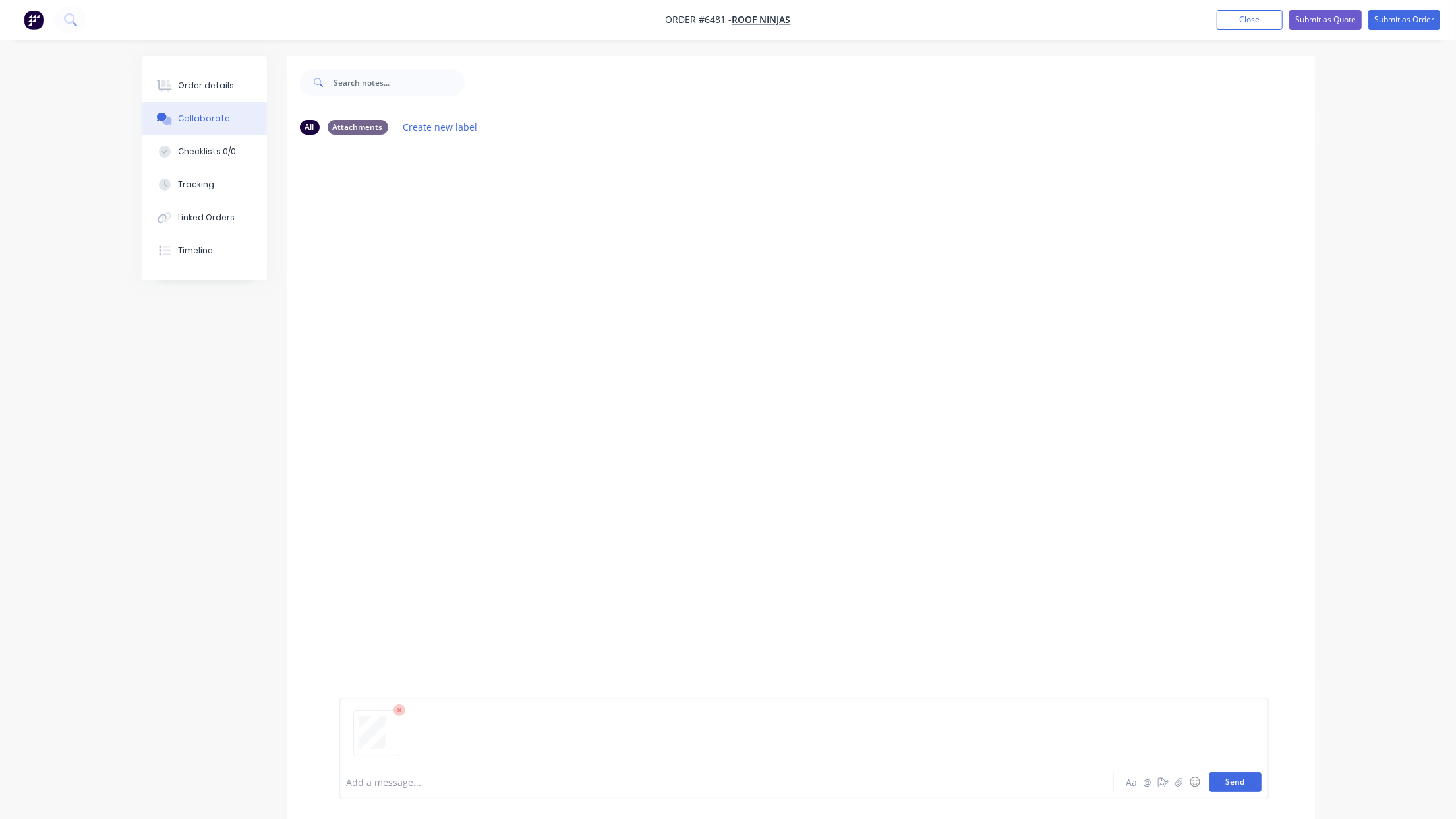
click at [1249, 779] on button "Send" at bounding box center [1235, 781] width 52 height 20
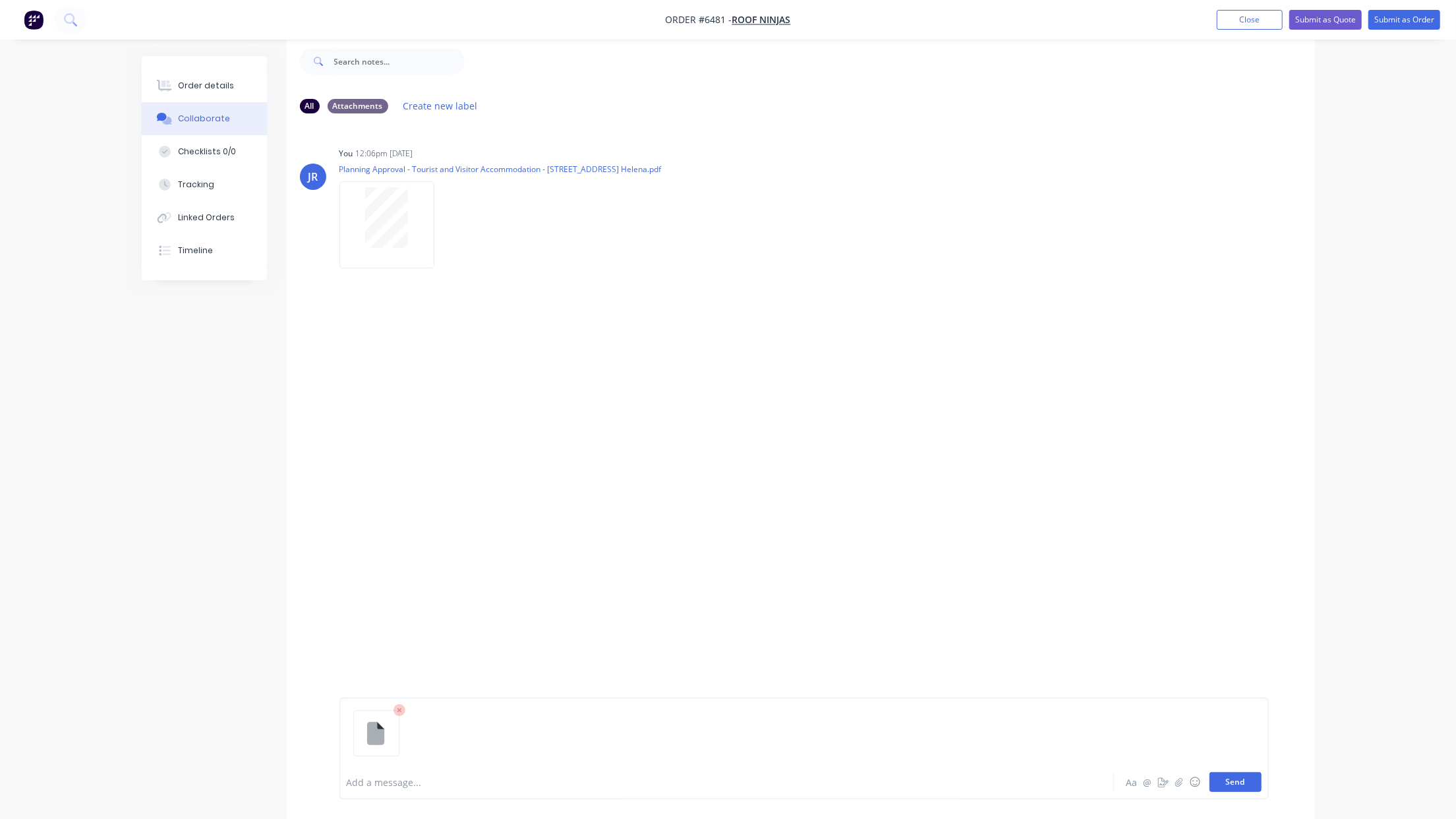
click at [1232, 784] on button "Send" at bounding box center [1235, 781] width 52 height 20
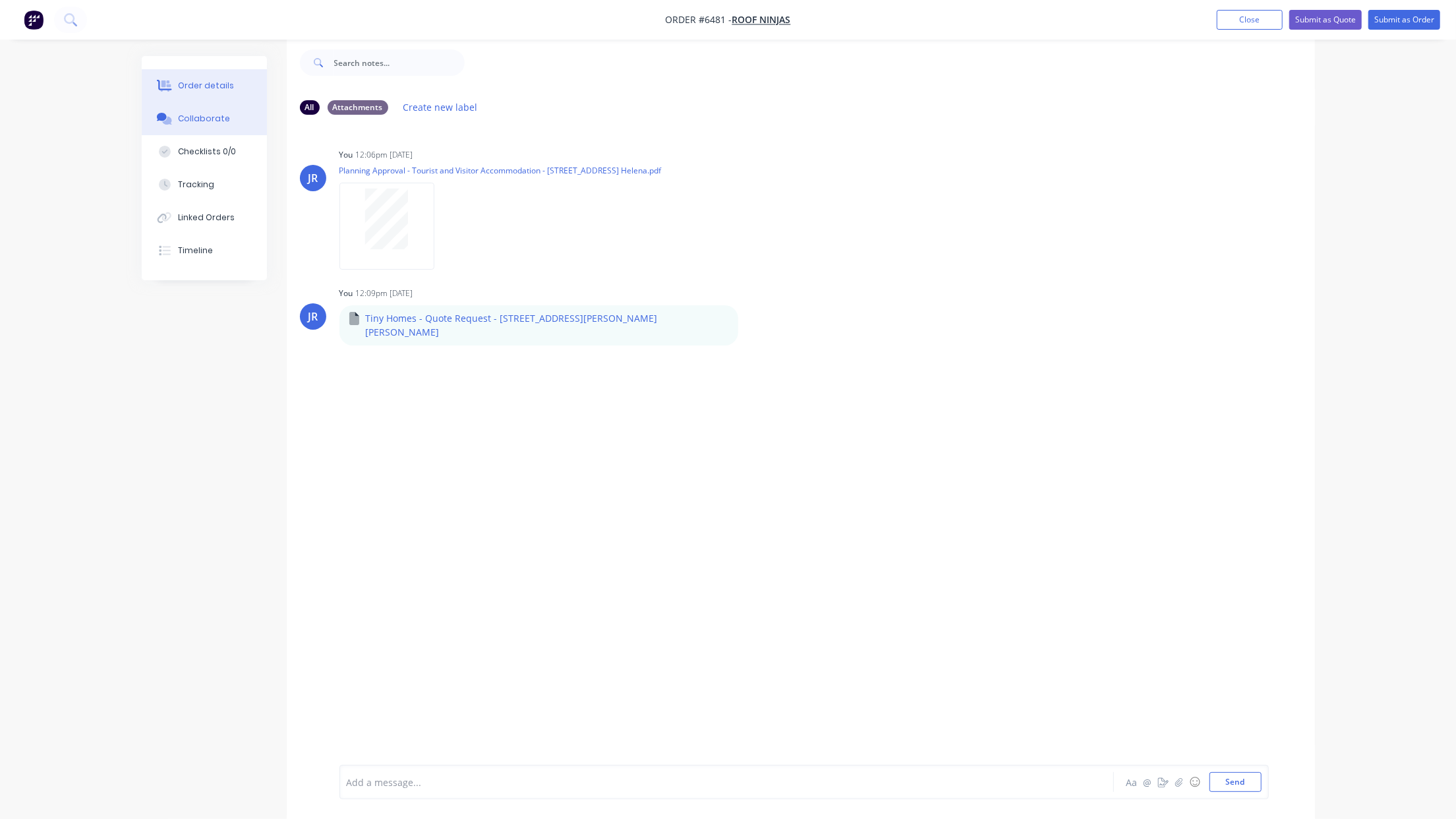
click at [196, 75] on button "Order details" at bounding box center [203, 86] width 125 height 33
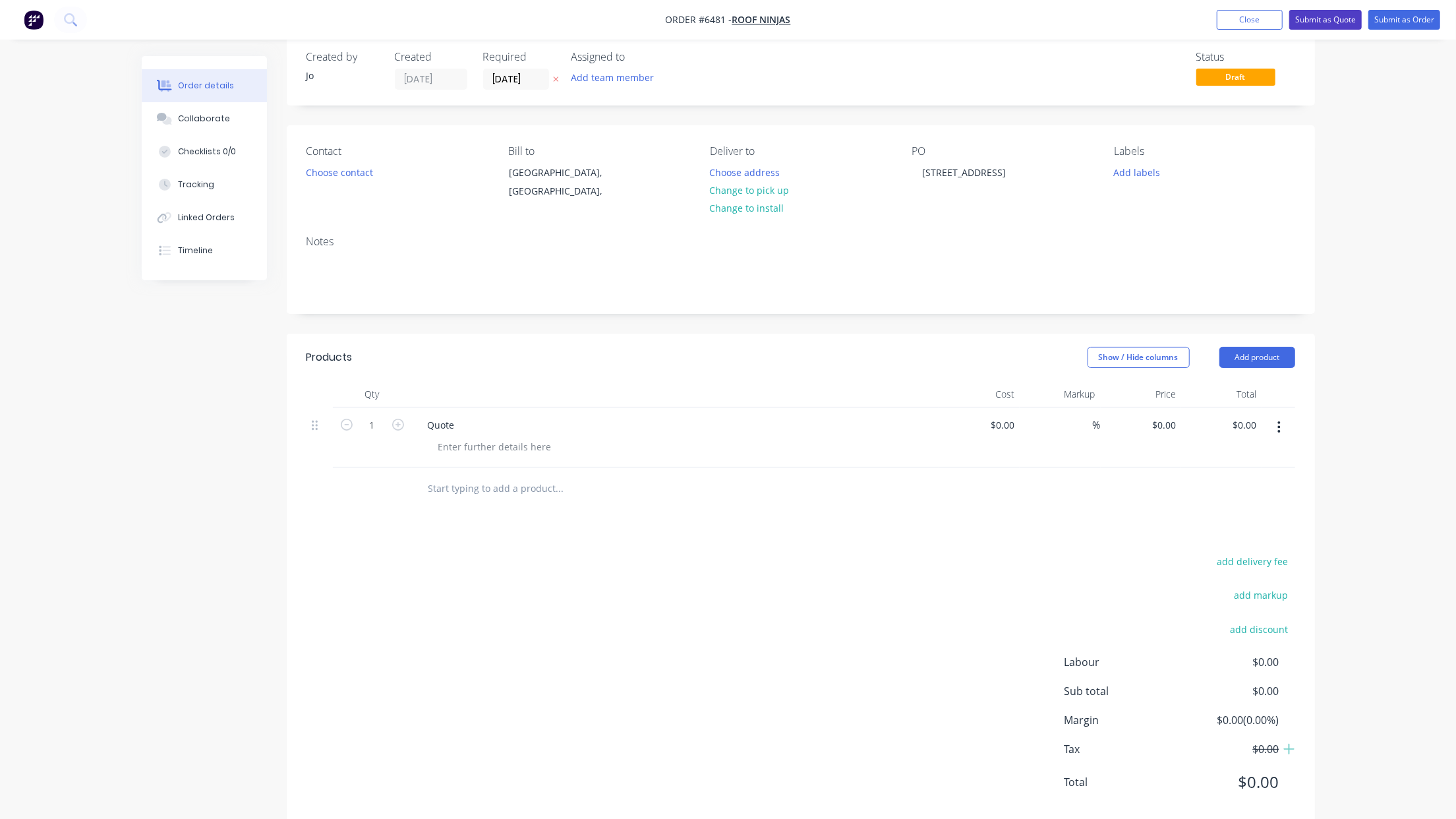
click at [1328, 21] on button "Submit as Quote" at bounding box center [1325, 19] width 72 height 20
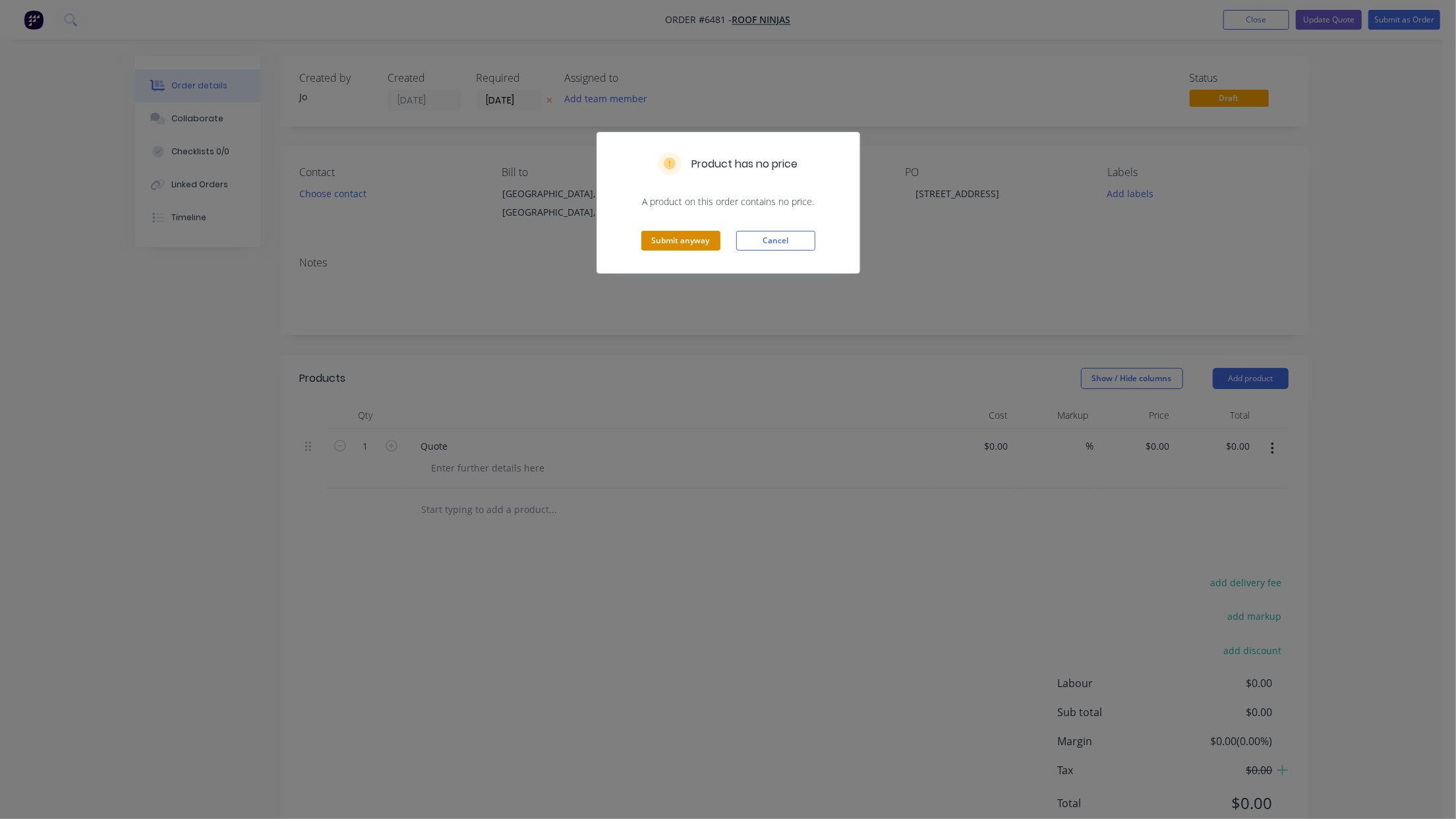
click at [676, 248] on button "Submit anyway" at bounding box center [681, 240] width 79 height 20
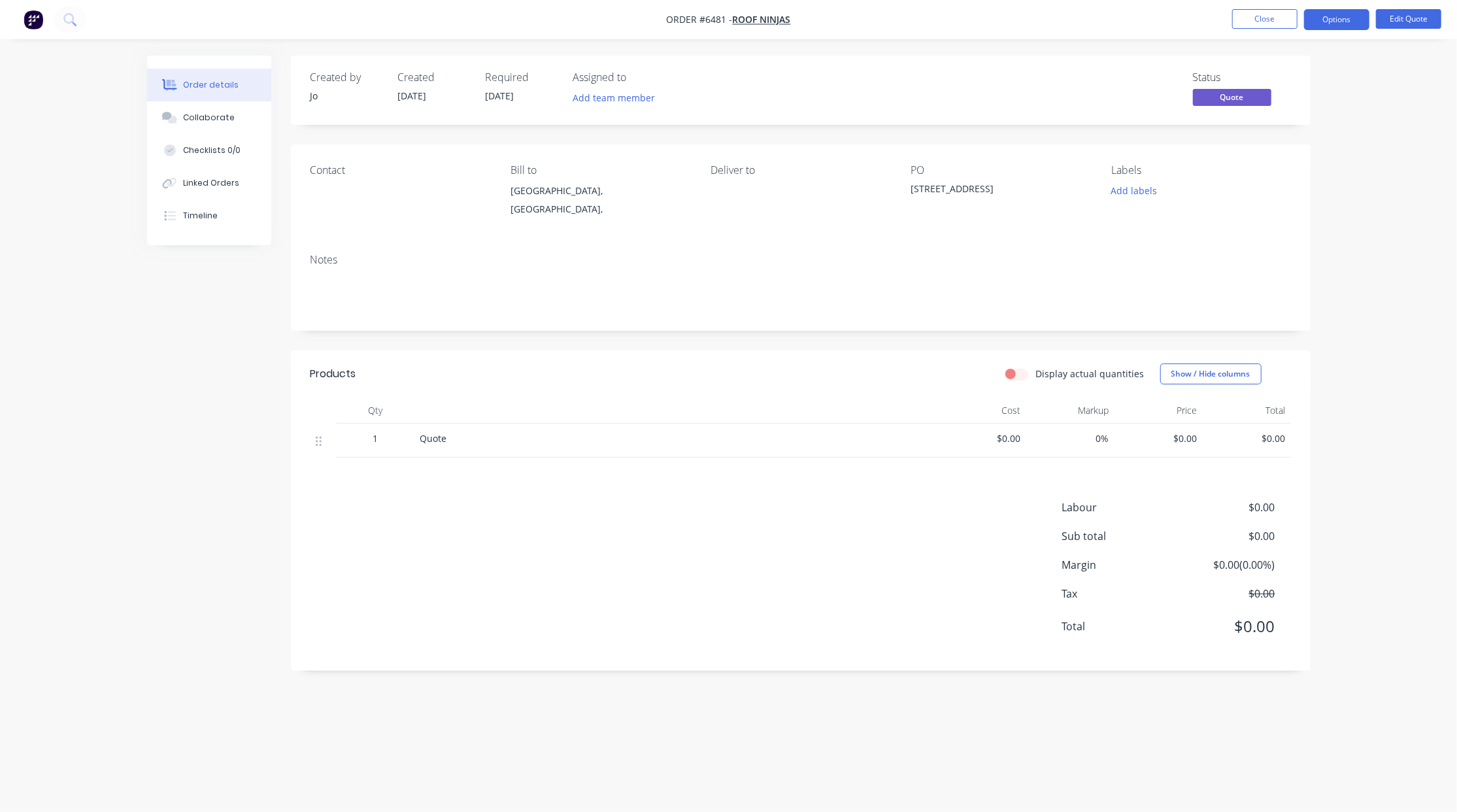
click at [203, 92] on button "Order details" at bounding box center [209, 85] width 124 height 33
click at [1266, 16] on button "Close" at bounding box center [1264, 19] width 65 height 20
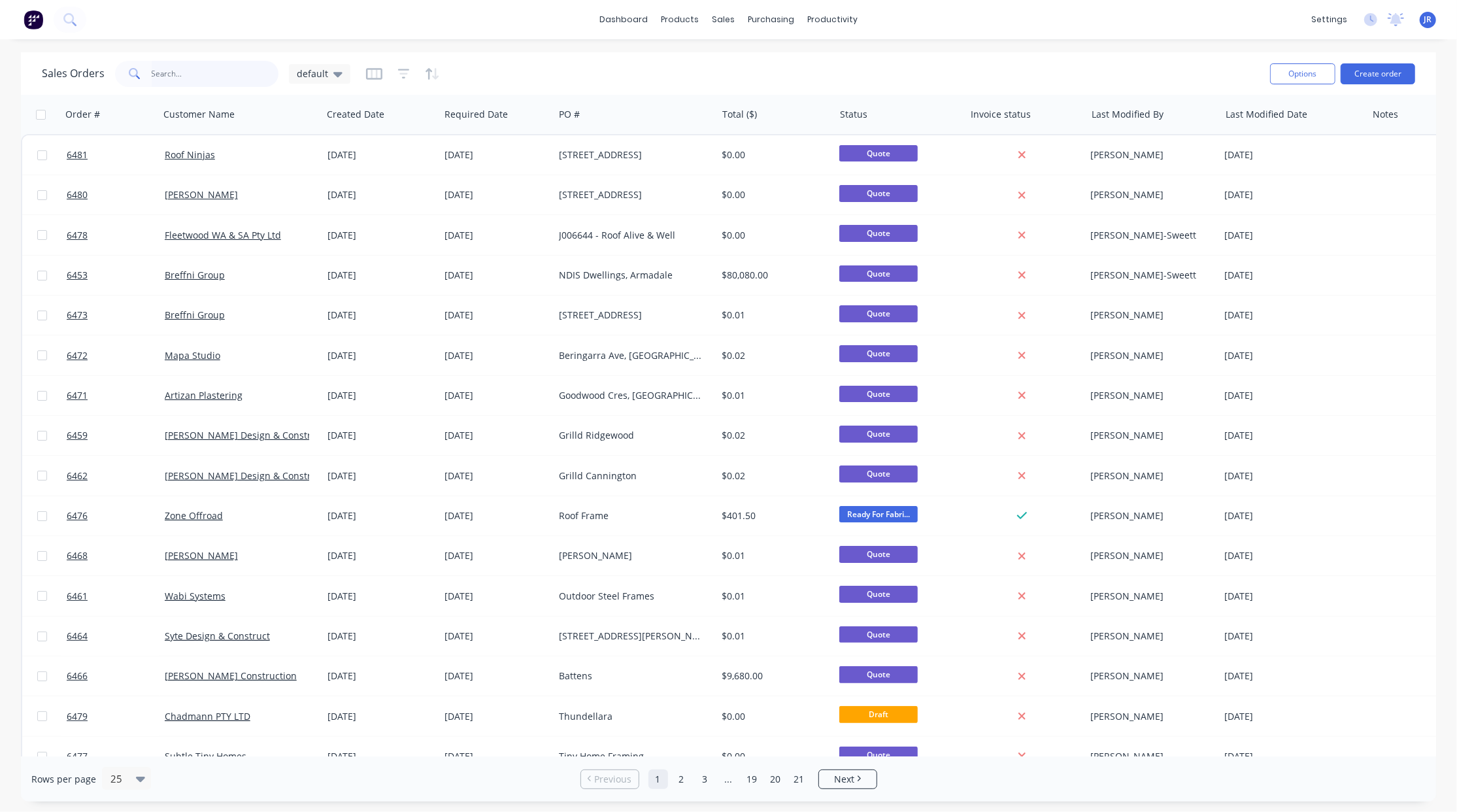
click at [202, 77] on input "text" at bounding box center [215, 74] width 127 height 26
type input "breffni"
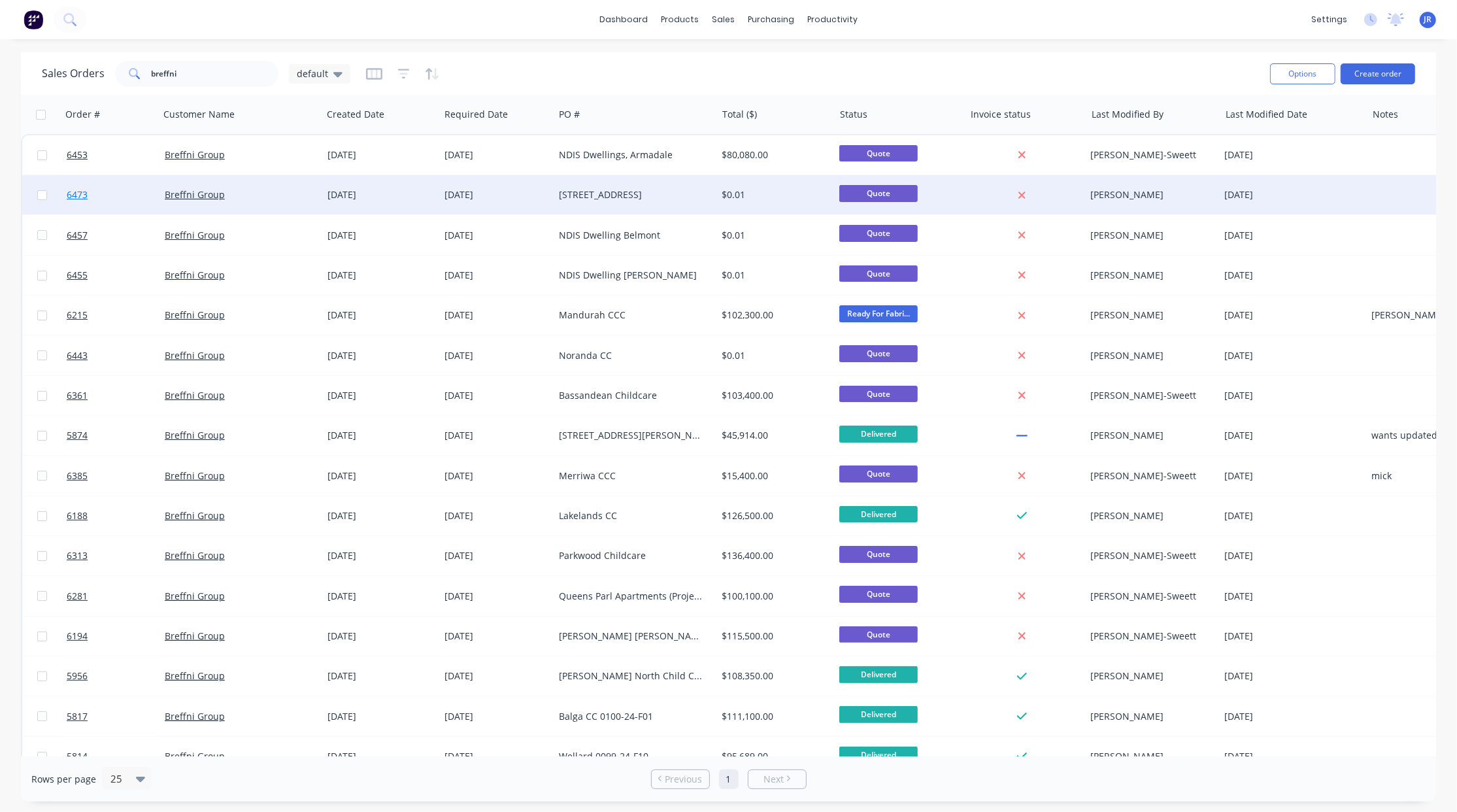
click at [85, 197] on span "6473" at bounding box center [77, 194] width 21 height 13
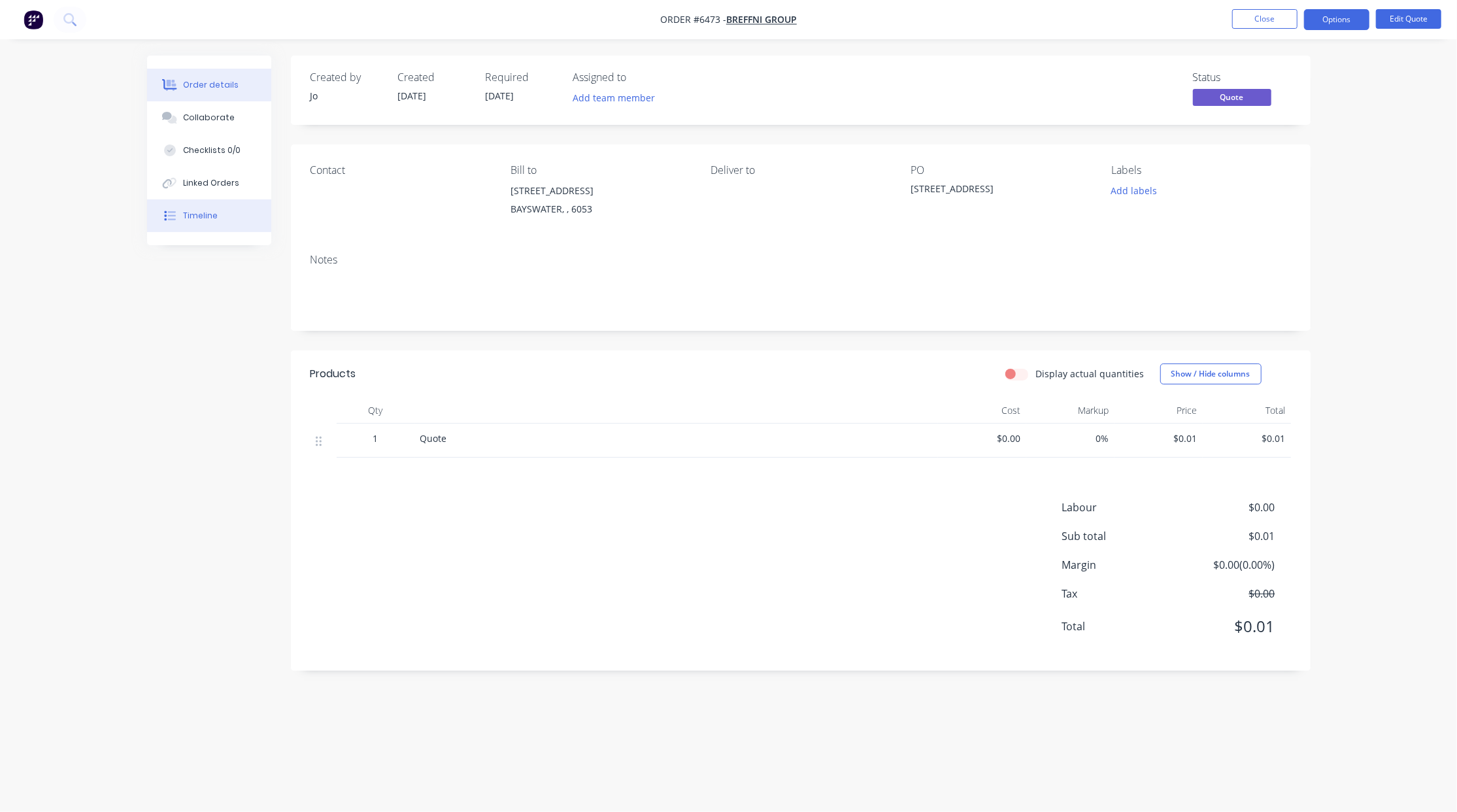
click at [207, 220] on div "Timeline" at bounding box center [200, 216] width 35 height 12
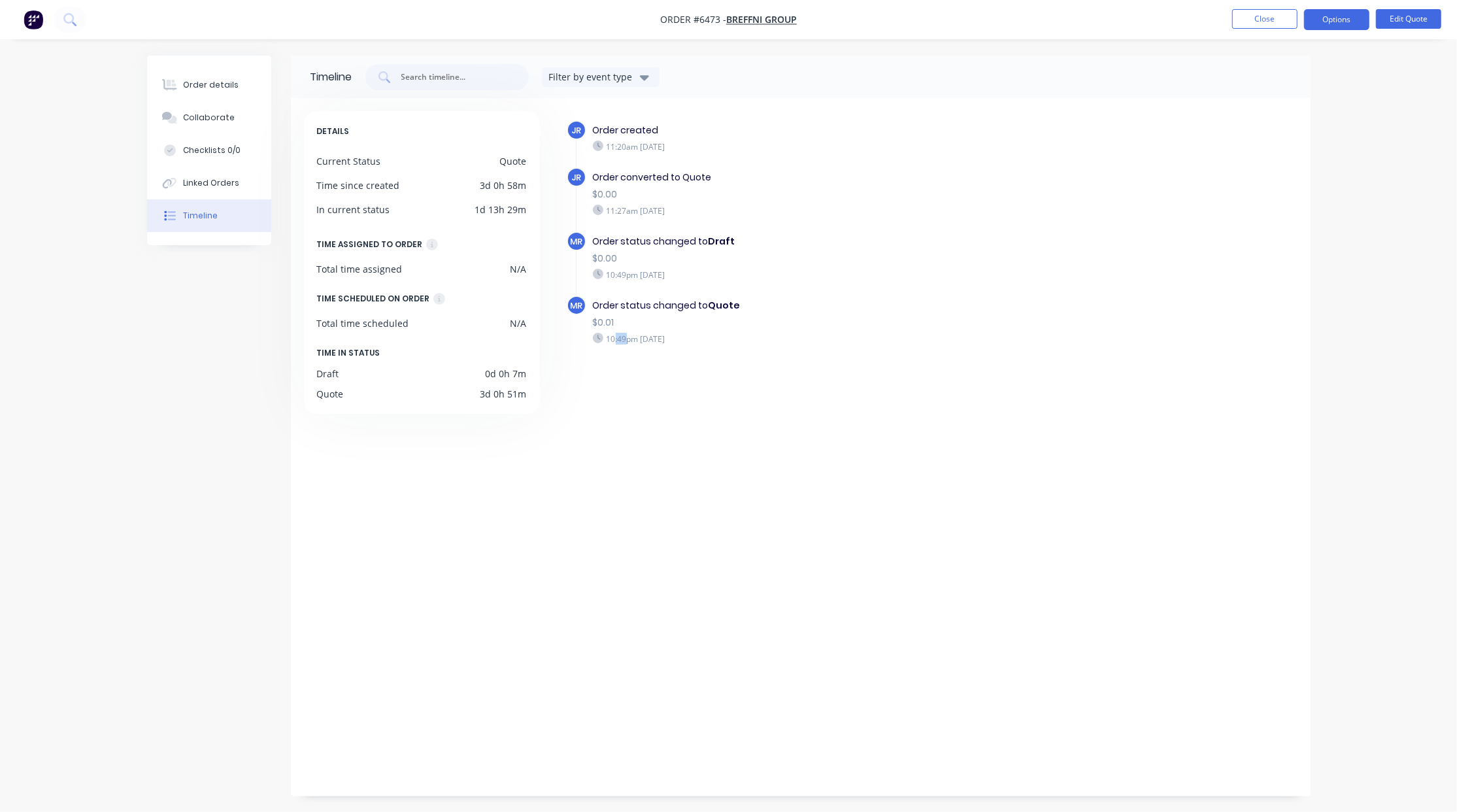
drag, startPoint x: 613, startPoint y: 348, endPoint x: 628, endPoint y: 345, distance: 15.3
click at [628, 345] on div "Order status changed to Quote $0.01 10:49pm [DATE]" at bounding box center [819, 321] width 466 height 52
click at [626, 341] on div "10:49pm [DATE]" at bounding box center [819, 338] width 452 height 12
drag, startPoint x: 626, startPoint y: 341, endPoint x: 641, endPoint y: 477, distance: 136.8
click at [641, 477] on div "JR Order created 11:20am [DATE] JR Order converted to Quote $0.00 11:27am [DATE…" at bounding box center [925, 443] width 745 height 666
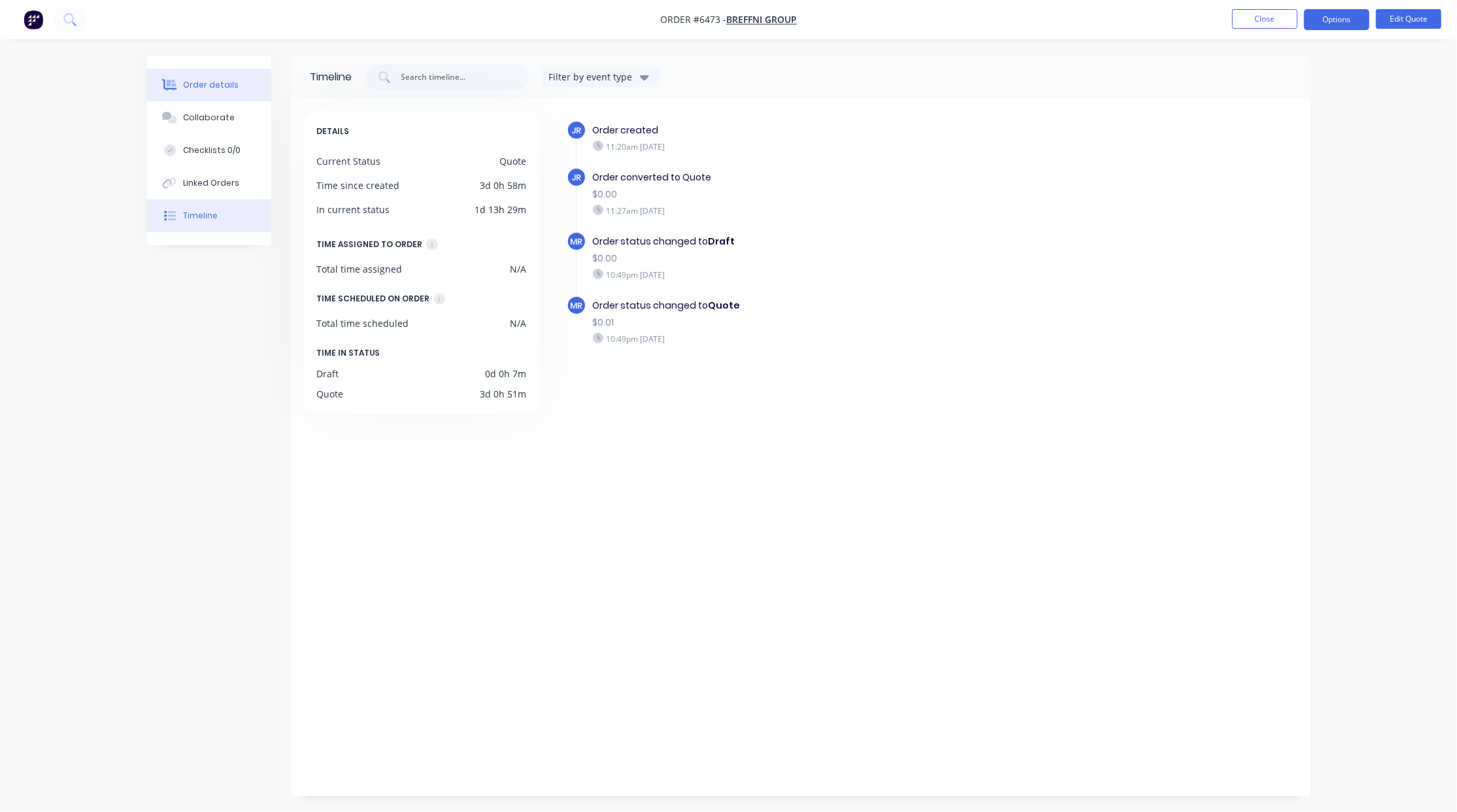
click at [205, 87] on div "Order details" at bounding box center [210, 85] width 55 height 12
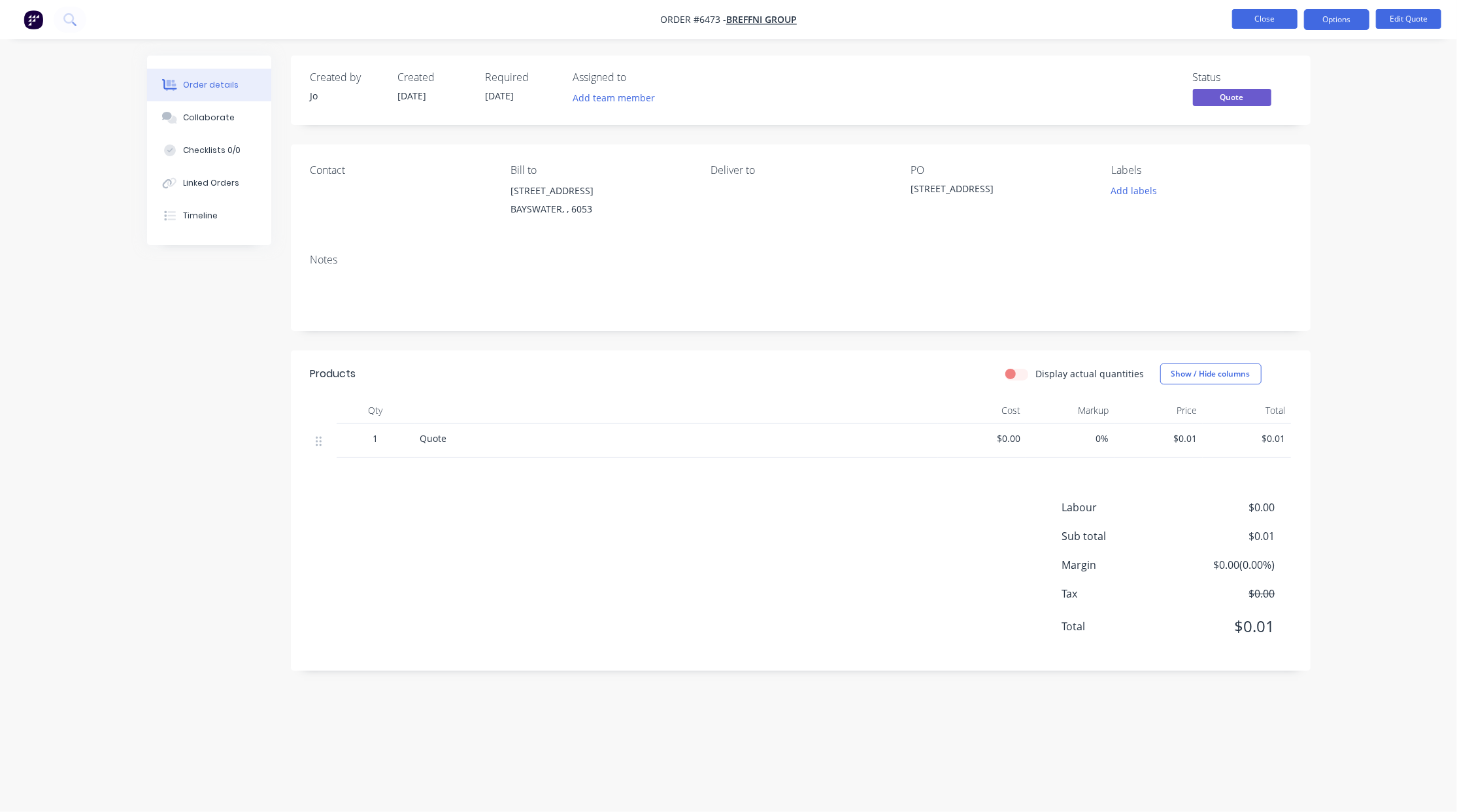
drag, startPoint x: 1266, startPoint y: 3, endPoint x: 1268, endPoint y: 13, distance: 10.2
click at [1268, 9] on nav "Order #6473 - Breffni Group Close Options Edit Quote" at bounding box center [728, 19] width 1457 height 39
click at [1268, 13] on button "Close" at bounding box center [1264, 19] width 65 height 20
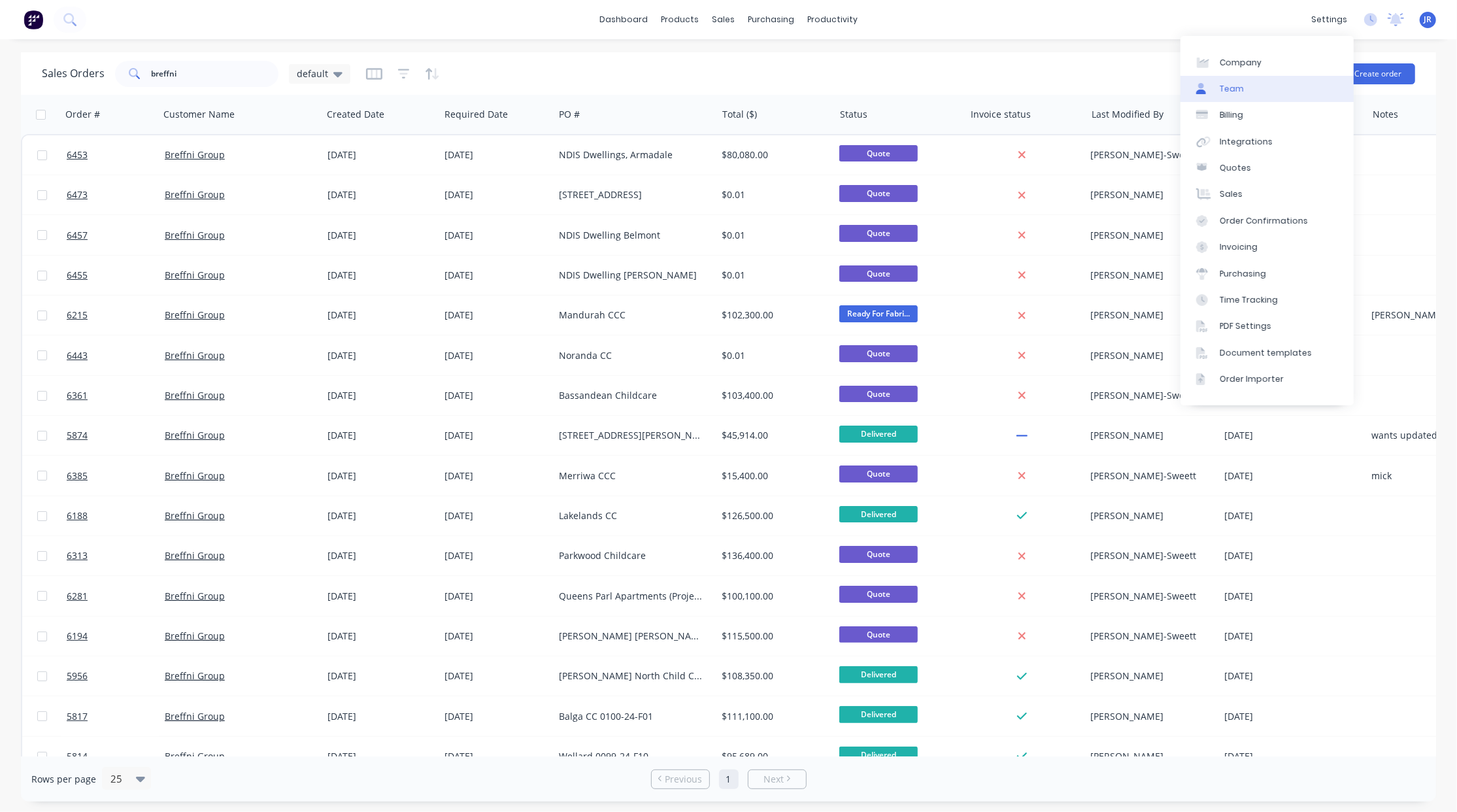
click at [1253, 92] on link "Team" at bounding box center [1267, 89] width 173 height 26
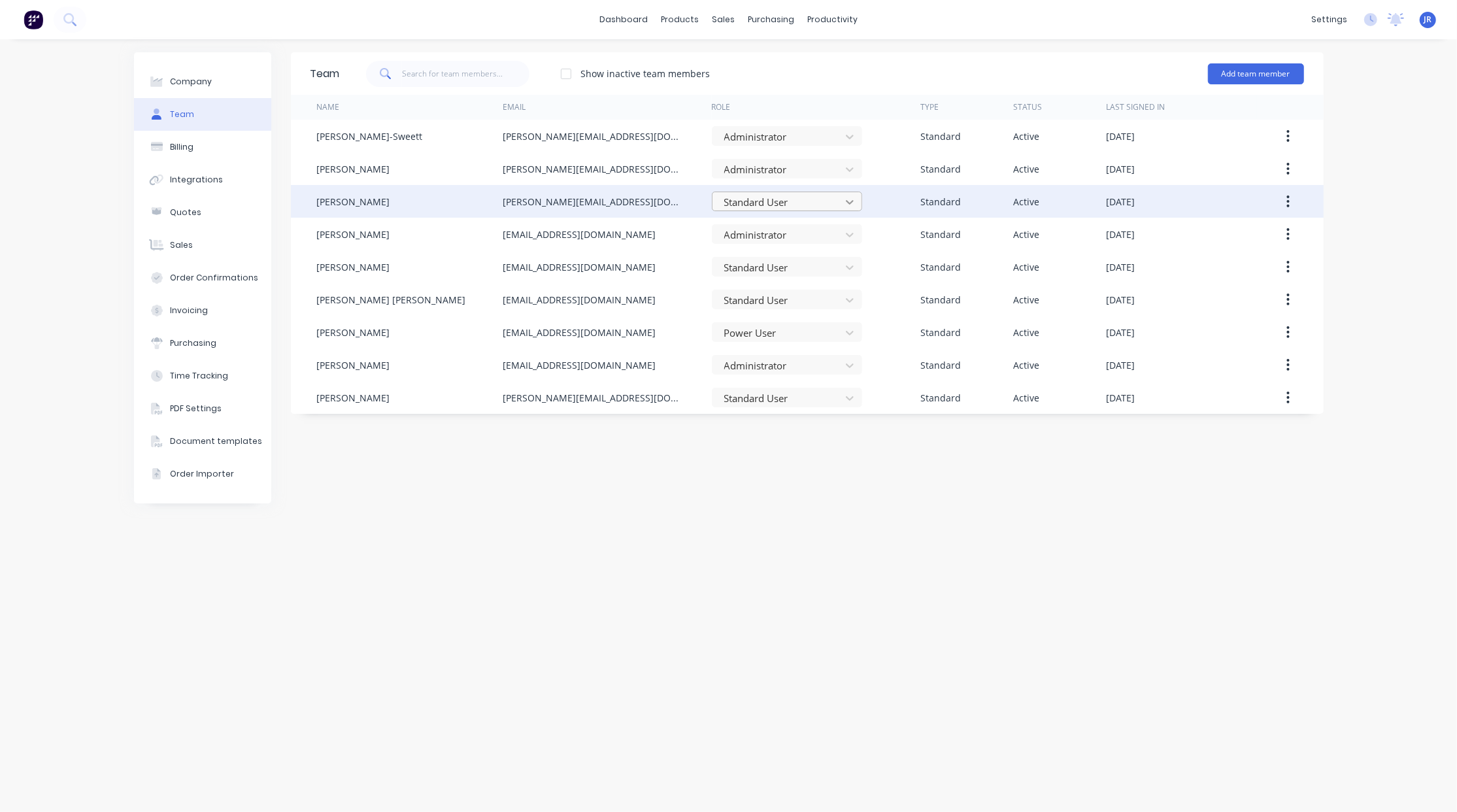
click at [849, 202] on icon at bounding box center [849, 202] width 13 height 13
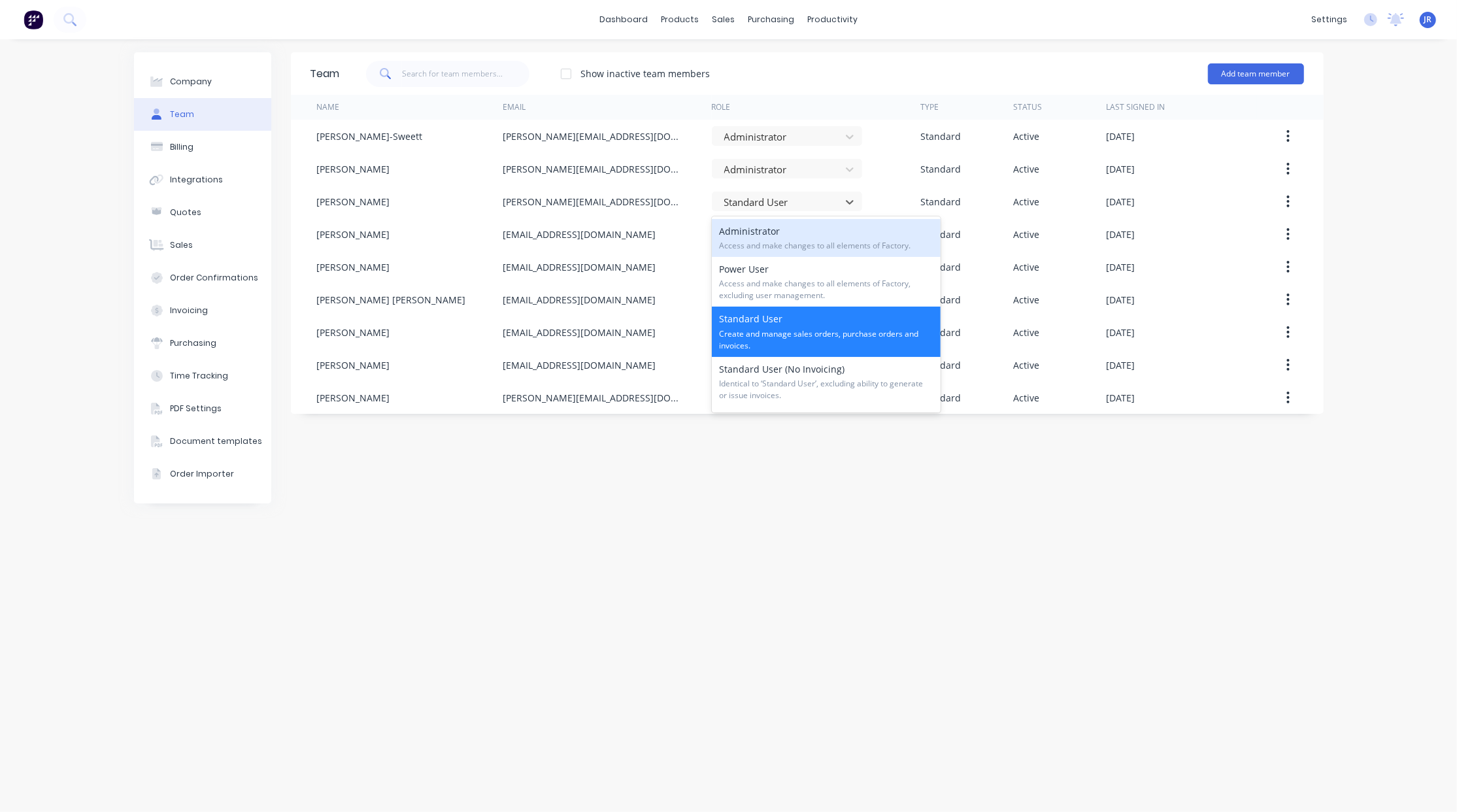
click at [792, 234] on div "Administrator Access and make changes to all elements of Factory." at bounding box center [826, 238] width 229 height 38
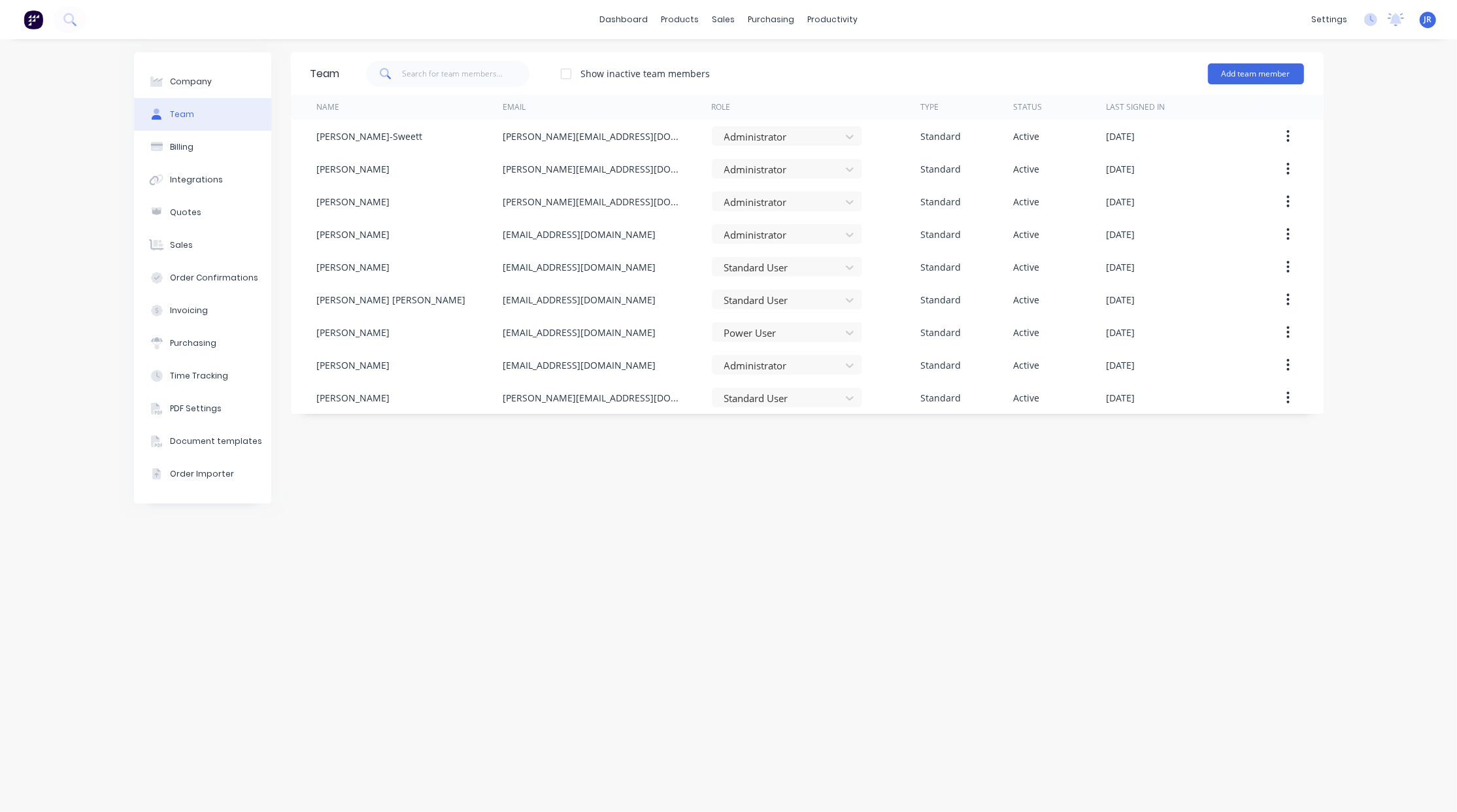
click at [639, 513] on div "Team Show inactive team members Add team member Name Email Role Type Status Las…" at bounding box center [807, 425] width 1033 height 746
click at [639, 21] on link "dashboard" at bounding box center [623, 19] width 61 height 20
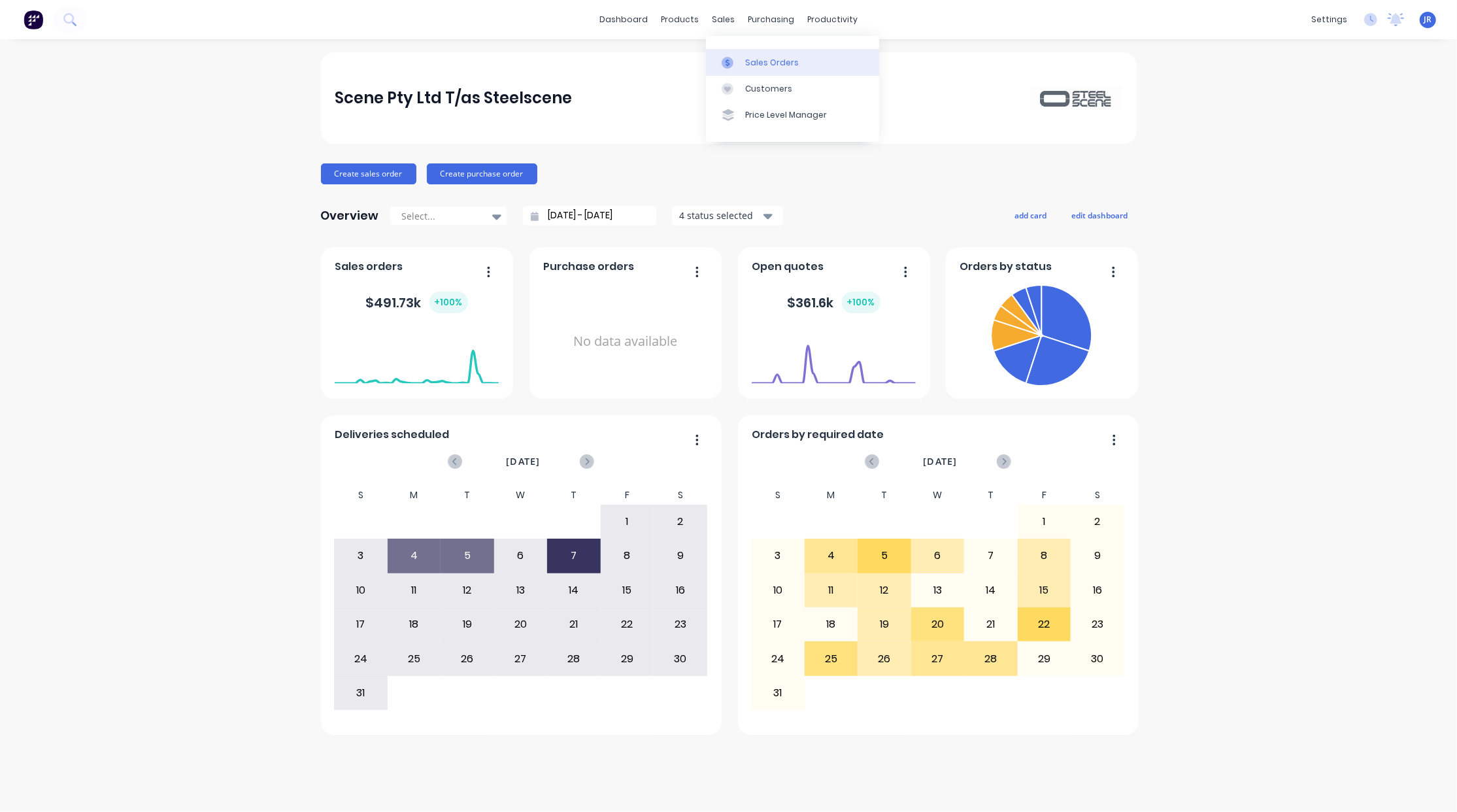
click at [731, 61] on g at bounding box center [727, 63] width 12 height 12
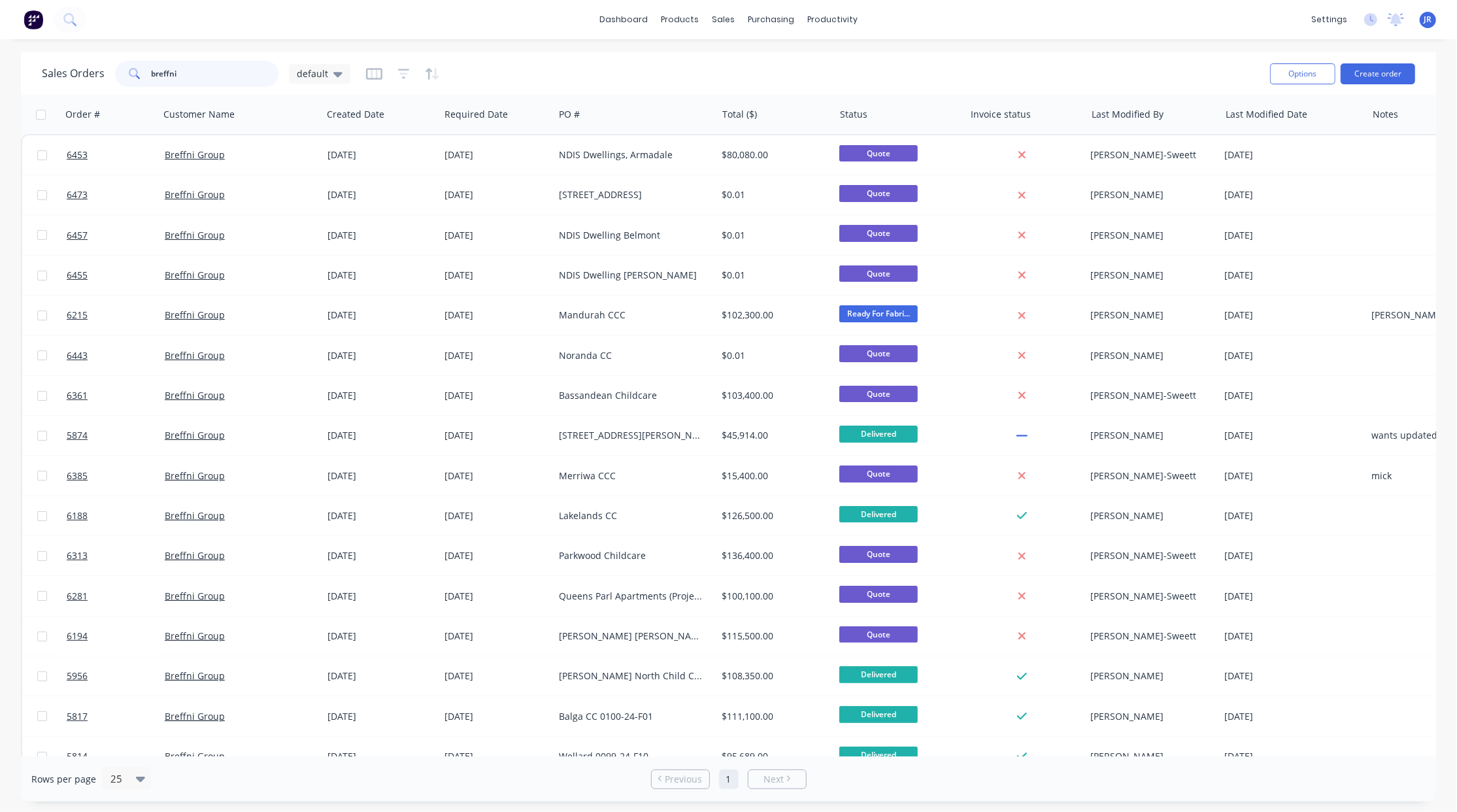
drag, startPoint x: 218, startPoint y: 68, endPoint x: -171, endPoint y: 71, distance: 389.0
click at [0, 71] on html "dashboard products sales purchasing productivity dashboard products Product Cat…" at bounding box center [728, 406] width 1457 height 812
type input "ninjas"
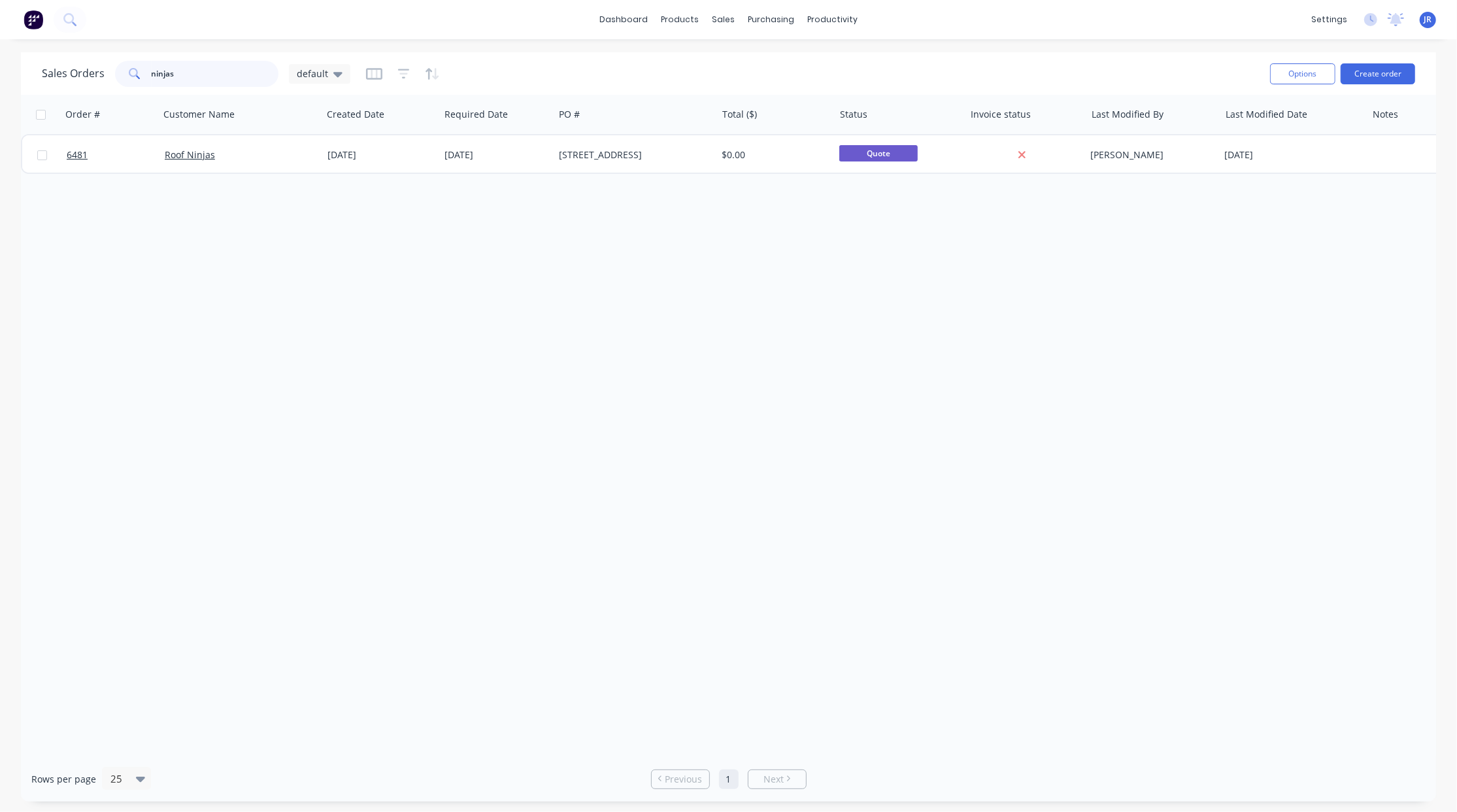
drag, startPoint x: 204, startPoint y: 68, endPoint x: 67, endPoint y: 79, distance: 137.4
click at [68, 79] on div "Sales Orders ninjas default" at bounding box center [196, 74] width 308 height 26
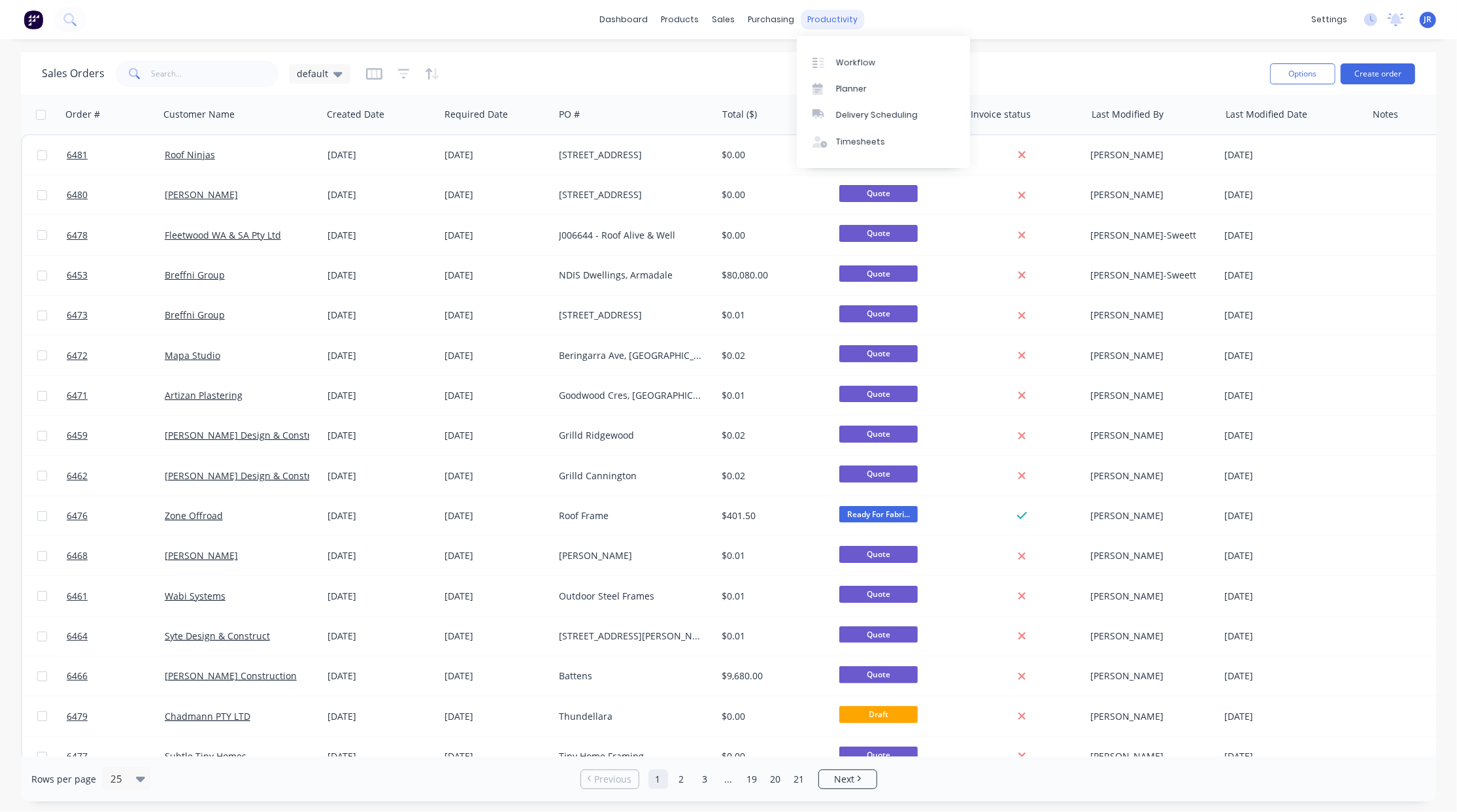
click at [825, 23] on div "productivity" at bounding box center [832, 19] width 63 height 20
click at [822, 57] on icon at bounding box center [818, 63] width 12 height 12
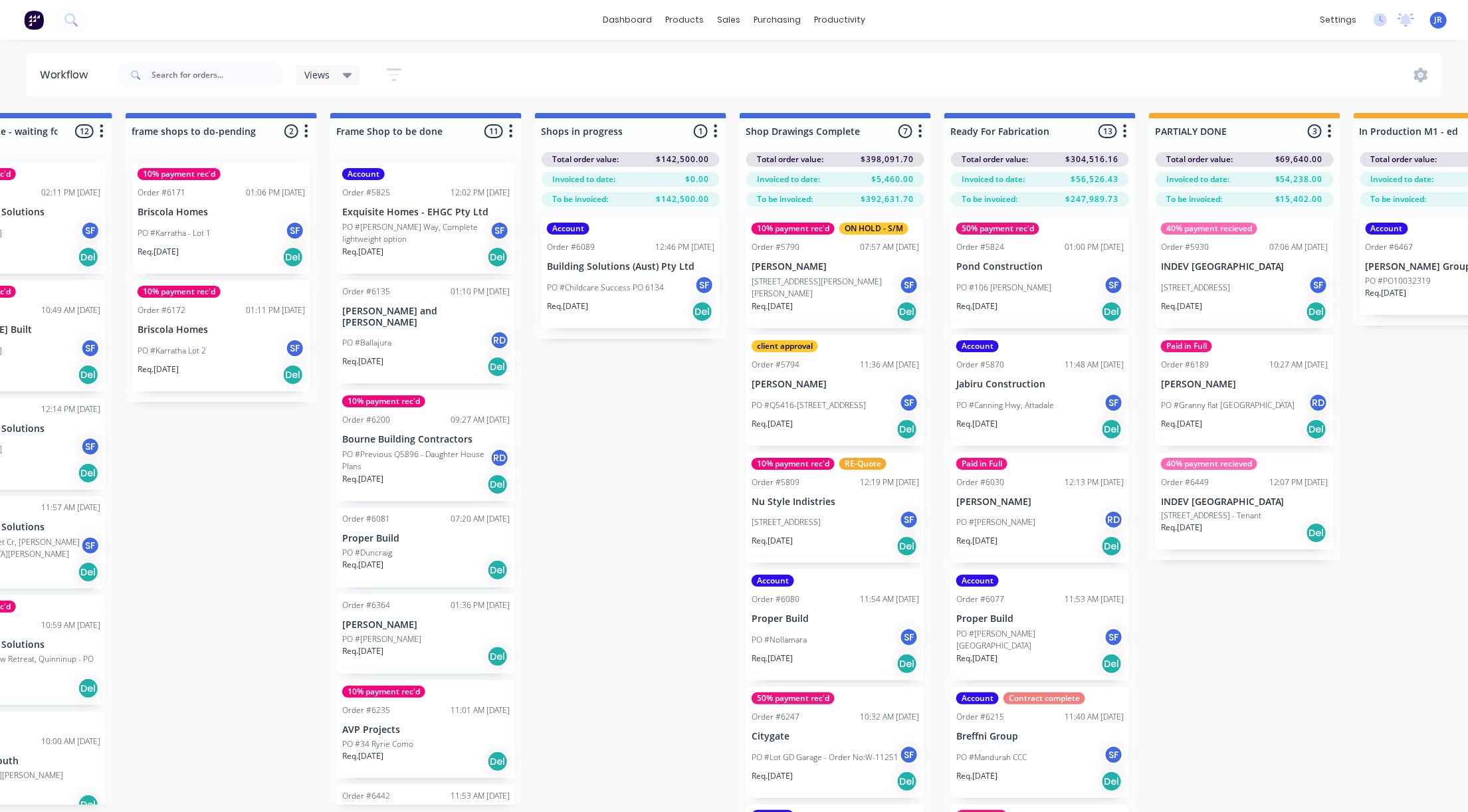
scroll to position [0, 1904]
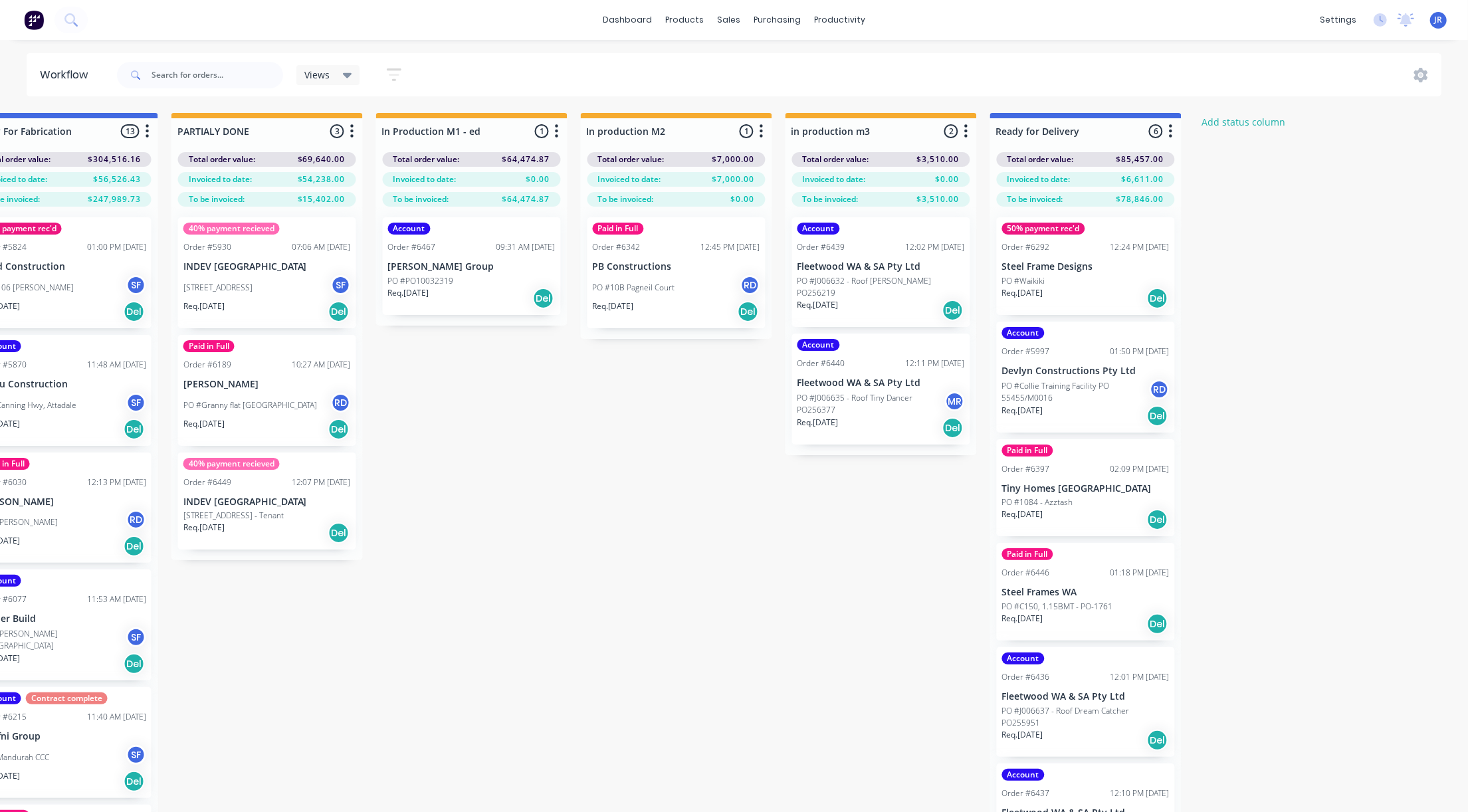
click at [1029, 275] on p "PO #Waikiki" at bounding box center [1023, 282] width 43 height 12
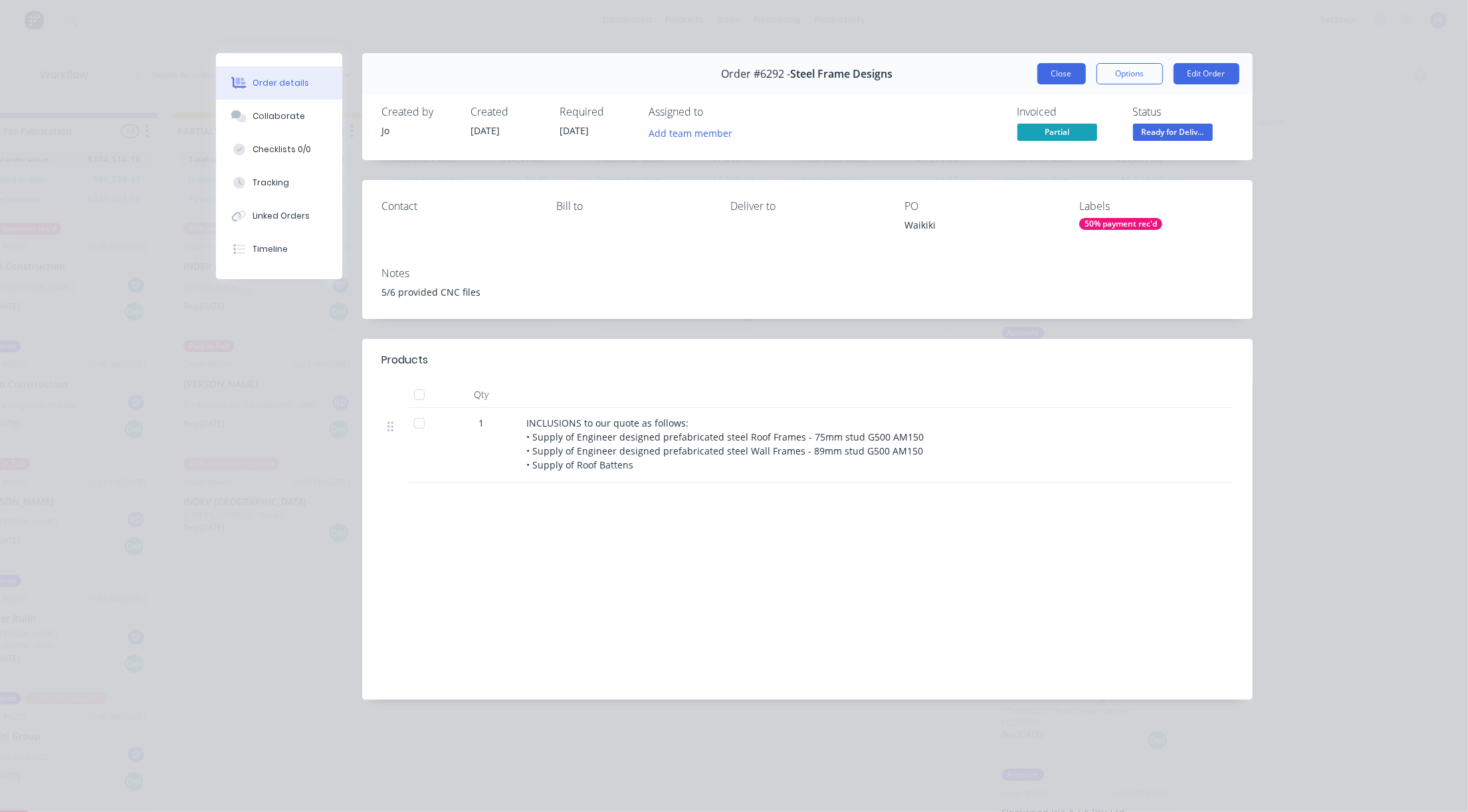
click at [1043, 69] on button "Close" at bounding box center [1061, 74] width 48 height 21
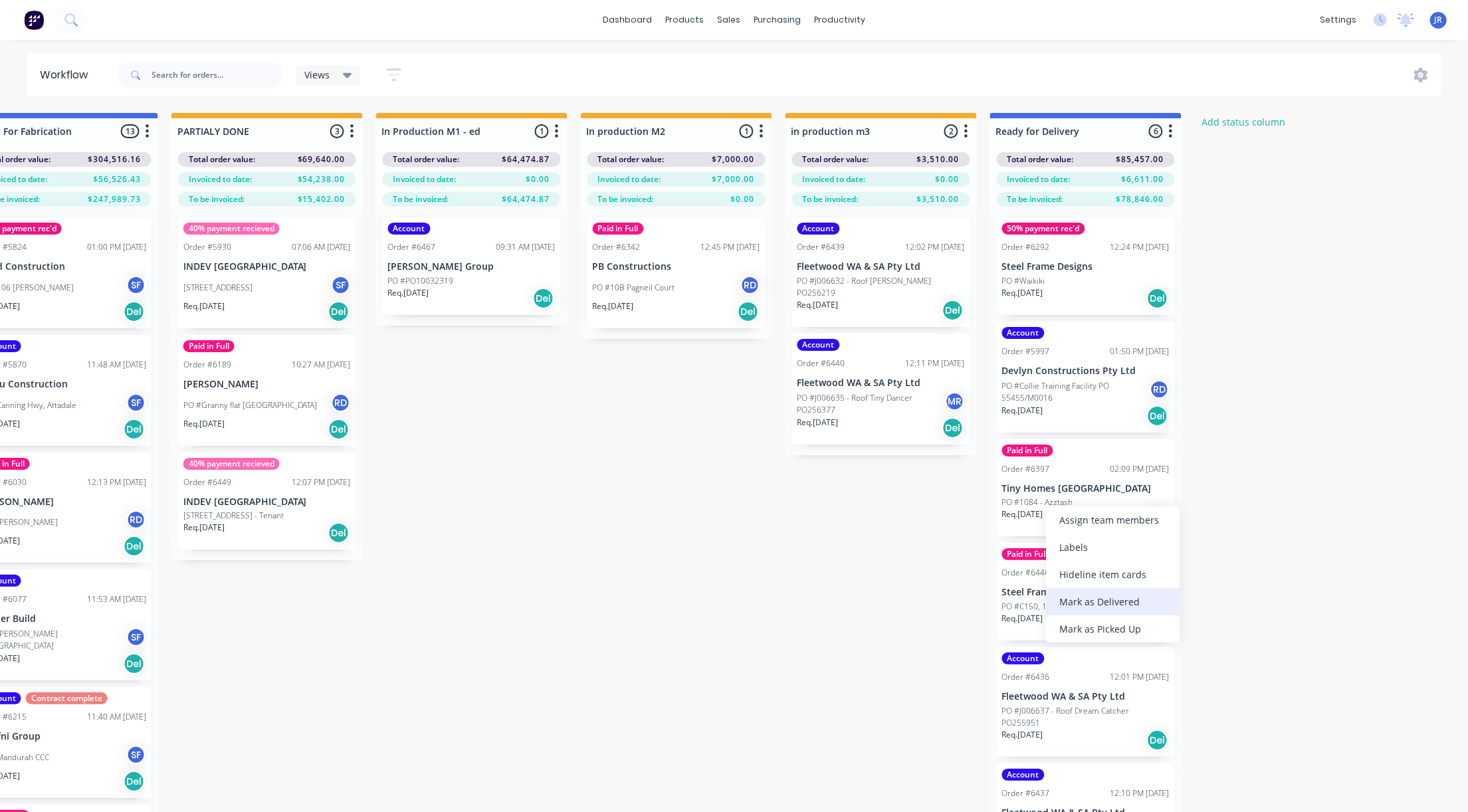
click at [1077, 598] on div "Mark as Delivered" at bounding box center [1112, 601] width 134 height 27
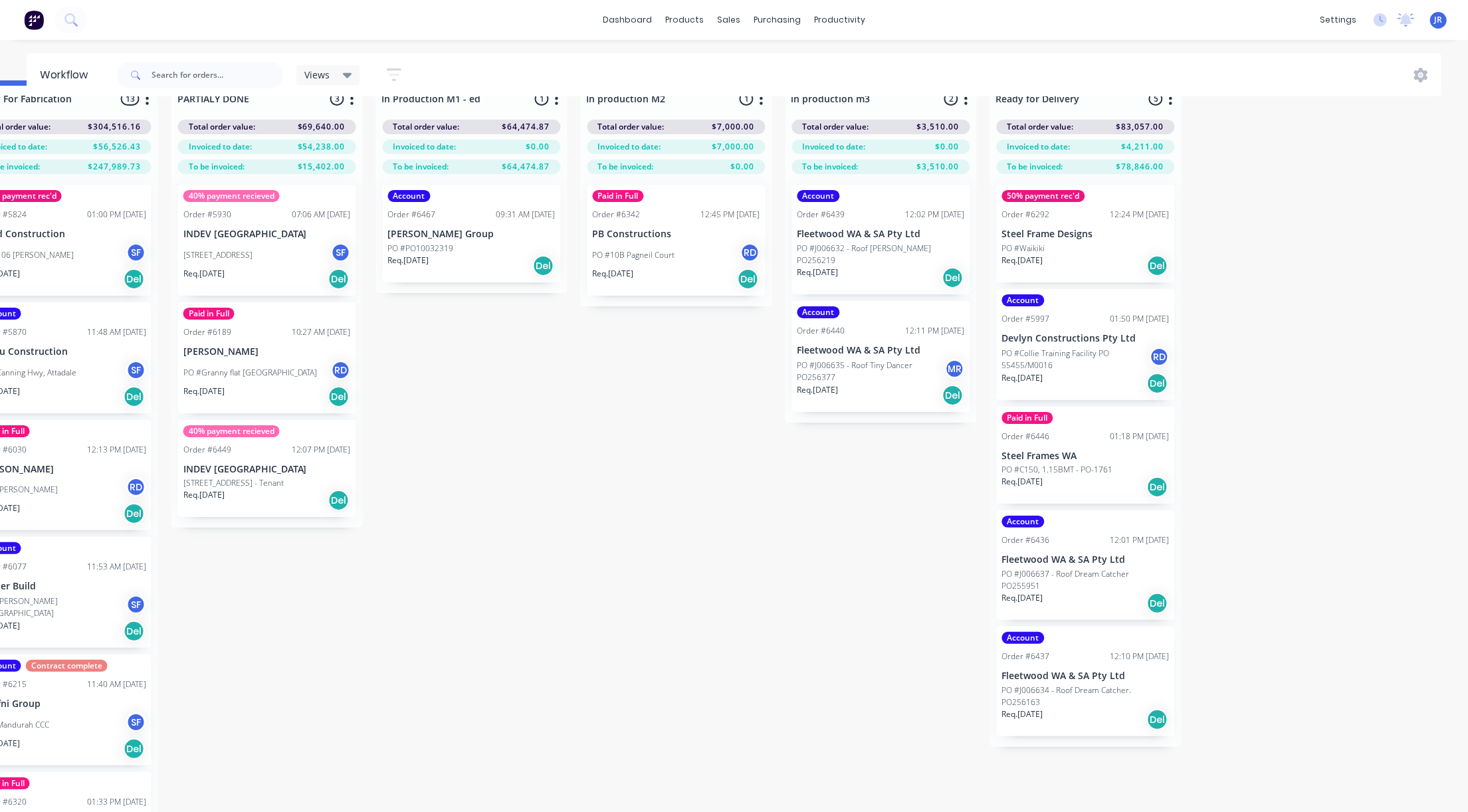
scroll to position [61, 1904]
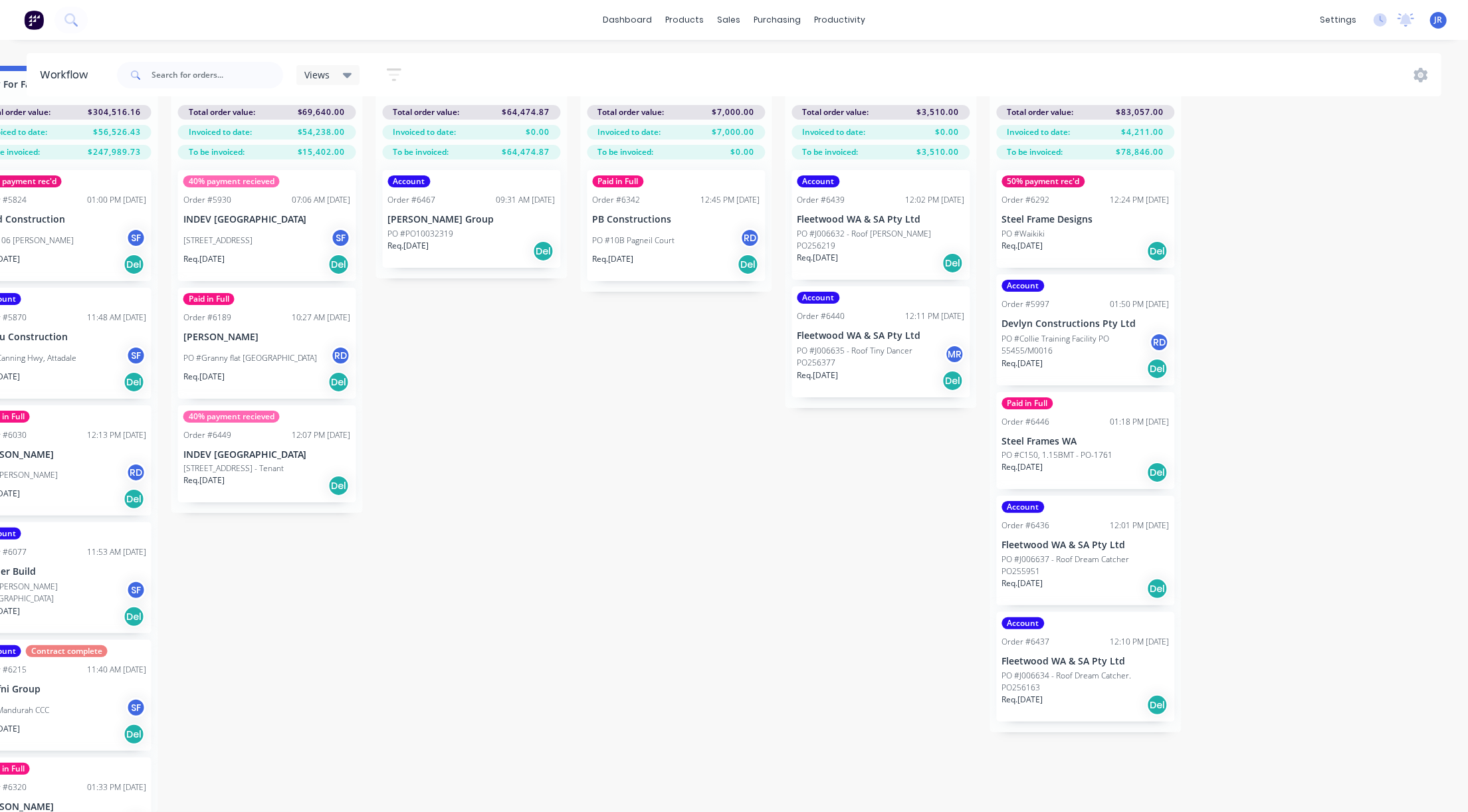
click at [1063, 449] on p "PO #C150, 1.15BMT - PO-1761" at bounding box center [1057, 455] width 111 height 12
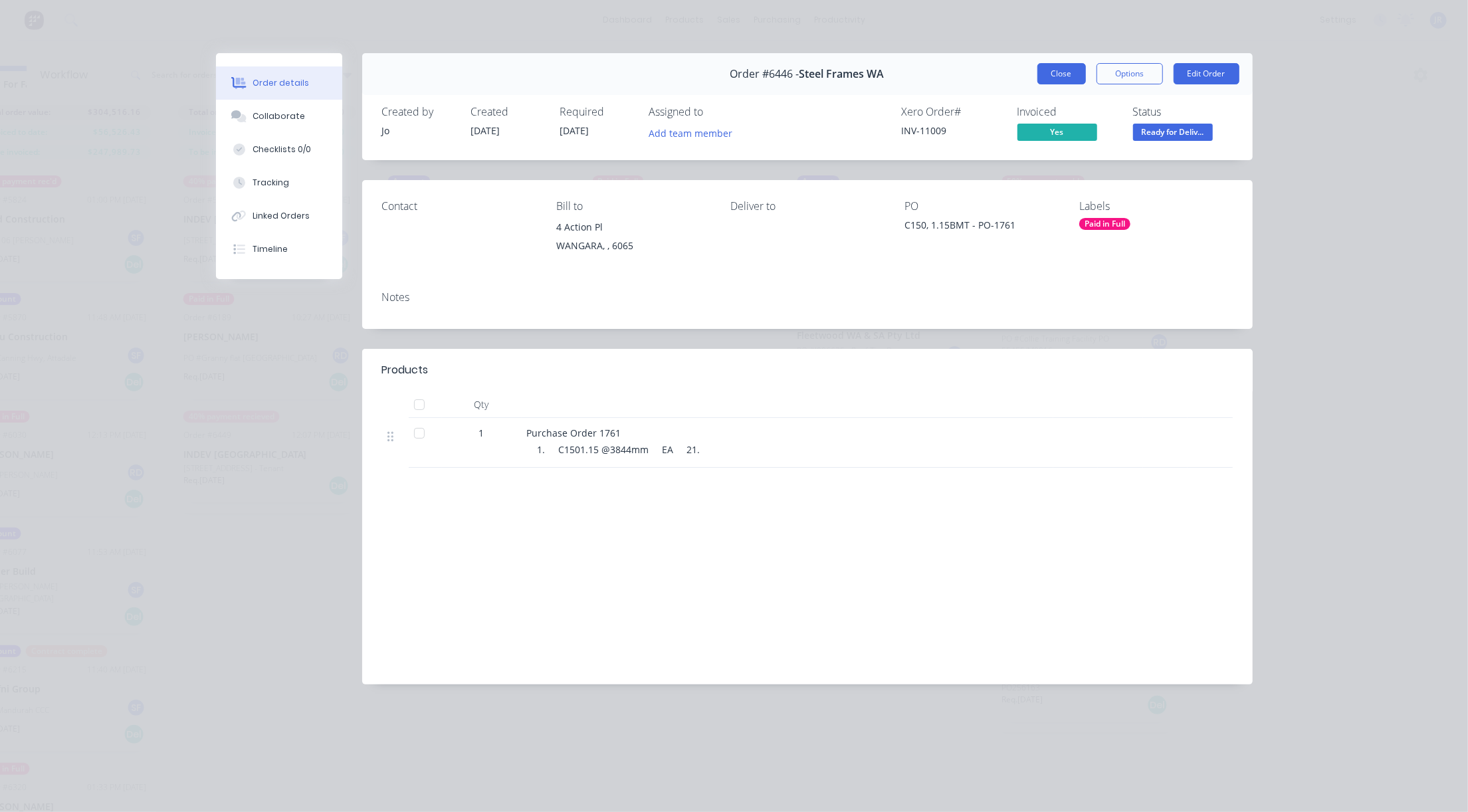
click at [1070, 69] on button "Close" at bounding box center [1061, 74] width 48 height 21
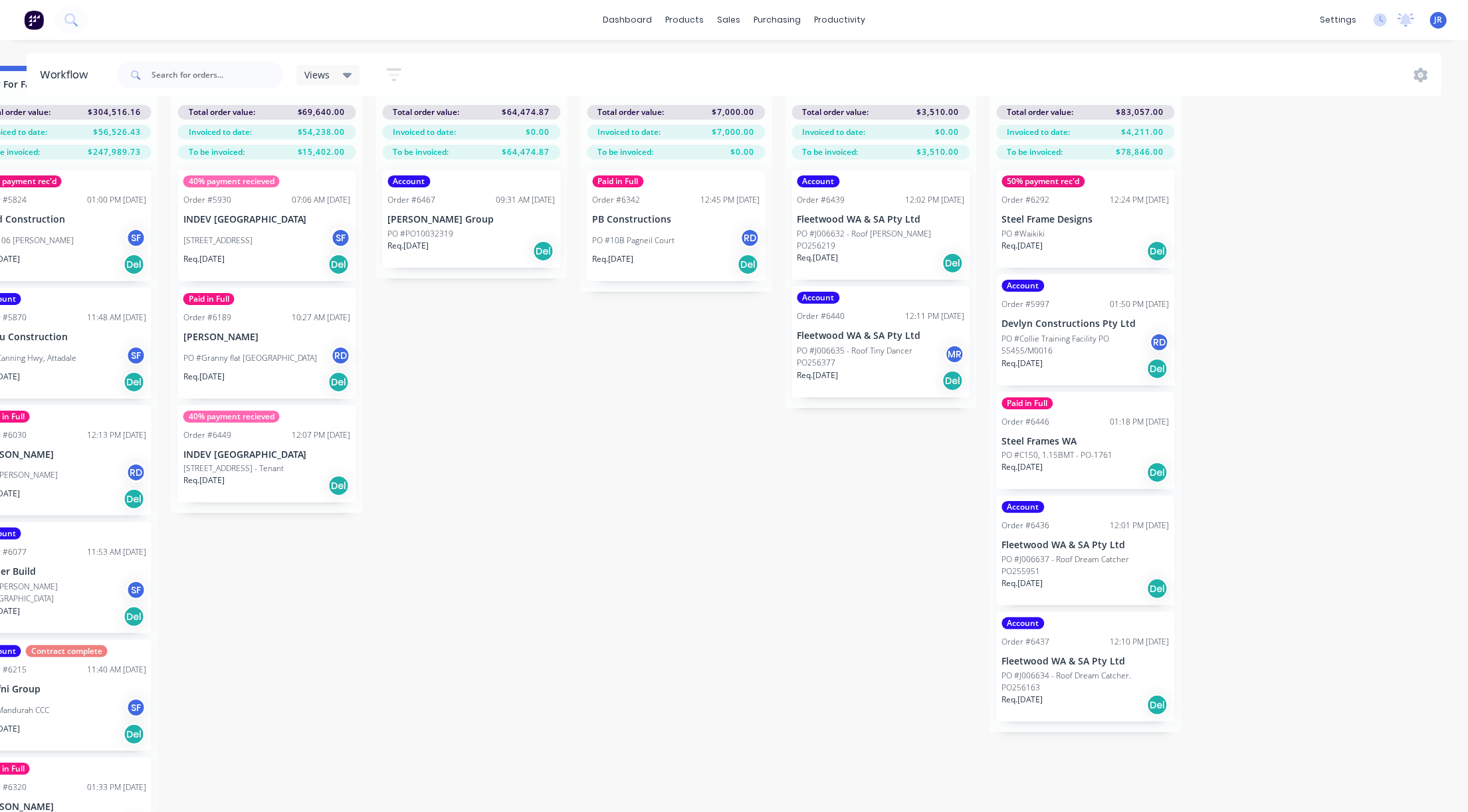
scroll to position [0, 1904]
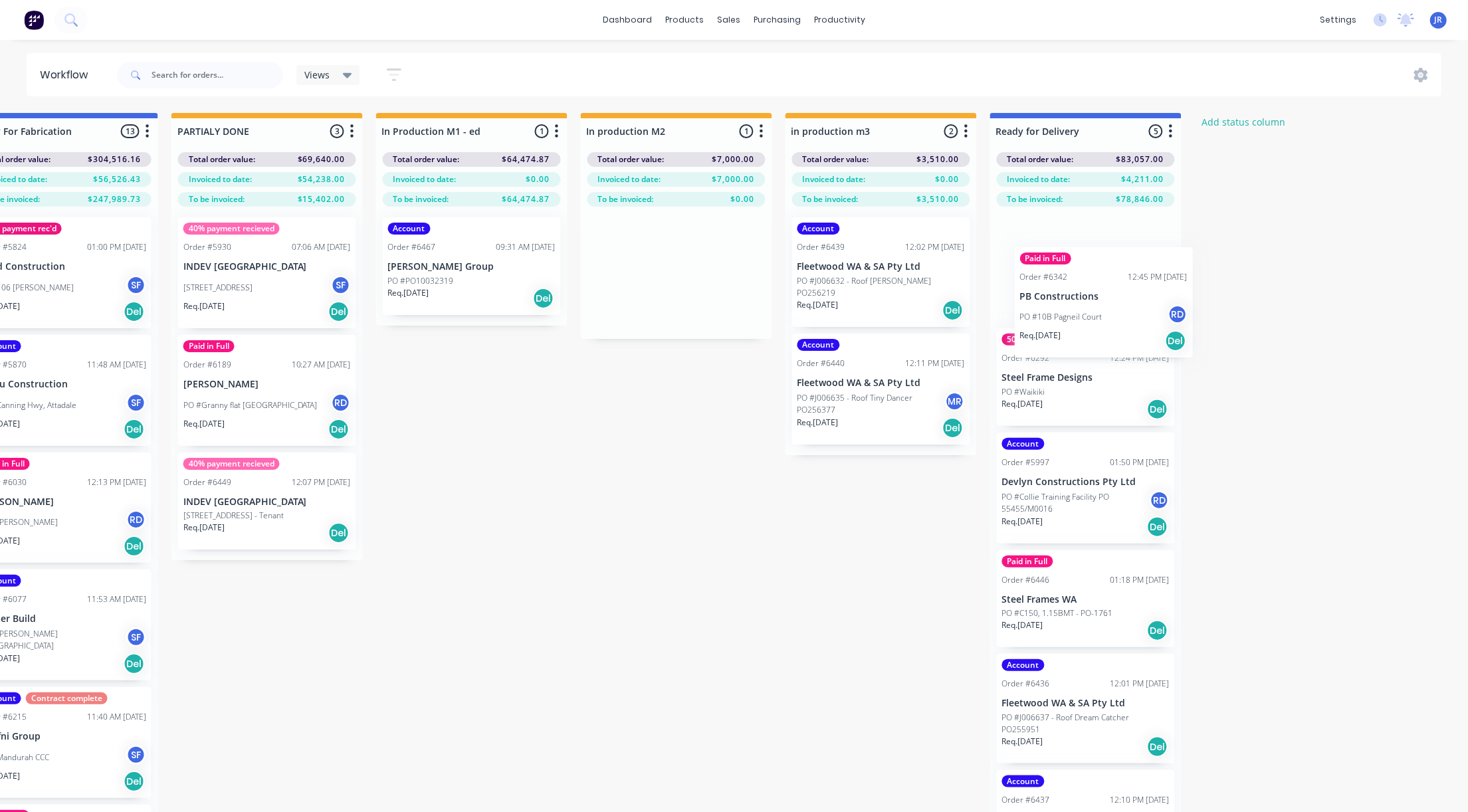
drag, startPoint x: 652, startPoint y: 282, endPoint x: 1084, endPoint y: 311, distance: 433.0
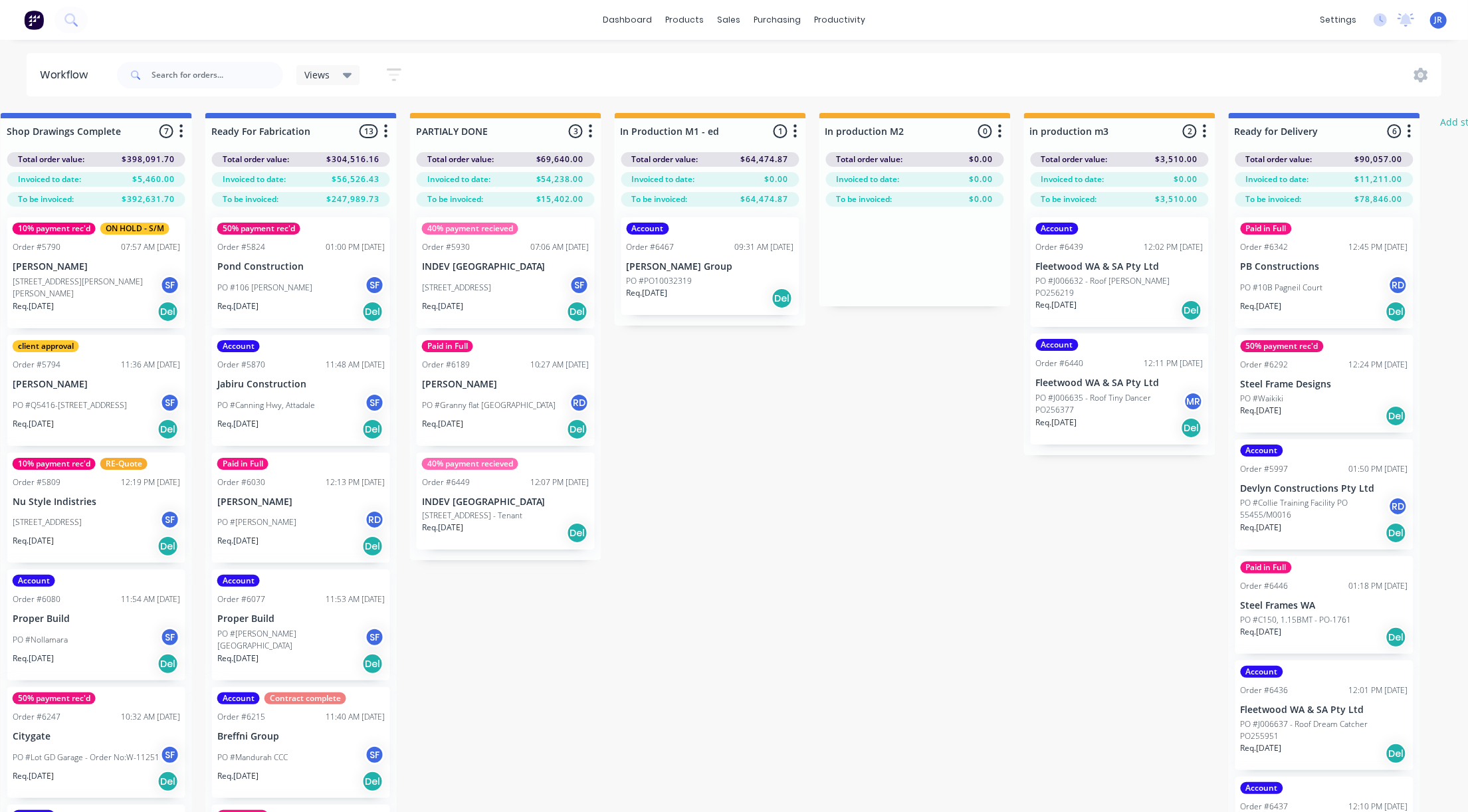
scroll to position [0, 1720]
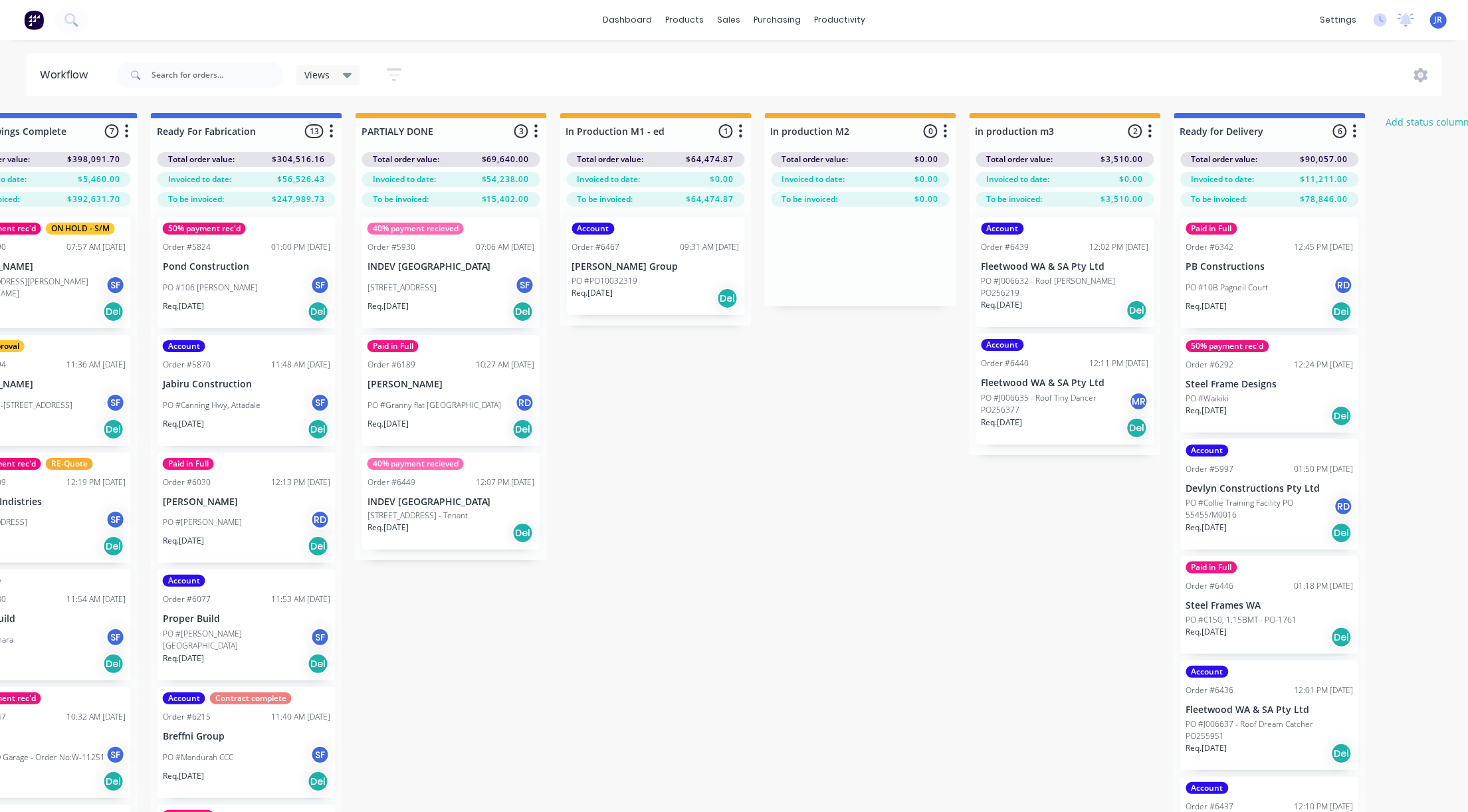
click at [647, 264] on p "[PERSON_NAME] Group" at bounding box center [656, 267] width 167 height 11
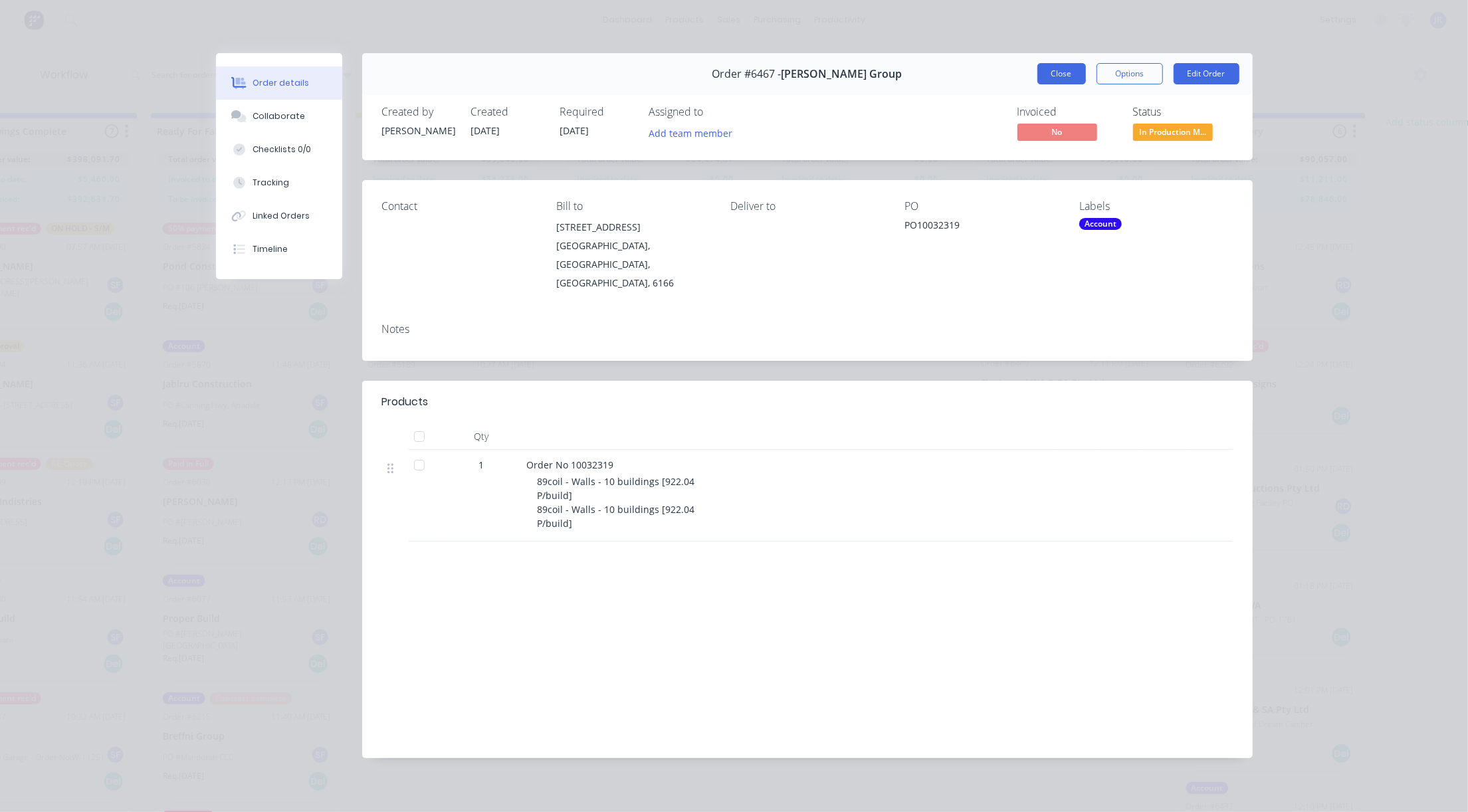
click at [1047, 75] on button "Close" at bounding box center [1061, 74] width 48 height 21
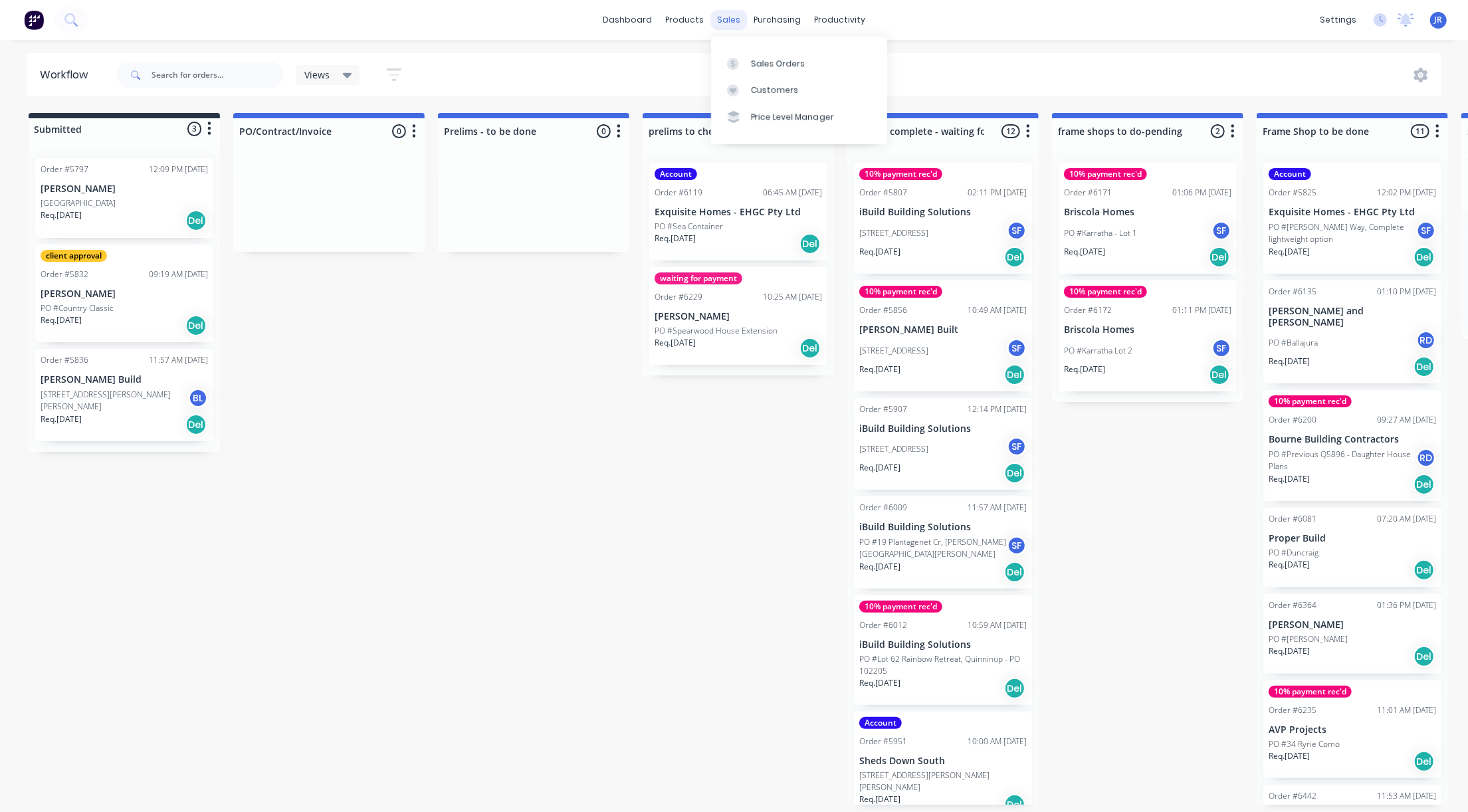
click at [727, 16] on div "sales" at bounding box center [729, 19] width 37 height 20
click at [751, 62] on div "Sales Orders" at bounding box center [778, 64] width 55 height 12
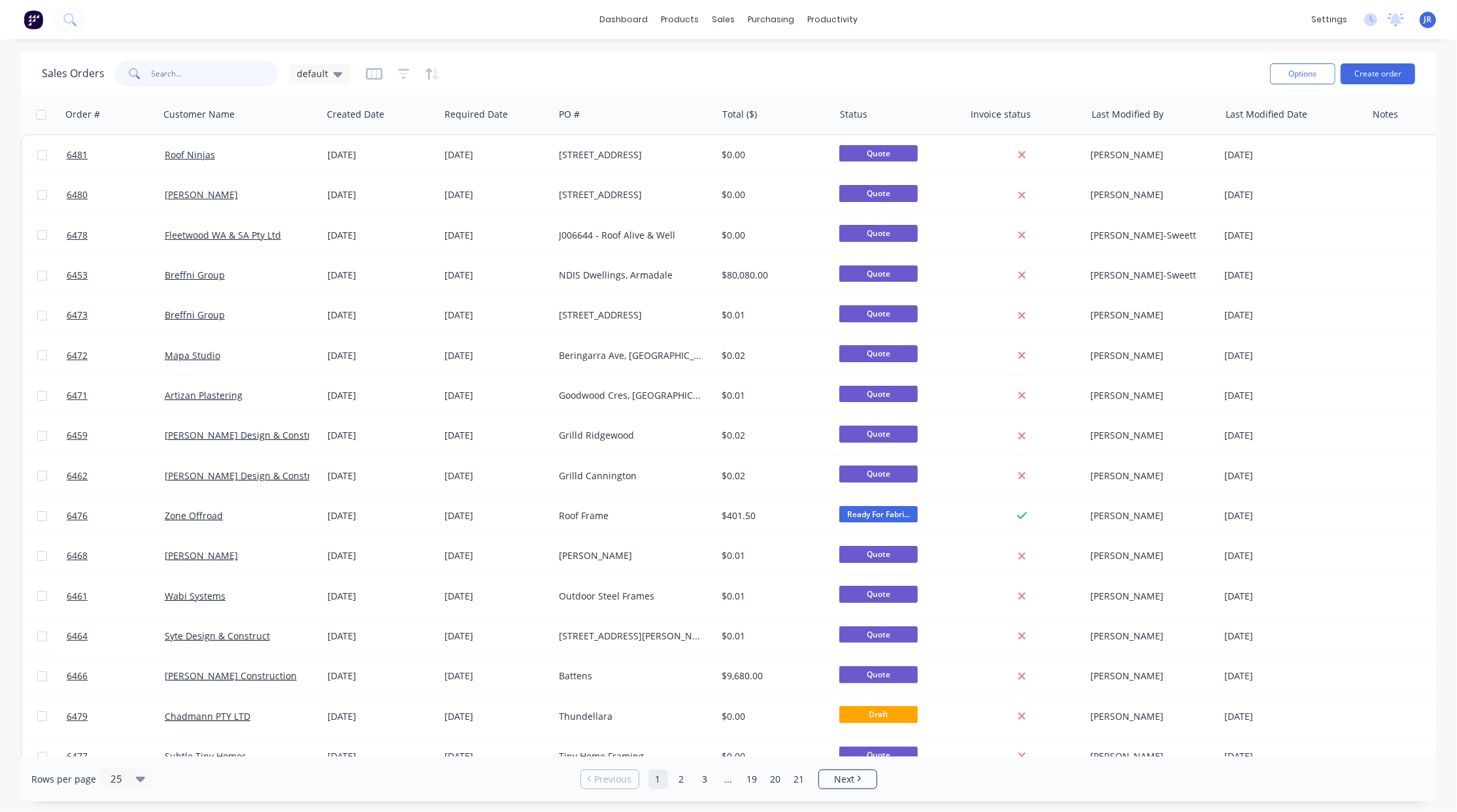
click at [199, 71] on input "text" at bounding box center [215, 74] width 127 height 26
type input "6292"
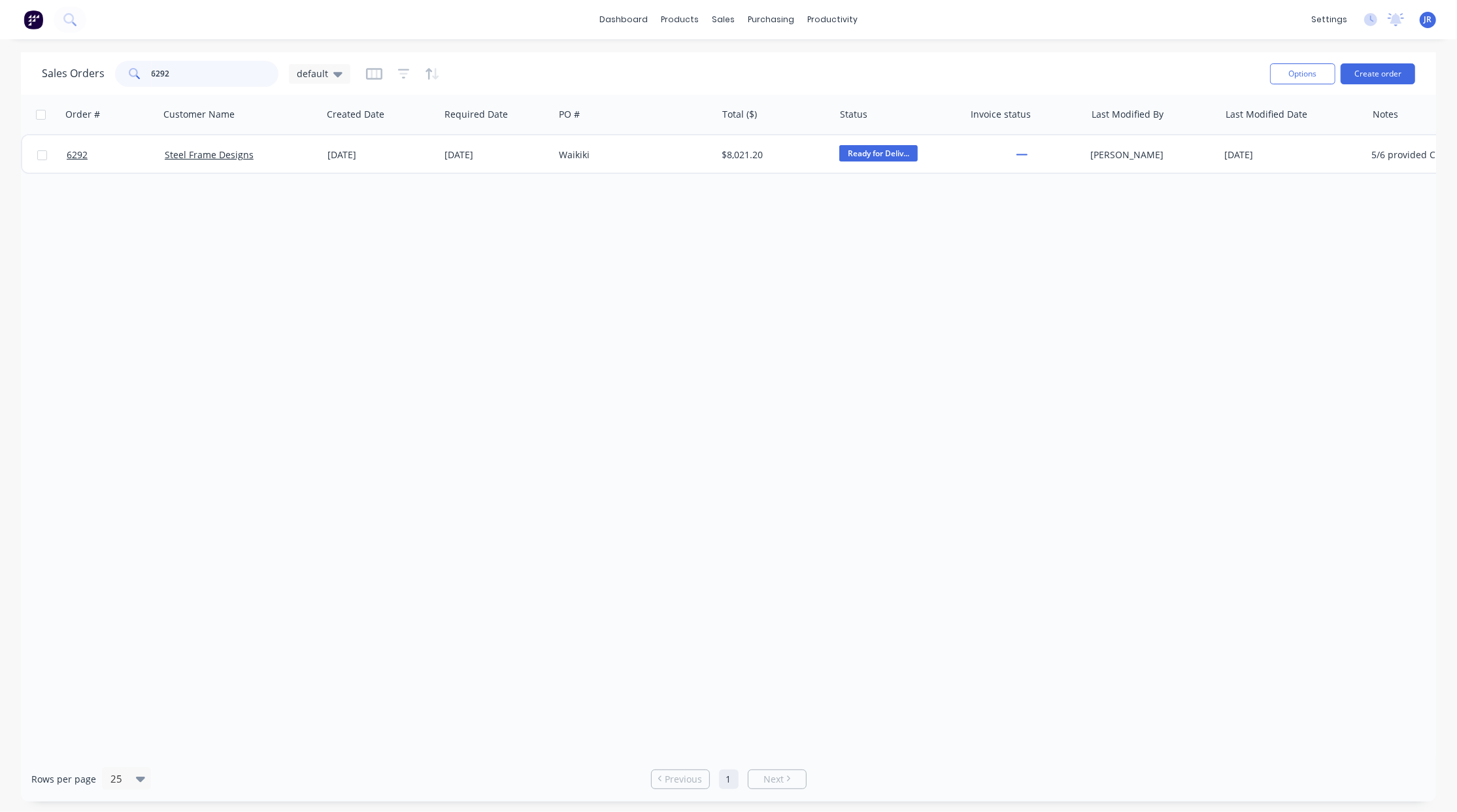
drag, startPoint x: 189, startPoint y: 71, endPoint x: 82, endPoint y: 54, distance: 108.3
click at [82, 54] on div "Sales Orders 6292 default Options Create order" at bounding box center [728, 73] width 1415 height 42
